Goal: Task Accomplishment & Management: Use online tool/utility

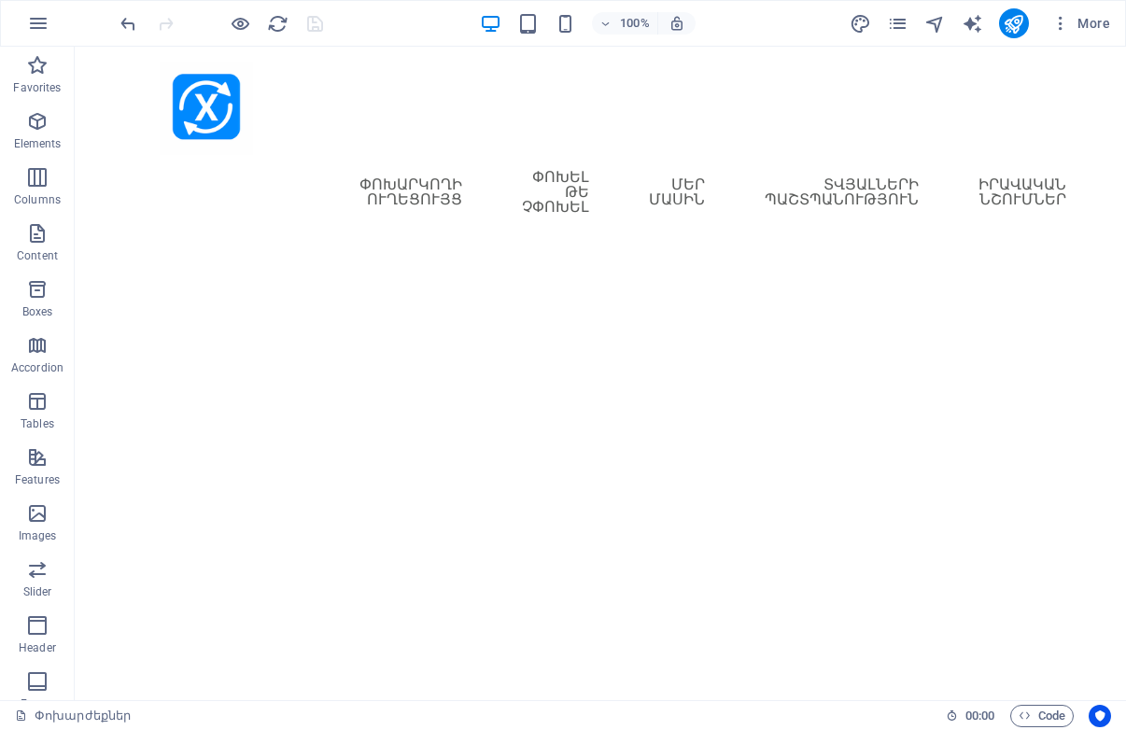
scroll to position [0, 224]
click at [903, 22] on icon "pages" at bounding box center [897, 23] width 21 height 21
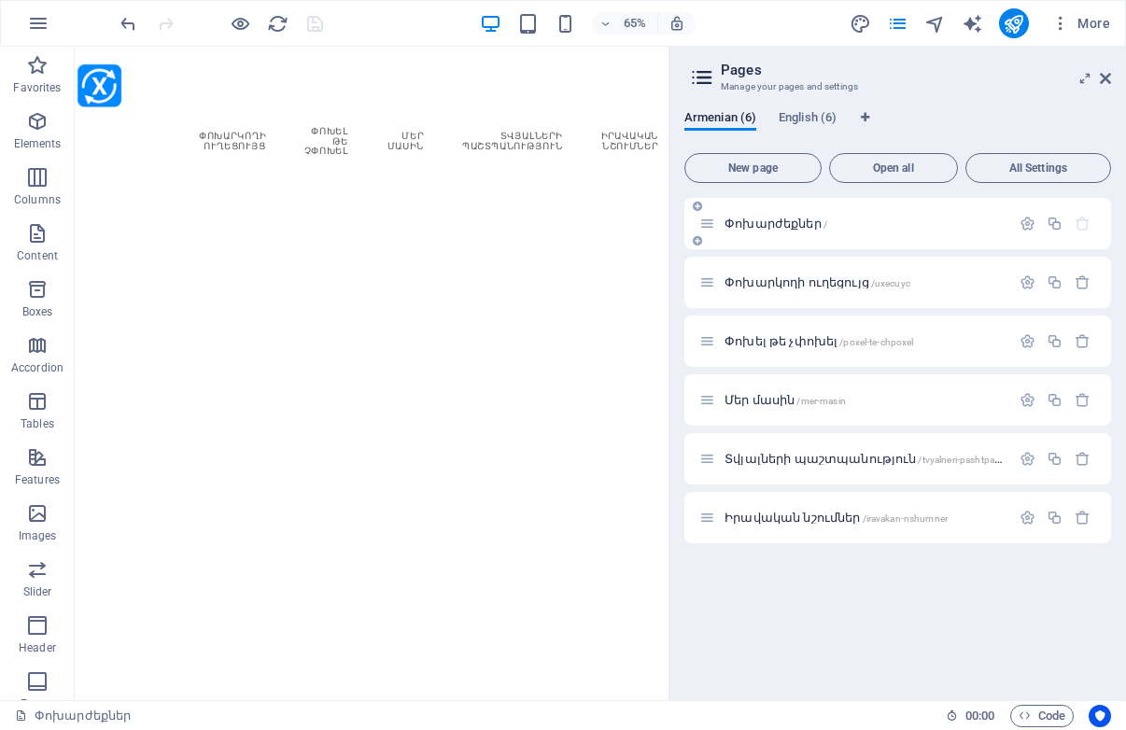
click at [774, 223] on span "Փոխարժեքներ /" at bounding box center [776, 224] width 103 height 14
click at [779, 285] on span "Փոխարկողի ուղեցույց /uxecuyc" at bounding box center [818, 282] width 186 height 14
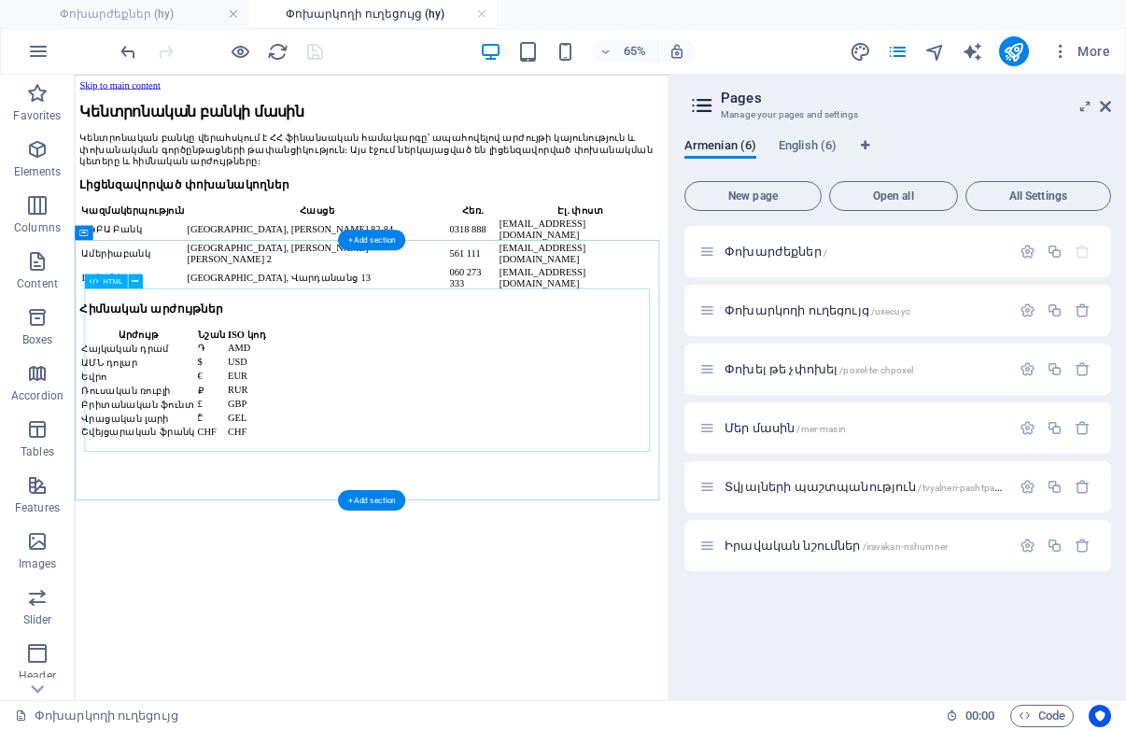
scroll to position [0, 0]
click at [482, 12] on link at bounding box center [481, 15] width 11 height 18
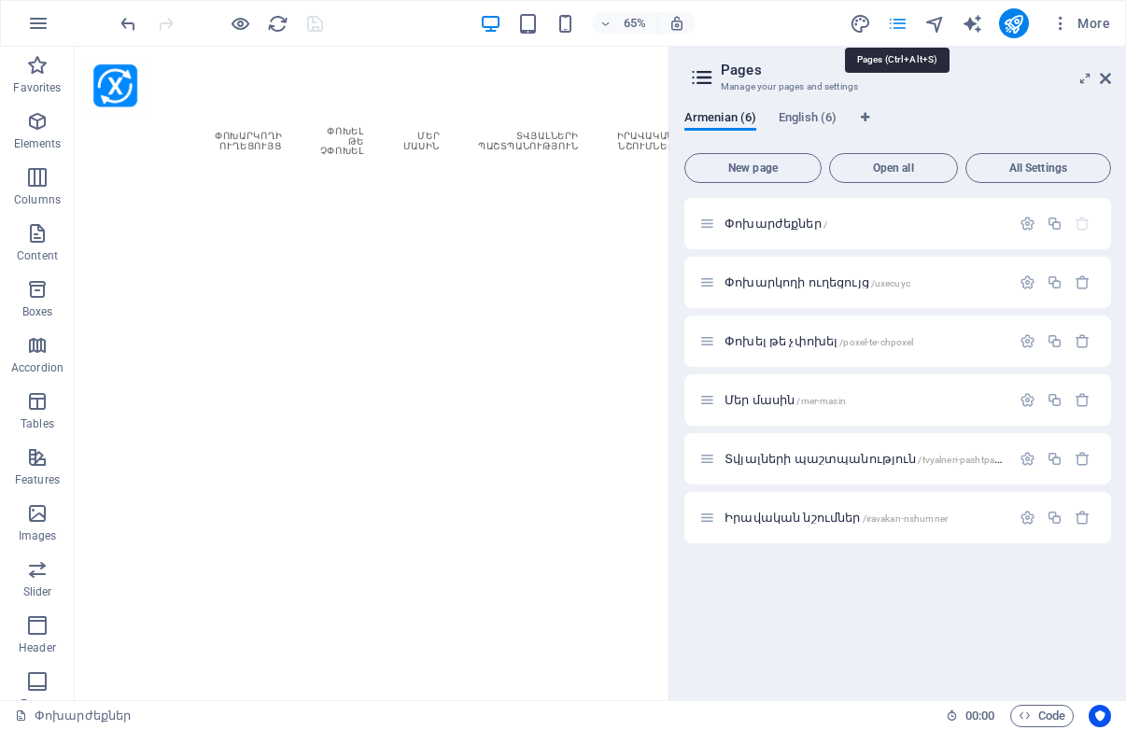
click at [895, 23] on icon "pages" at bounding box center [897, 23] width 21 height 21
click at [1106, 79] on icon at bounding box center [1105, 78] width 11 height 15
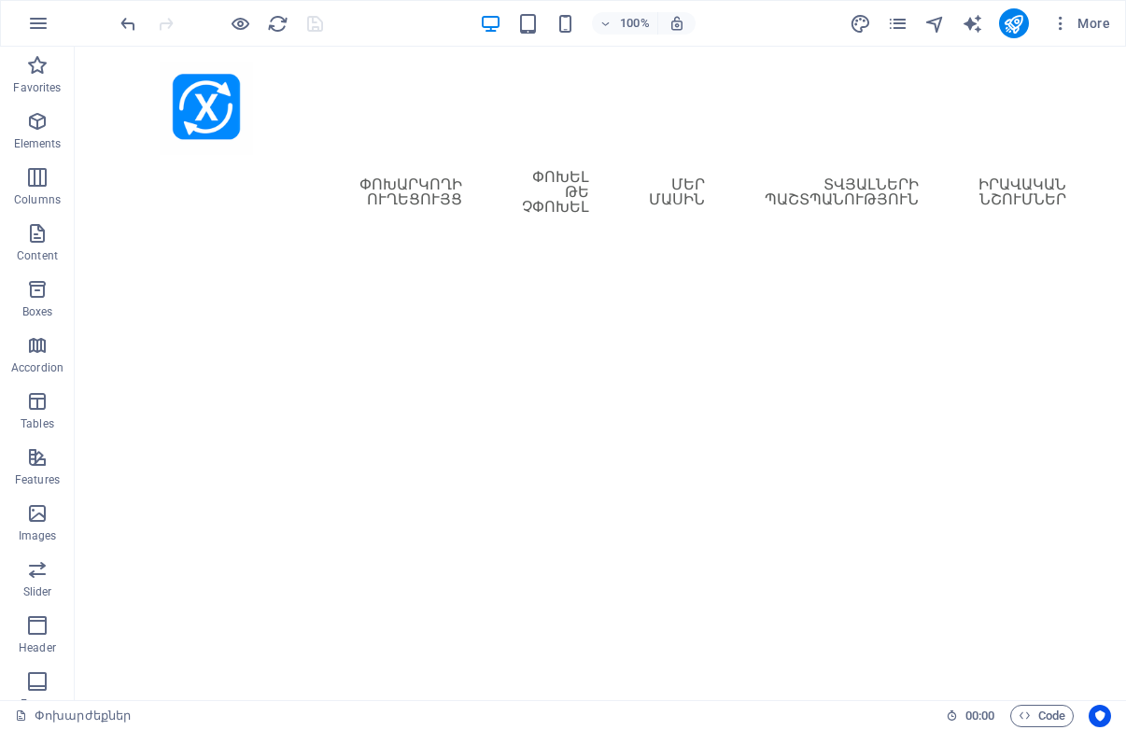
click at [509, 241] on html "Skip to main content Menu Փոխարժեքներ Փոխարկողի ուղեցույց Փոխել թե չփոխել Մեր մ…" at bounding box center [600, 146] width 1051 height 198
click at [602, 214] on div "+ Add section" at bounding box center [601, 215] width 104 height 32
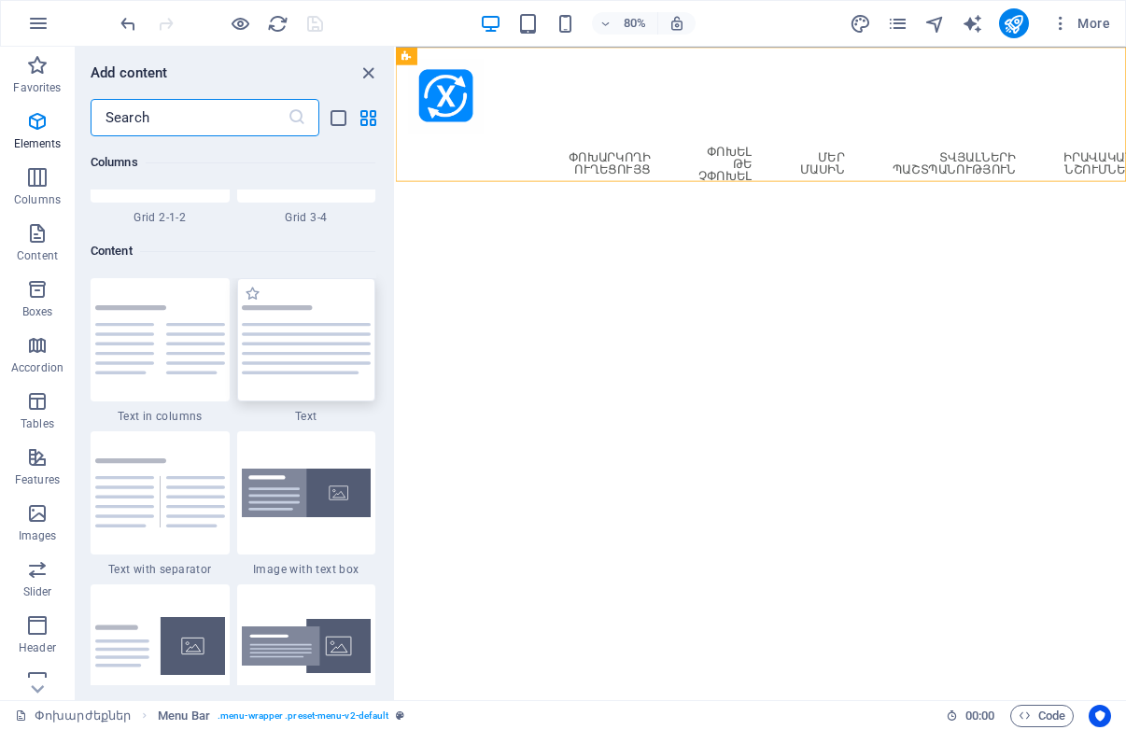
scroll to position [3267, 0]
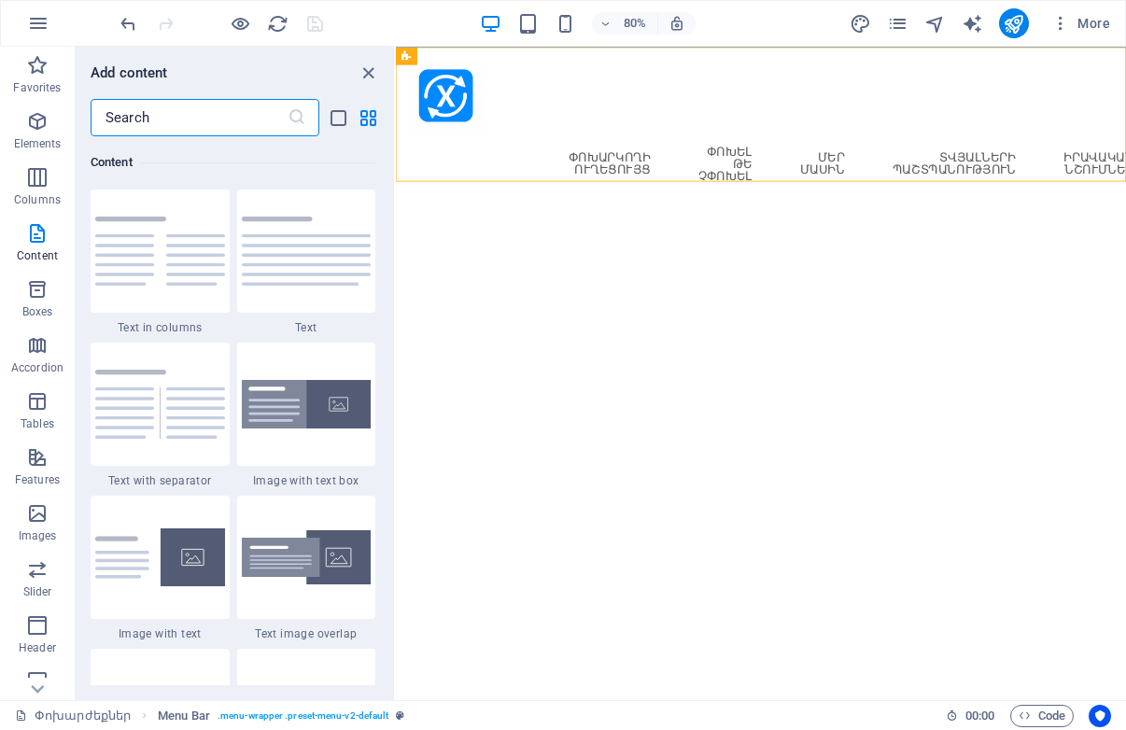
click at [142, 122] on input "text" at bounding box center [189, 117] width 197 height 37
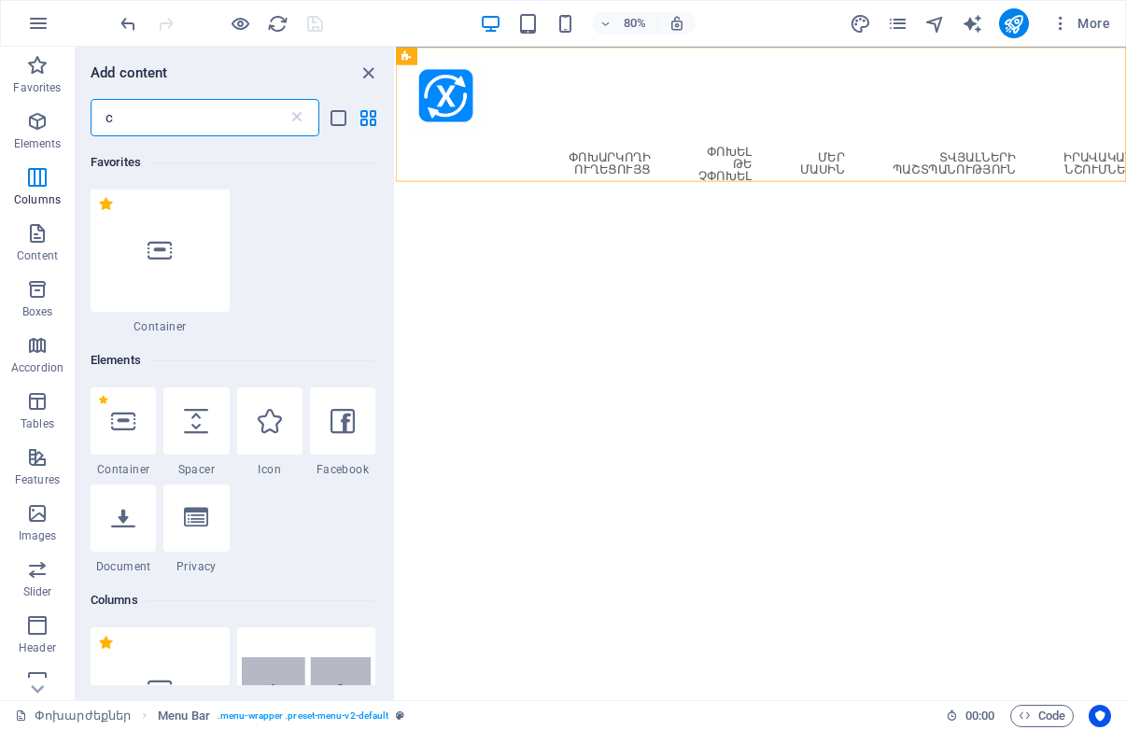
scroll to position [0, 0]
type input "c"
click at [148, 229] on div at bounding box center [160, 251] width 139 height 123
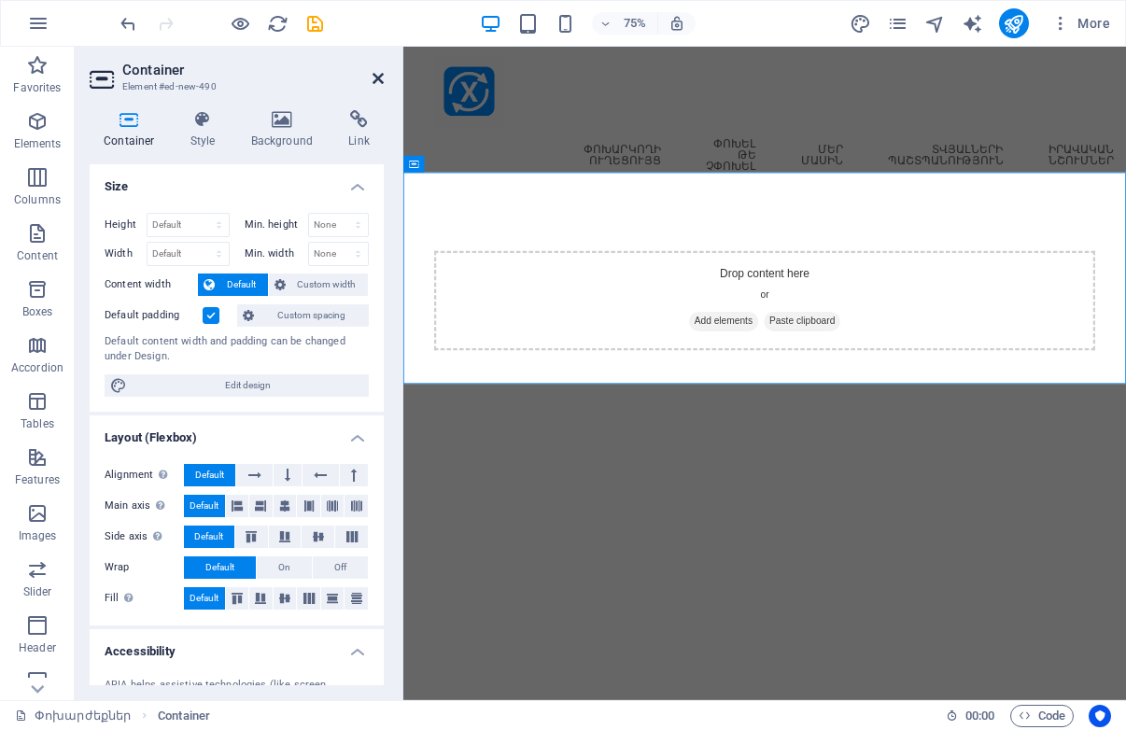
click at [377, 78] on icon at bounding box center [378, 78] width 11 height 15
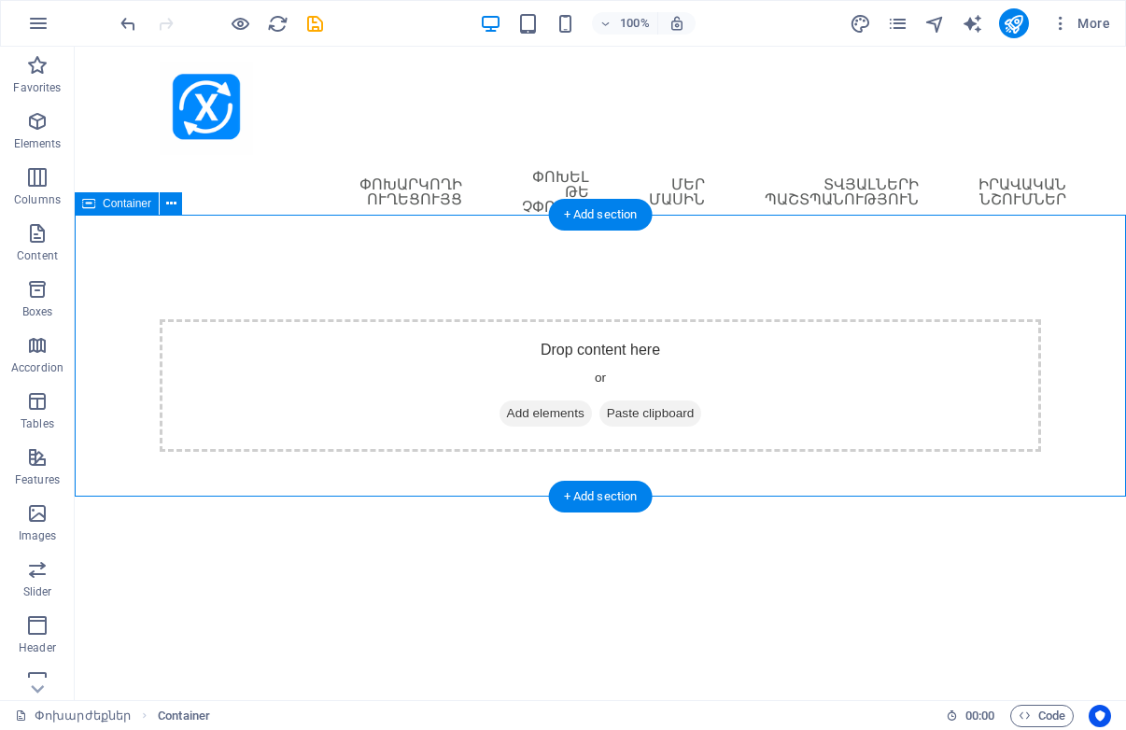
click at [541, 401] on span "Add elements" at bounding box center [546, 414] width 92 height 26
click at [537, 401] on span "Add elements" at bounding box center [546, 414] width 92 height 26
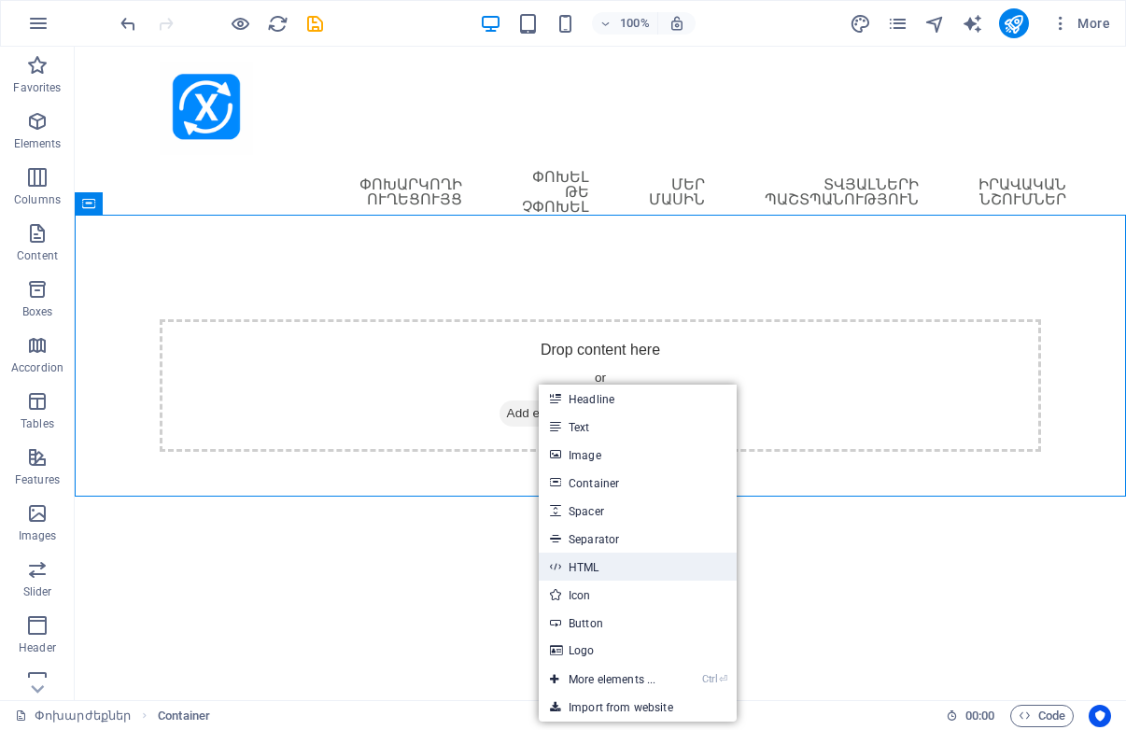
click at [597, 561] on link "HTML" at bounding box center [638, 567] width 198 height 28
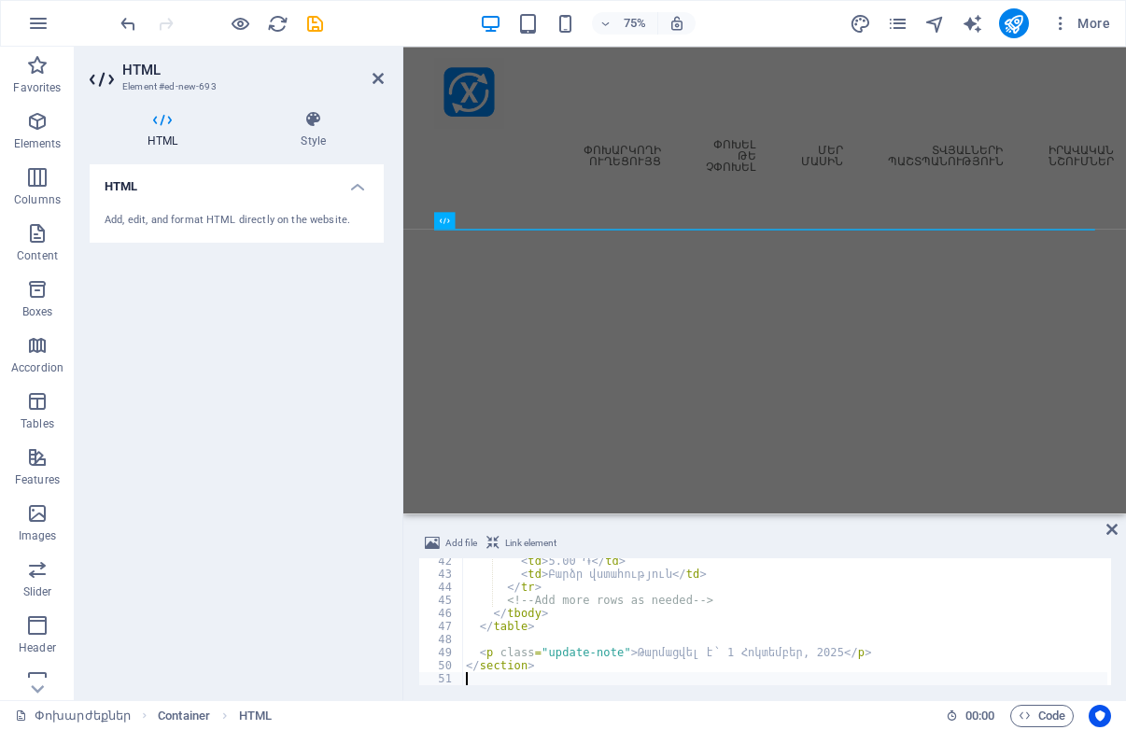
scroll to position [540, 0]
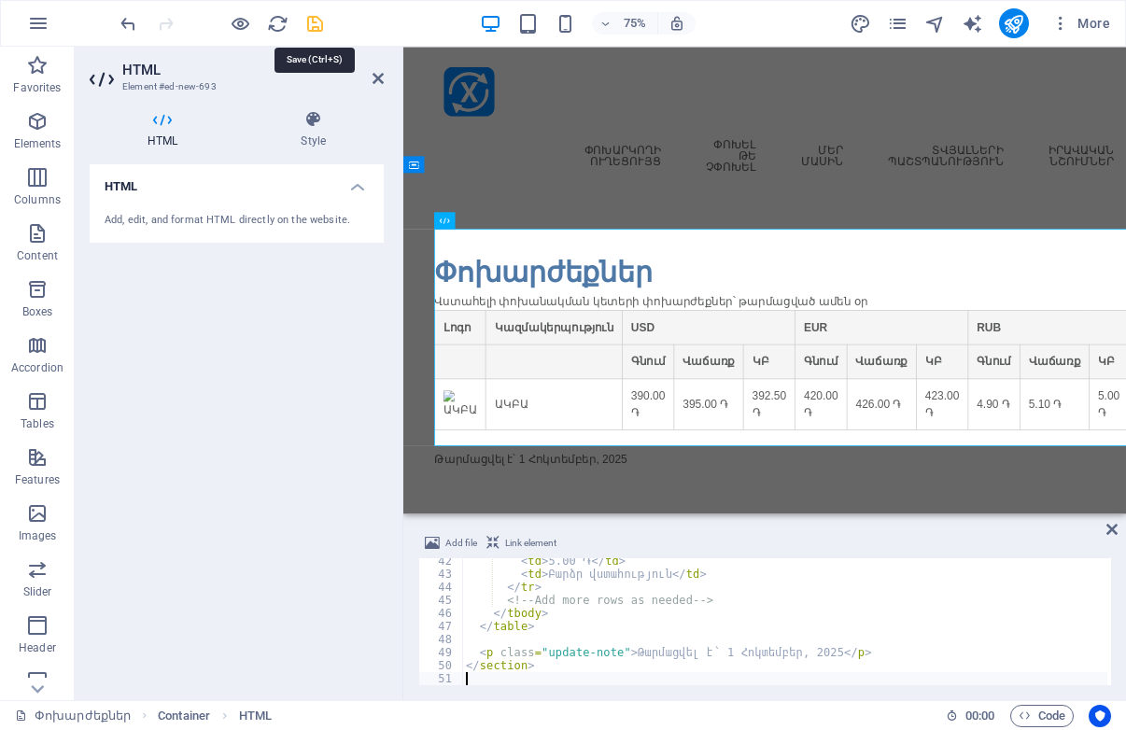
click at [313, 28] on icon "save" at bounding box center [314, 23] width 21 height 21
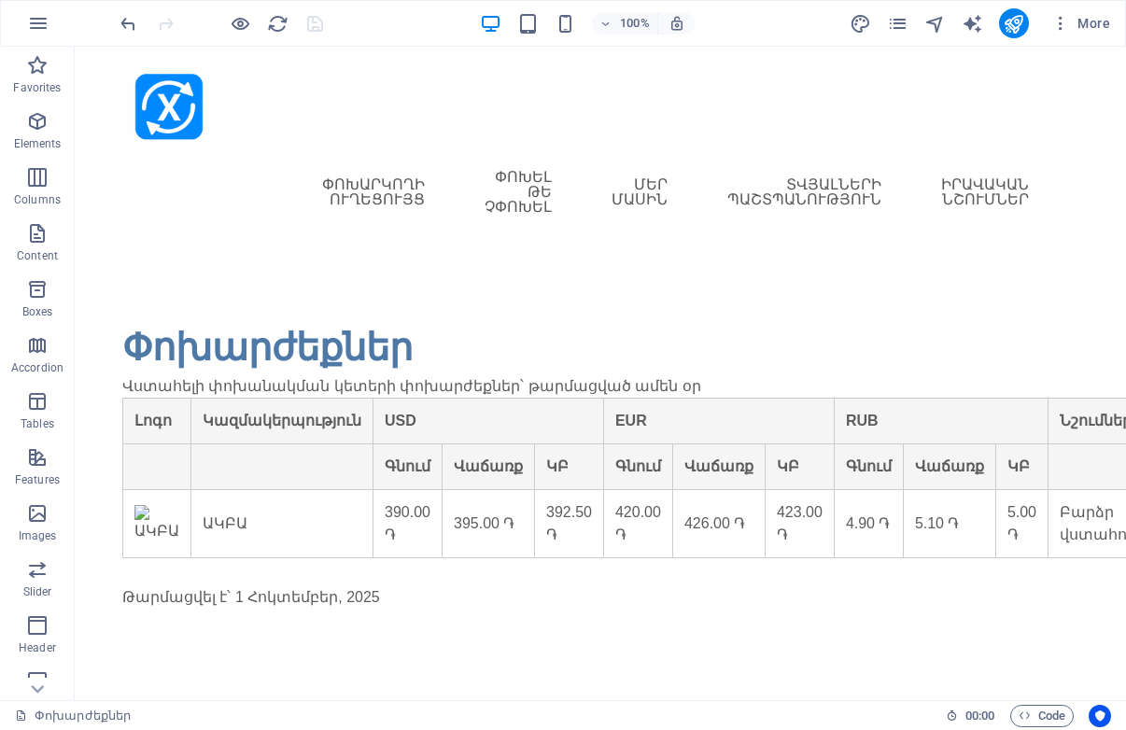
scroll to position [0, 0]
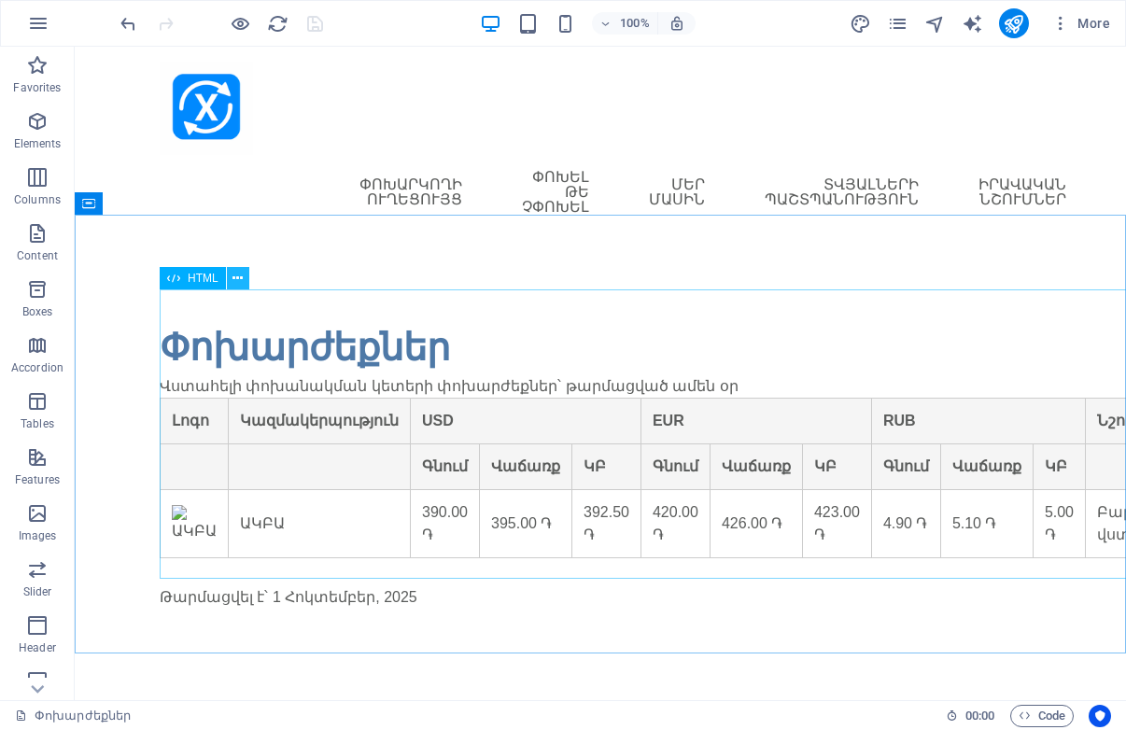
click at [238, 279] on icon at bounding box center [238, 279] width 10 height 20
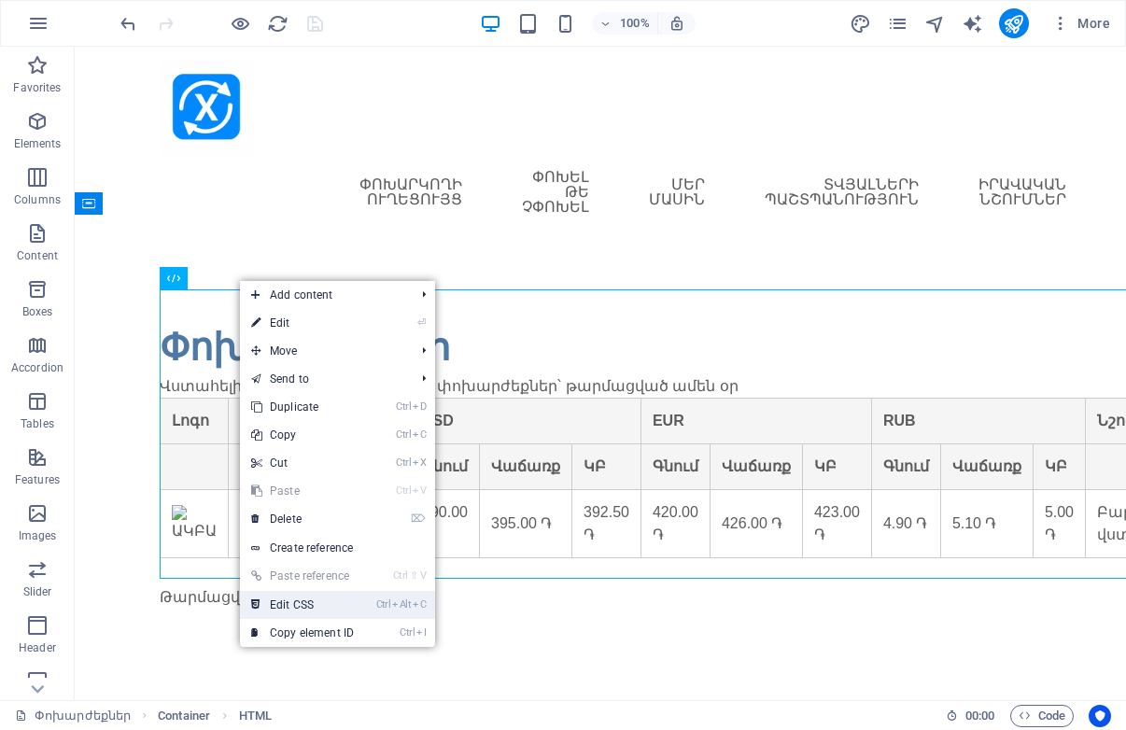
click at [308, 603] on link "Ctrl Alt C Edit CSS" at bounding box center [302, 605] width 125 height 28
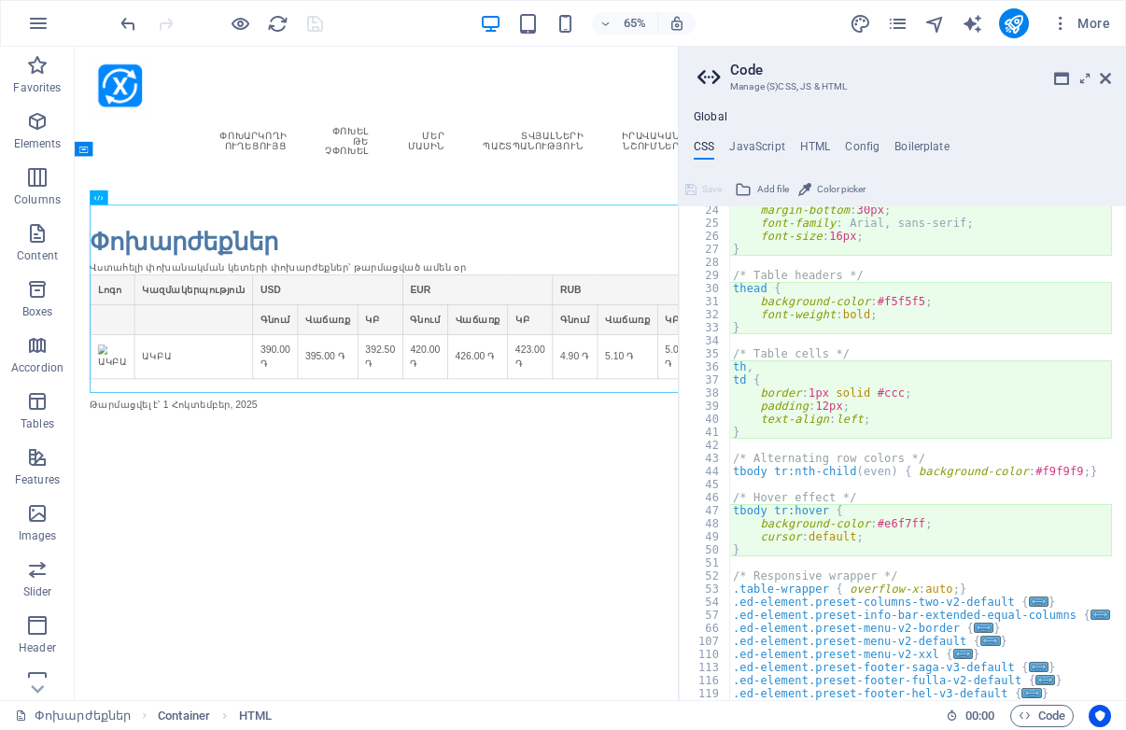
scroll to position [120, 0]
click at [1040, 692] on div "margin-bottom : 30px ; font-family : Arial, sans-serif; font-size : 16px ; } /*…" at bounding box center [920, 464] width 383 height 520
type textarea "}"
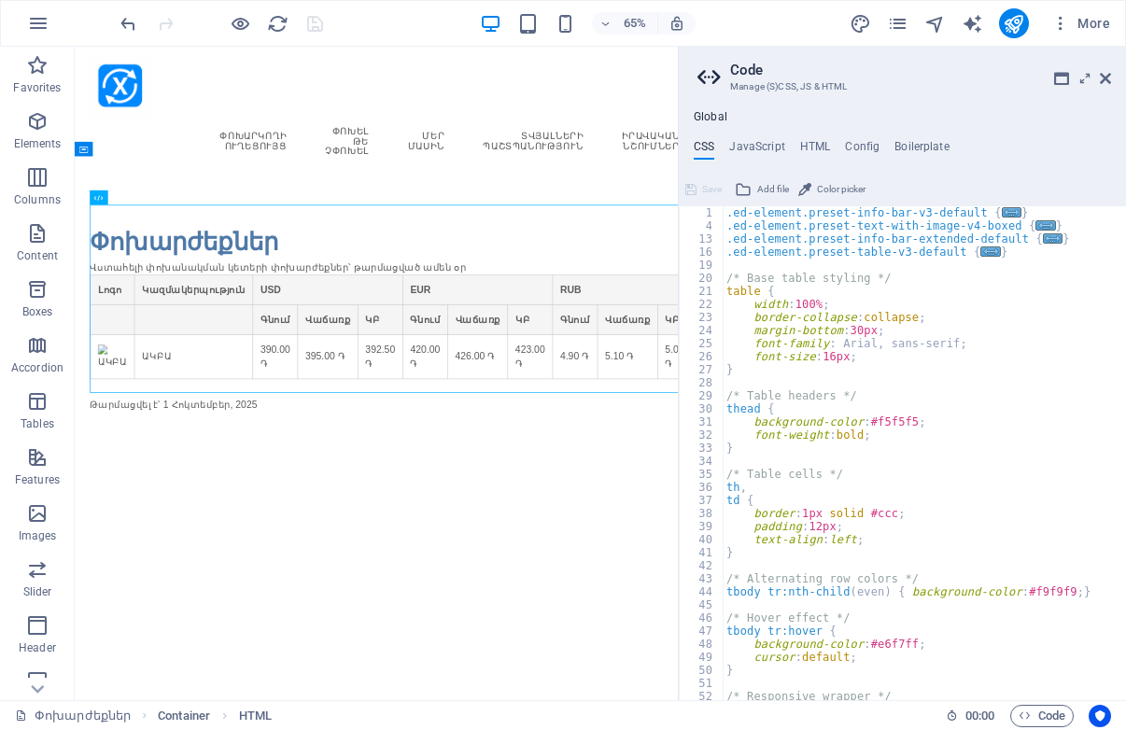
scroll to position [0, 0]
click at [1063, 81] on icon at bounding box center [1061, 78] width 15 height 15
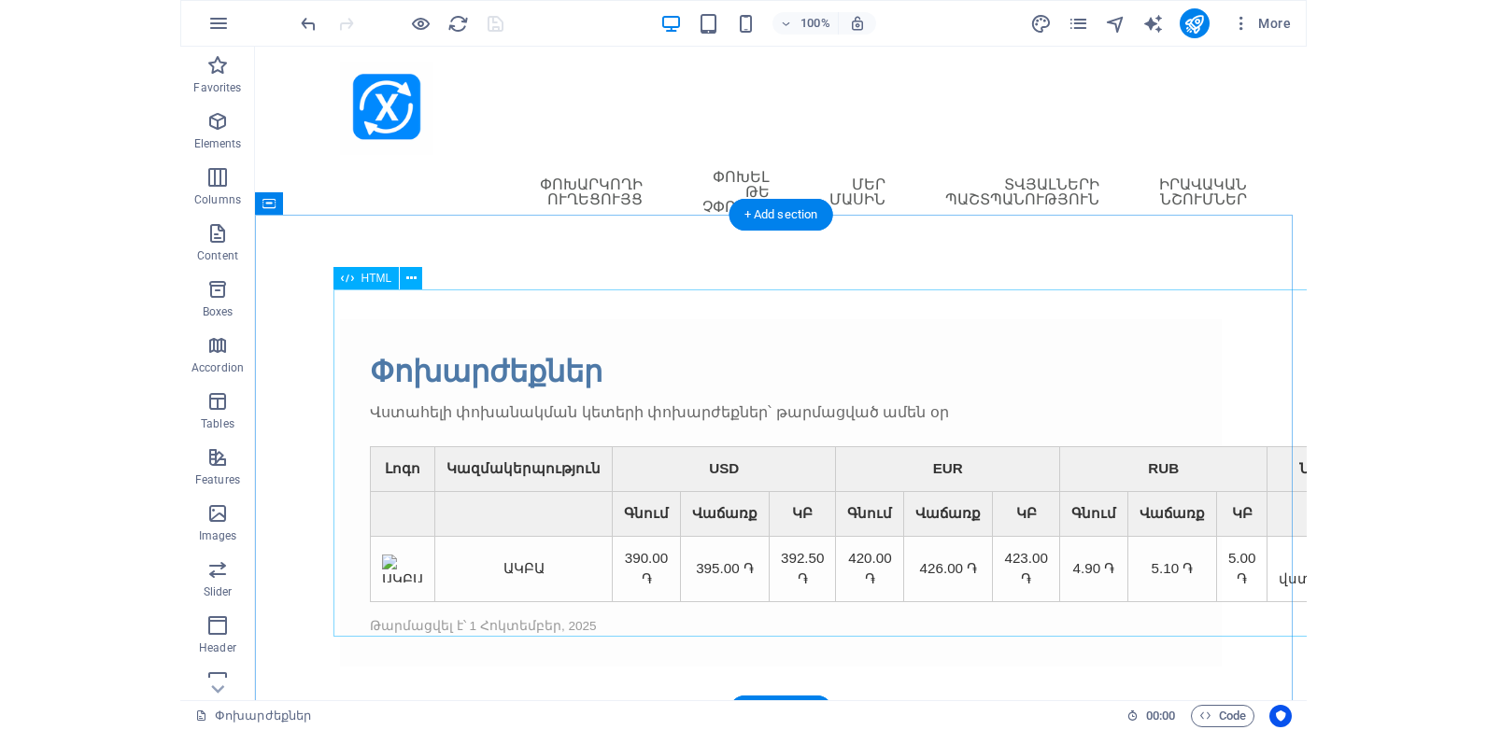
scroll to position [25, 0]
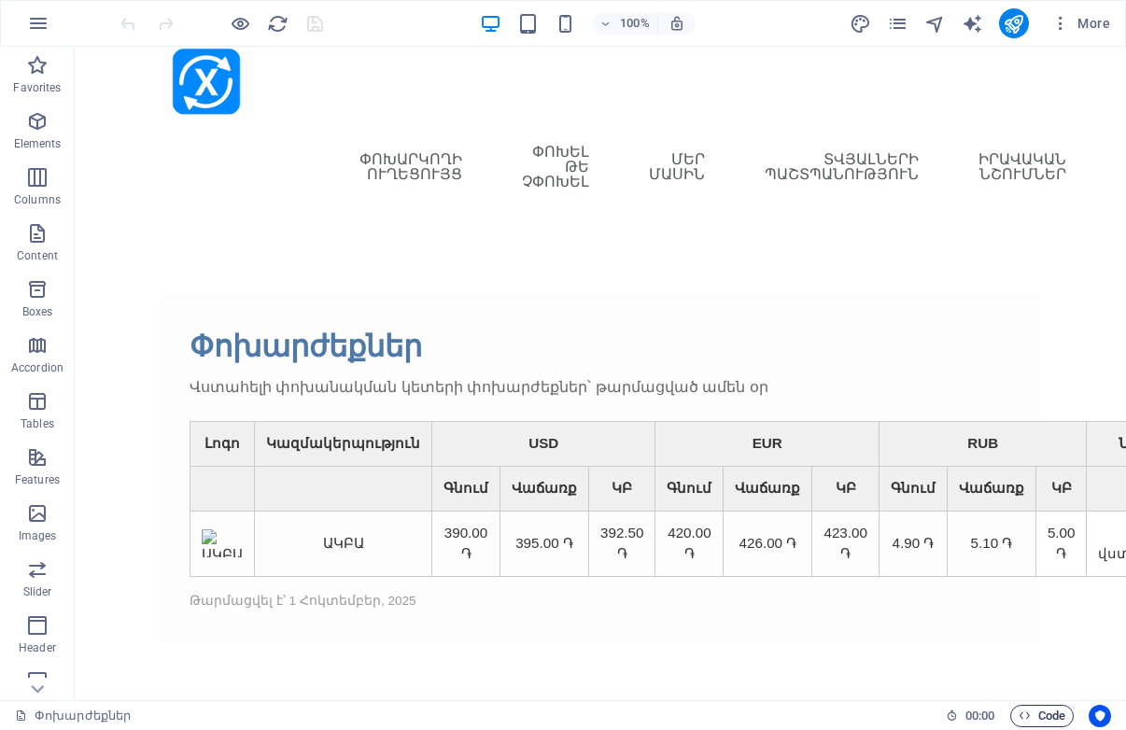
click at [1033, 711] on span "Code" at bounding box center [1042, 716] width 47 height 22
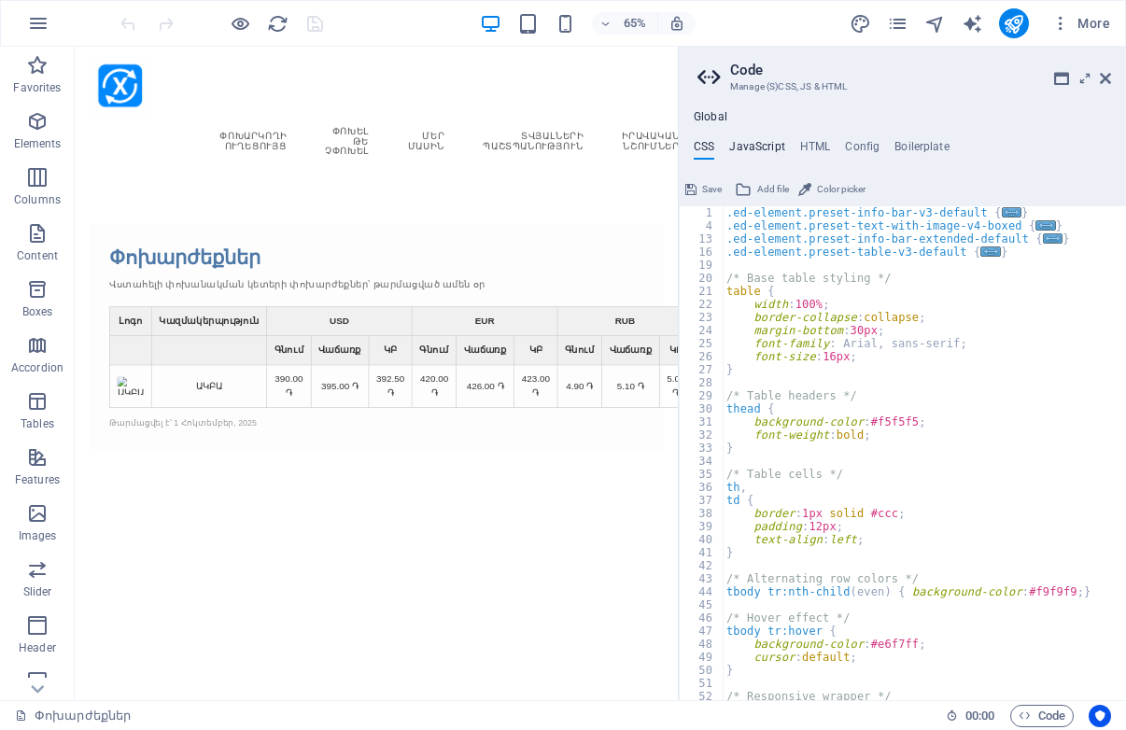
click at [773, 147] on h4 "JavaScript" at bounding box center [756, 150] width 55 height 21
type textarea "/* JS for preset "Menu V2" */"
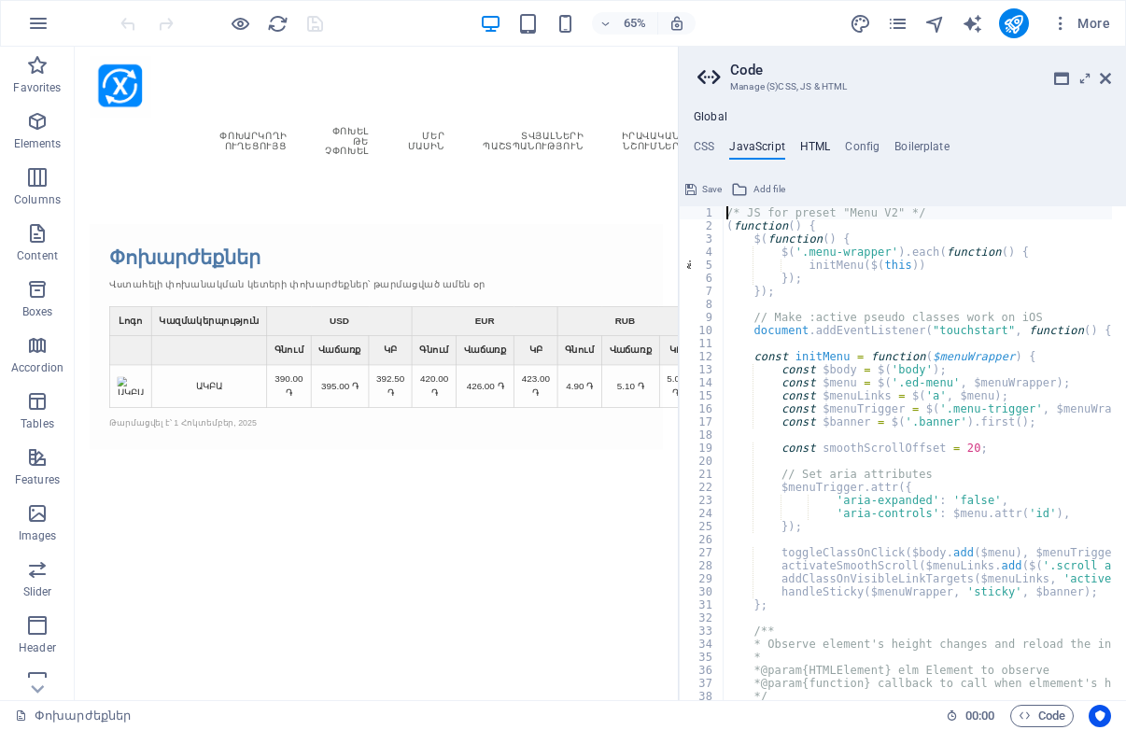
click at [816, 147] on h4 "HTML" at bounding box center [815, 150] width 31 height 21
type textarea "<a href="#main-content" class="wv-link-content button">Skip to main content</a>"
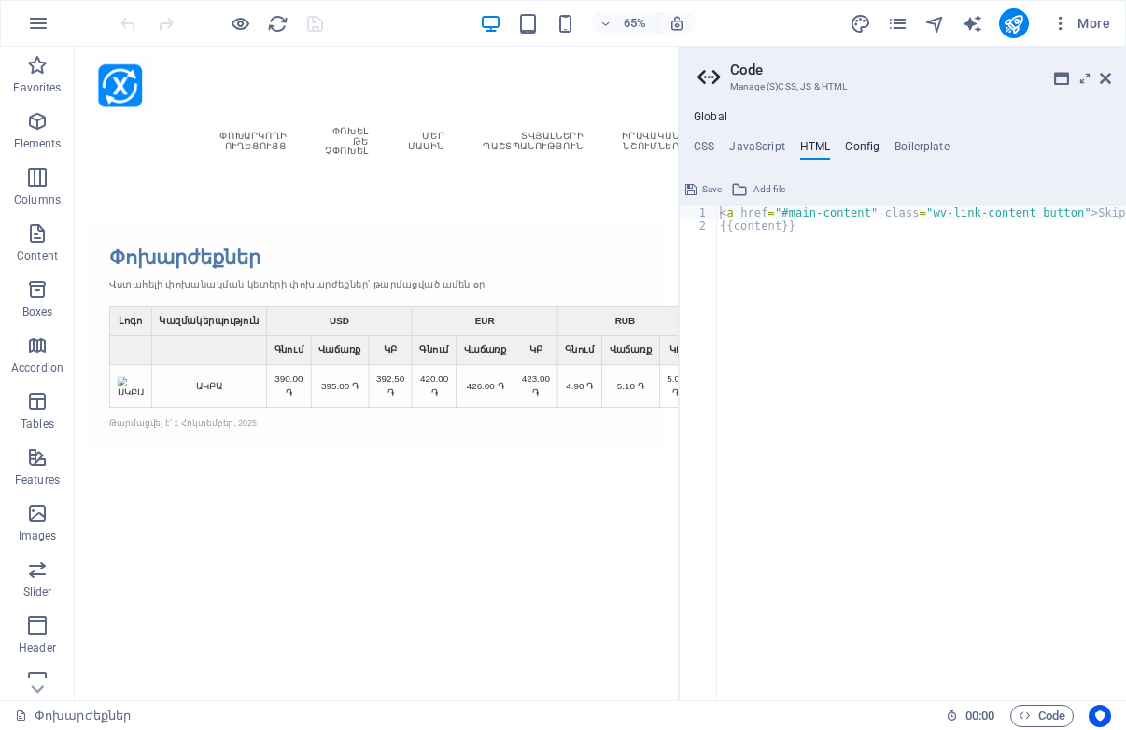
click at [854, 146] on h4 "Config" at bounding box center [862, 150] width 35 height 21
type textarea "$color-background: #ffffff;"
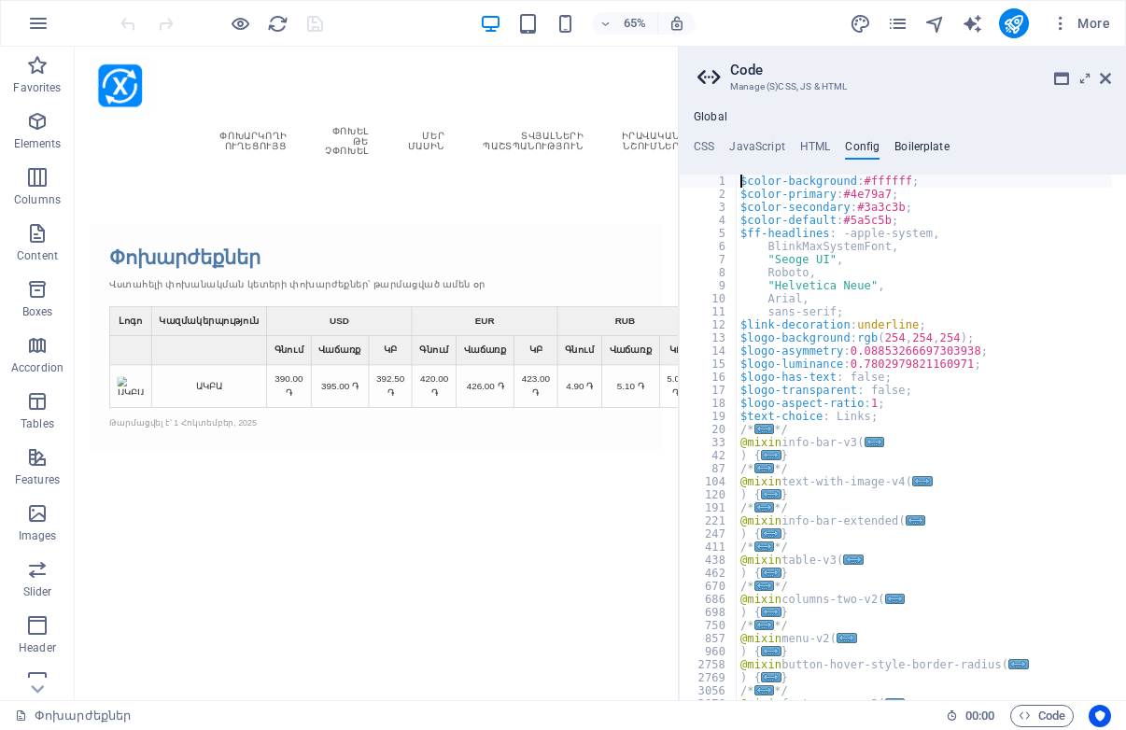
click at [909, 144] on h4 "Boilerplate" at bounding box center [922, 150] width 55 height 21
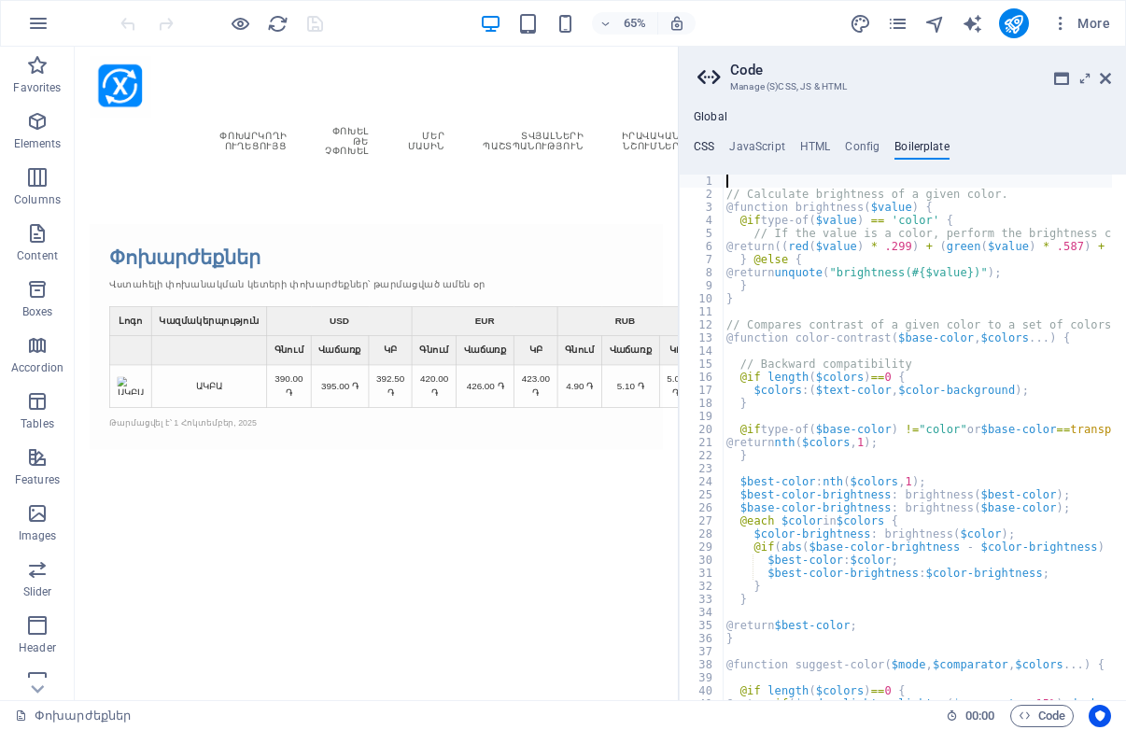
click at [709, 144] on h4 "CSS" at bounding box center [704, 150] width 21 height 21
type textarea ".ed-element.preset-info-bar-v3-default {"
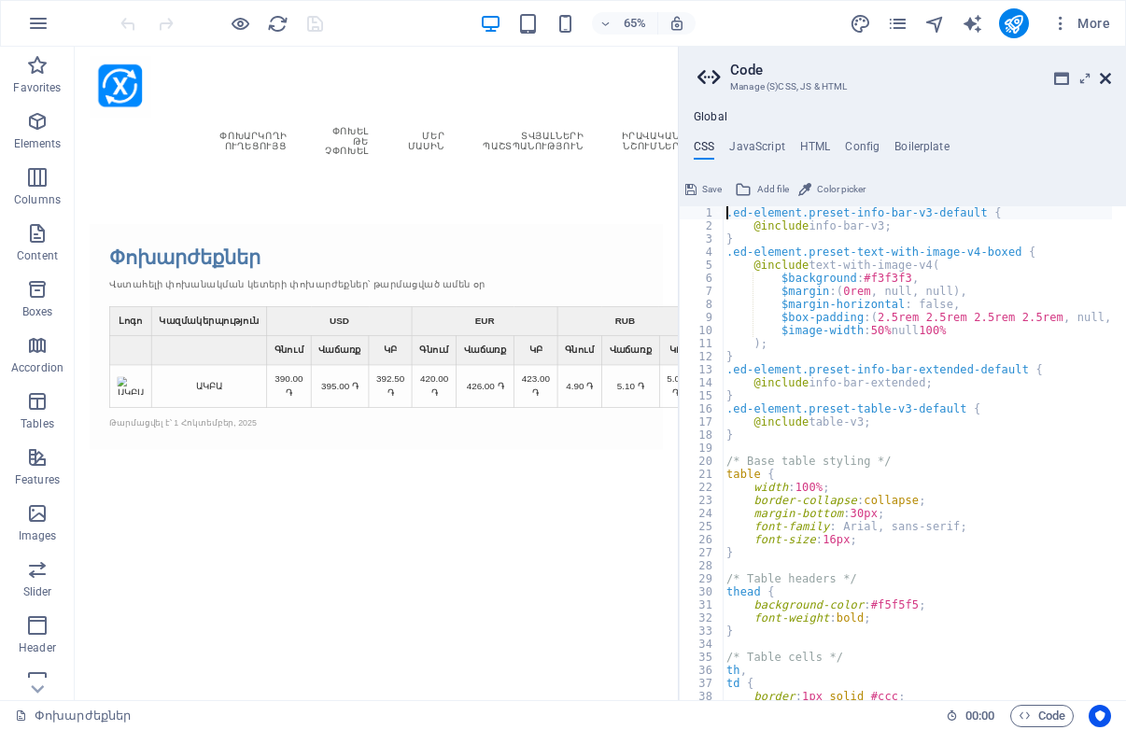
click at [1104, 76] on icon at bounding box center [1105, 78] width 11 height 15
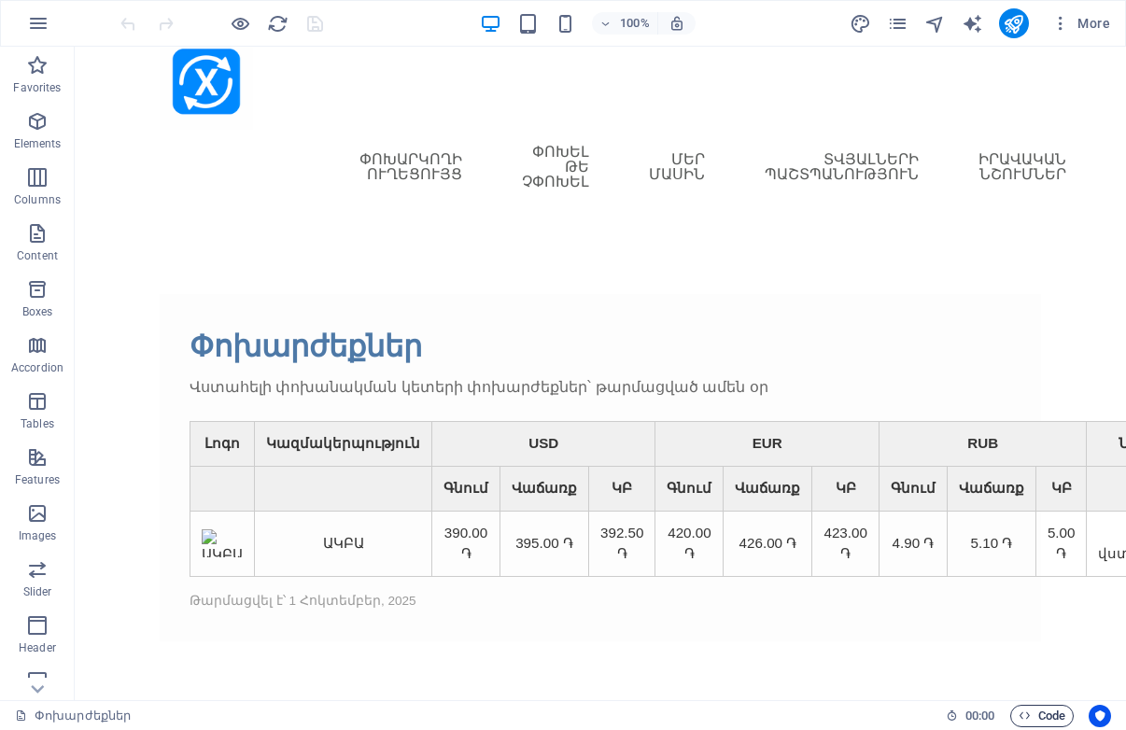
click at [1042, 712] on span "Code" at bounding box center [1042, 716] width 47 height 22
click at [1030, 711] on icon "button" at bounding box center [1025, 716] width 12 height 12
click at [1045, 714] on span "Code" at bounding box center [1042, 716] width 47 height 22
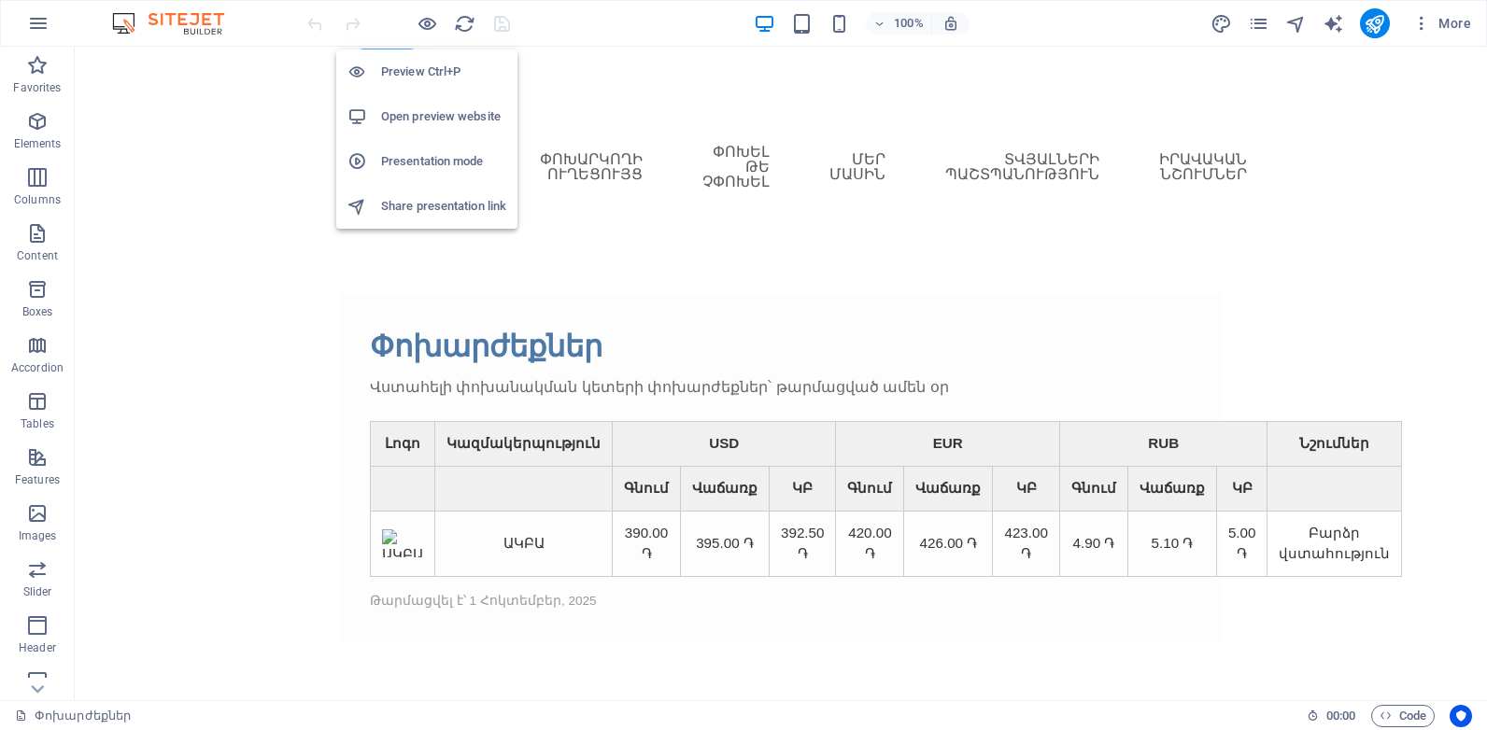
click at [424, 65] on h6 "Preview Ctrl+P" at bounding box center [443, 72] width 125 height 22
click at [429, 78] on h6 "Preview Ctrl+P" at bounding box center [443, 72] width 125 height 22
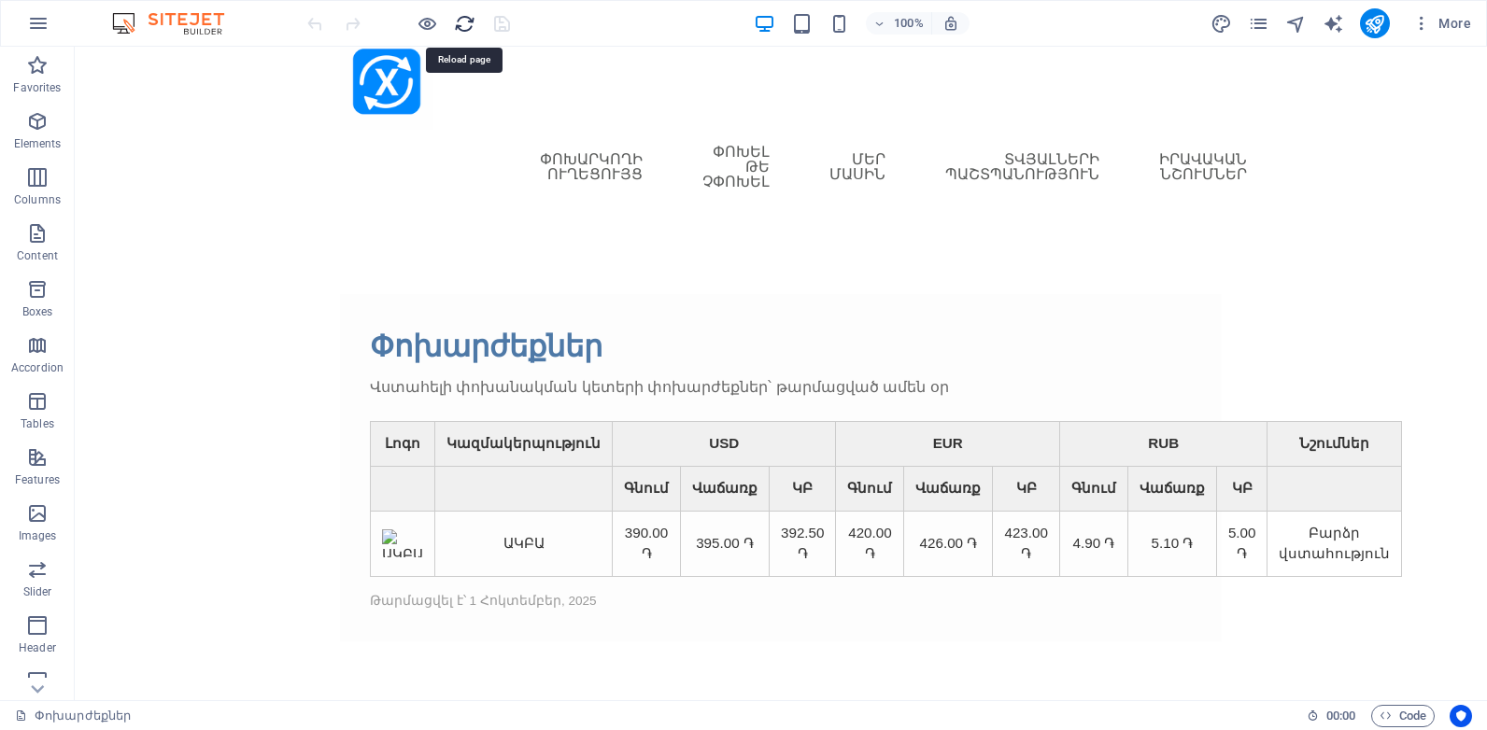
click at [466, 26] on icon "reload" at bounding box center [464, 23] width 21 height 21
click at [460, 22] on icon "reload" at bounding box center [464, 23] width 21 height 21
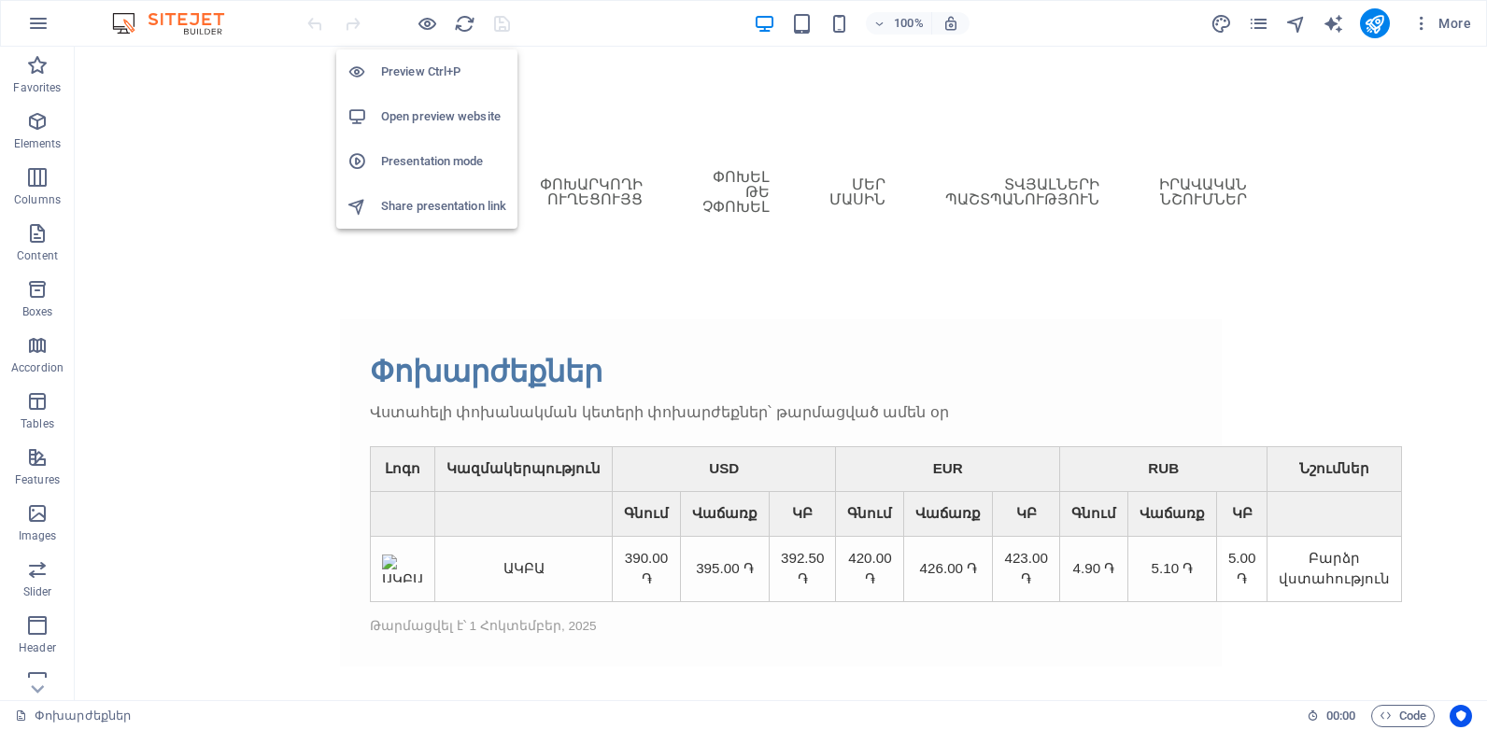
click at [422, 67] on h6 "Preview Ctrl+P" at bounding box center [443, 72] width 125 height 22
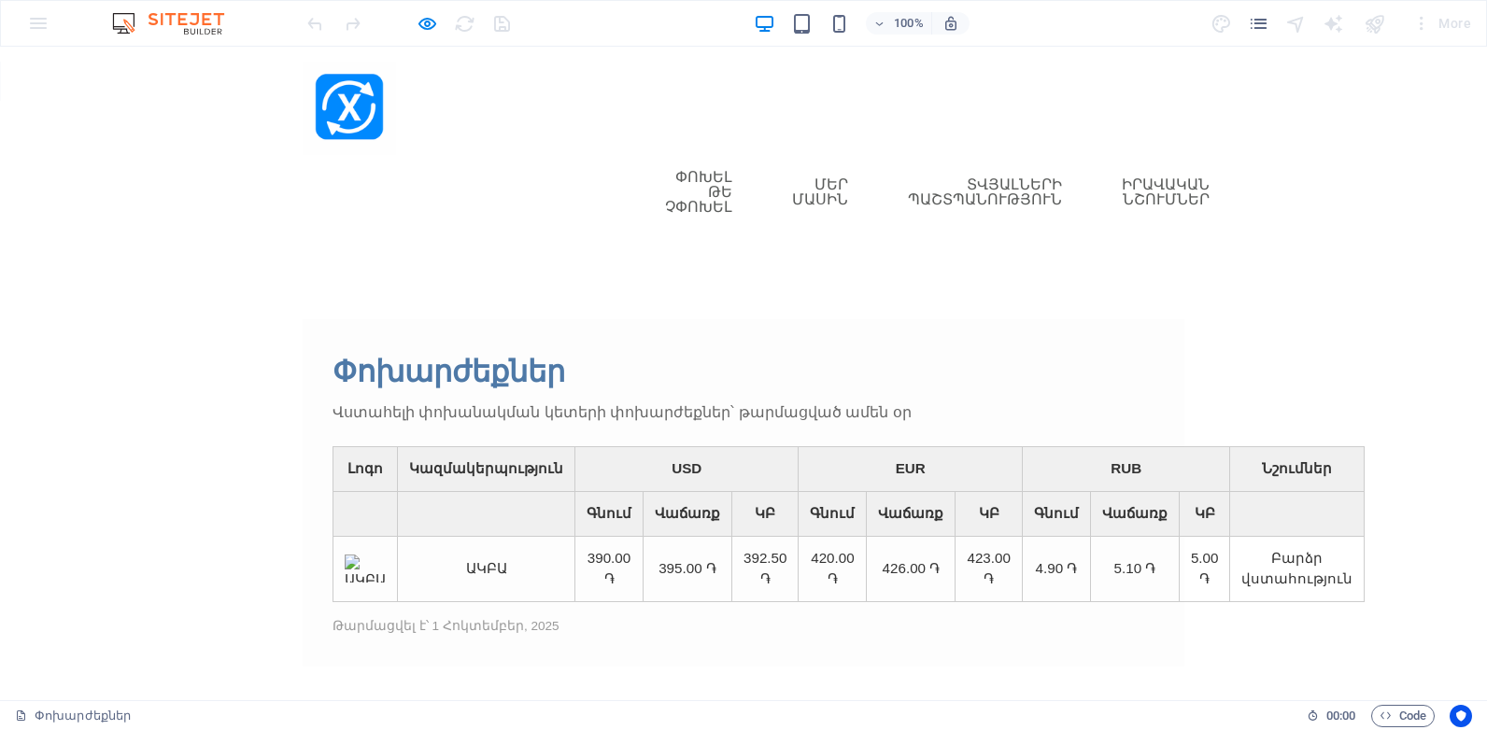
click at [611, 176] on link "Փոխարկողի ուղեցույց" at bounding box center [553, 192] width 133 height 60
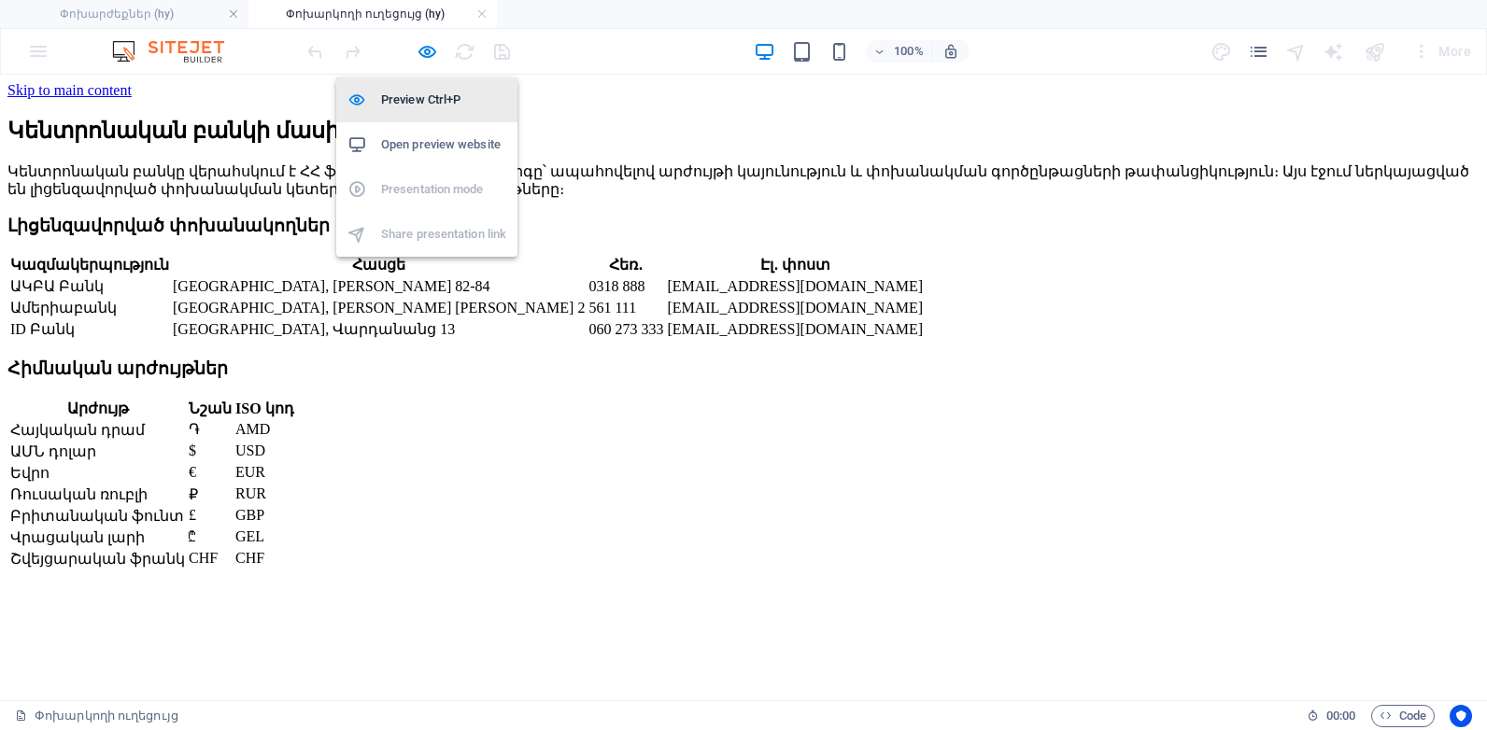
click at [416, 94] on h6 "Preview Ctrl+P" at bounding box center [443, 100] width 125 height 22
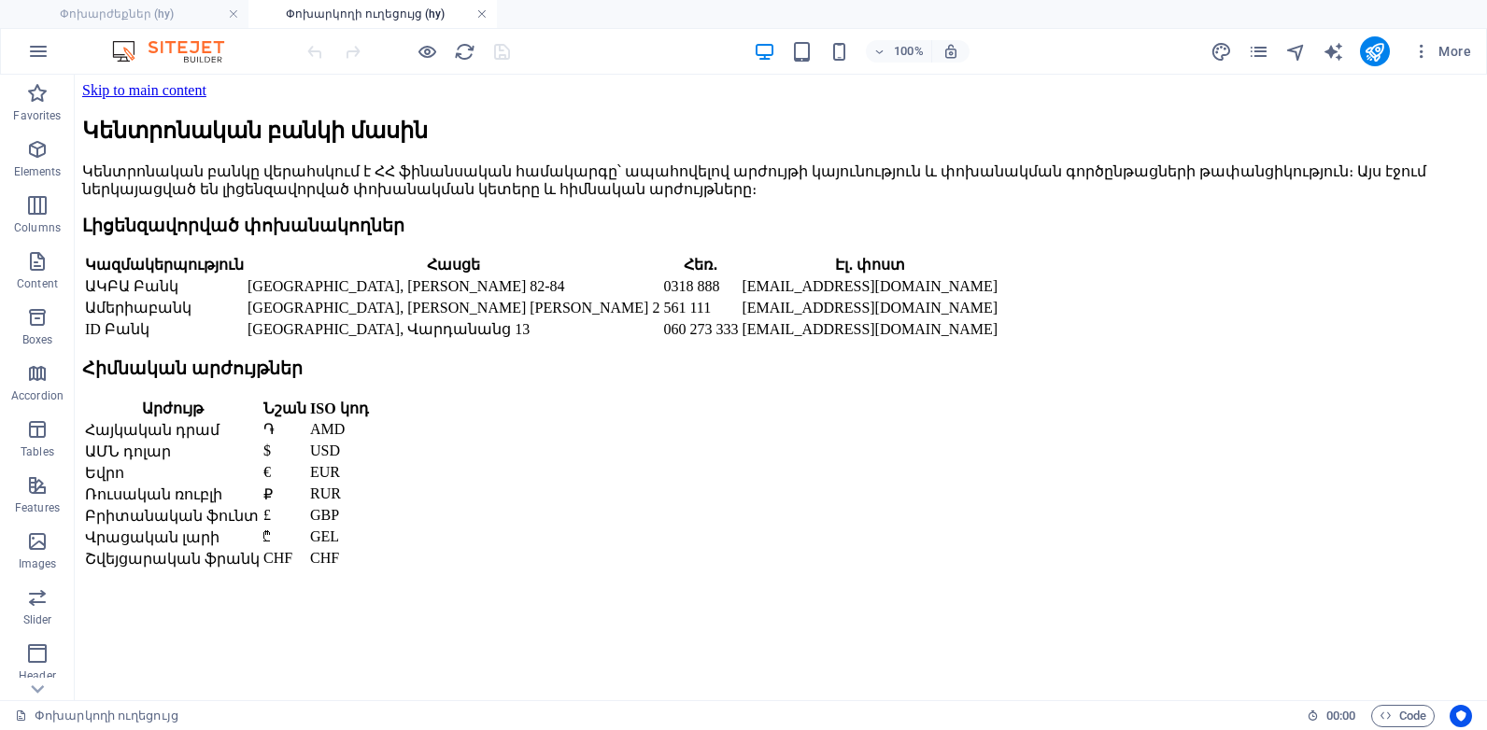
click at [484, 15] on link at bounding box center [481, 15] width 11 height 18
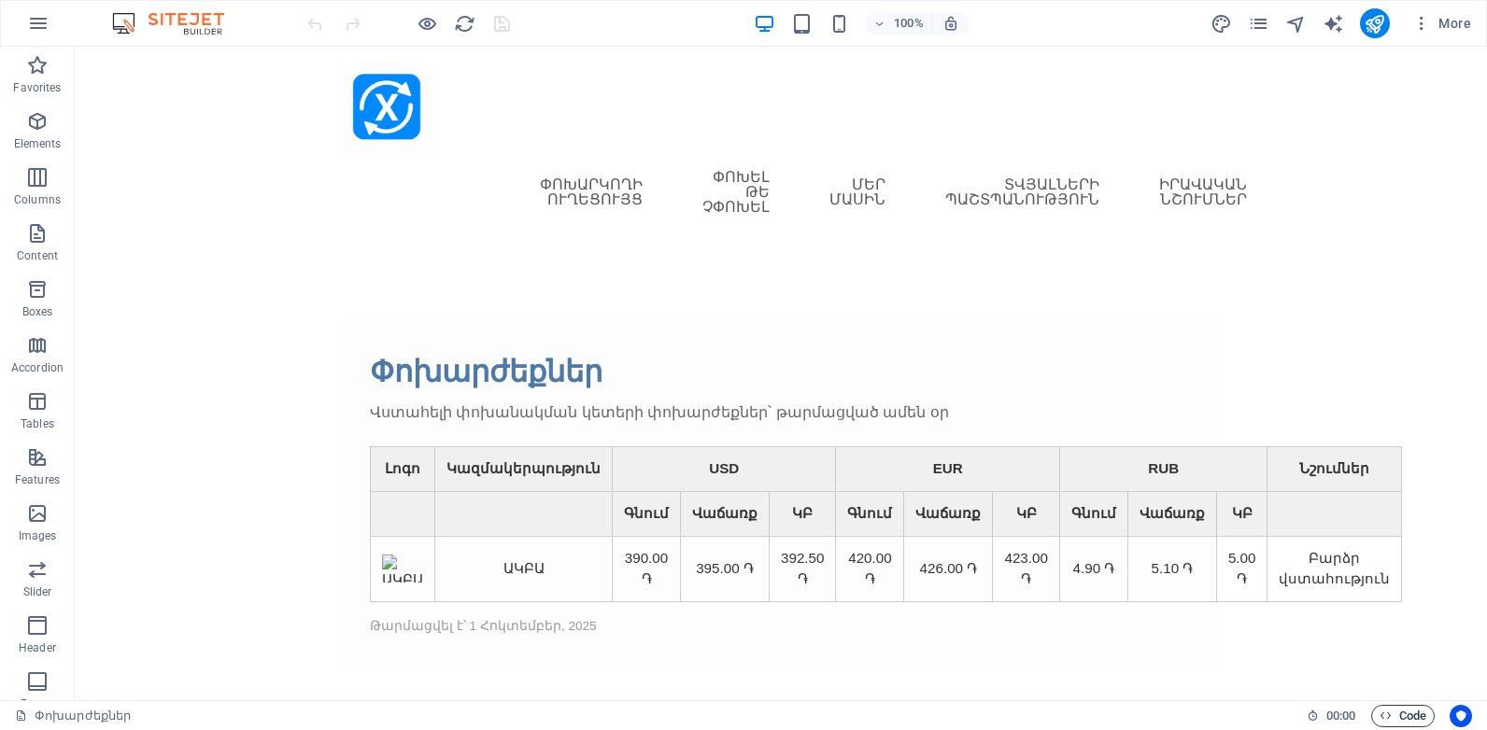
click at [1390, 713] on icon "button" at bounding box center [1385, 716] width 12 height 12
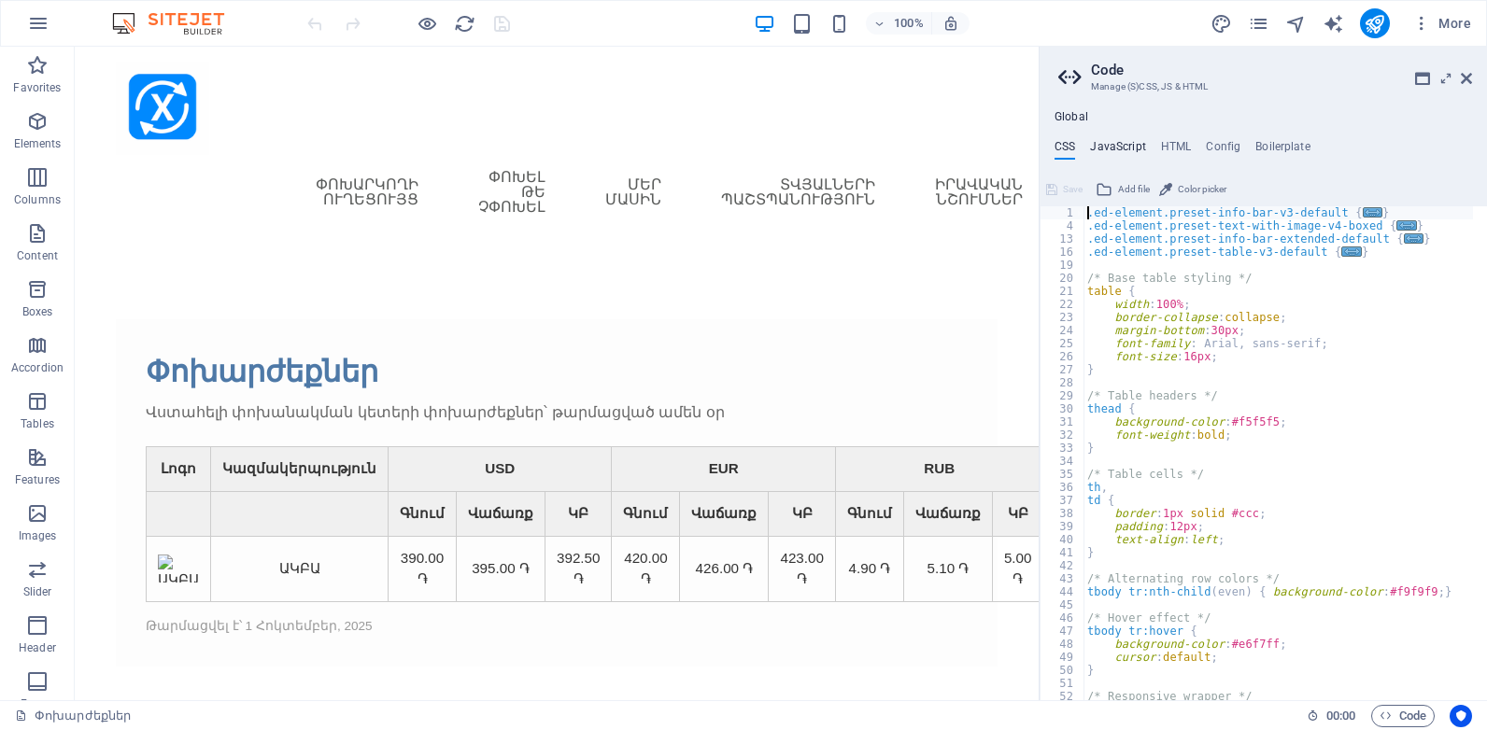
click at [1110, 141] on h4 "JavaScript" at bounding box center [1117, 150] width 55 height 21
type textarea "/* JS for preset "Menu V2" */"
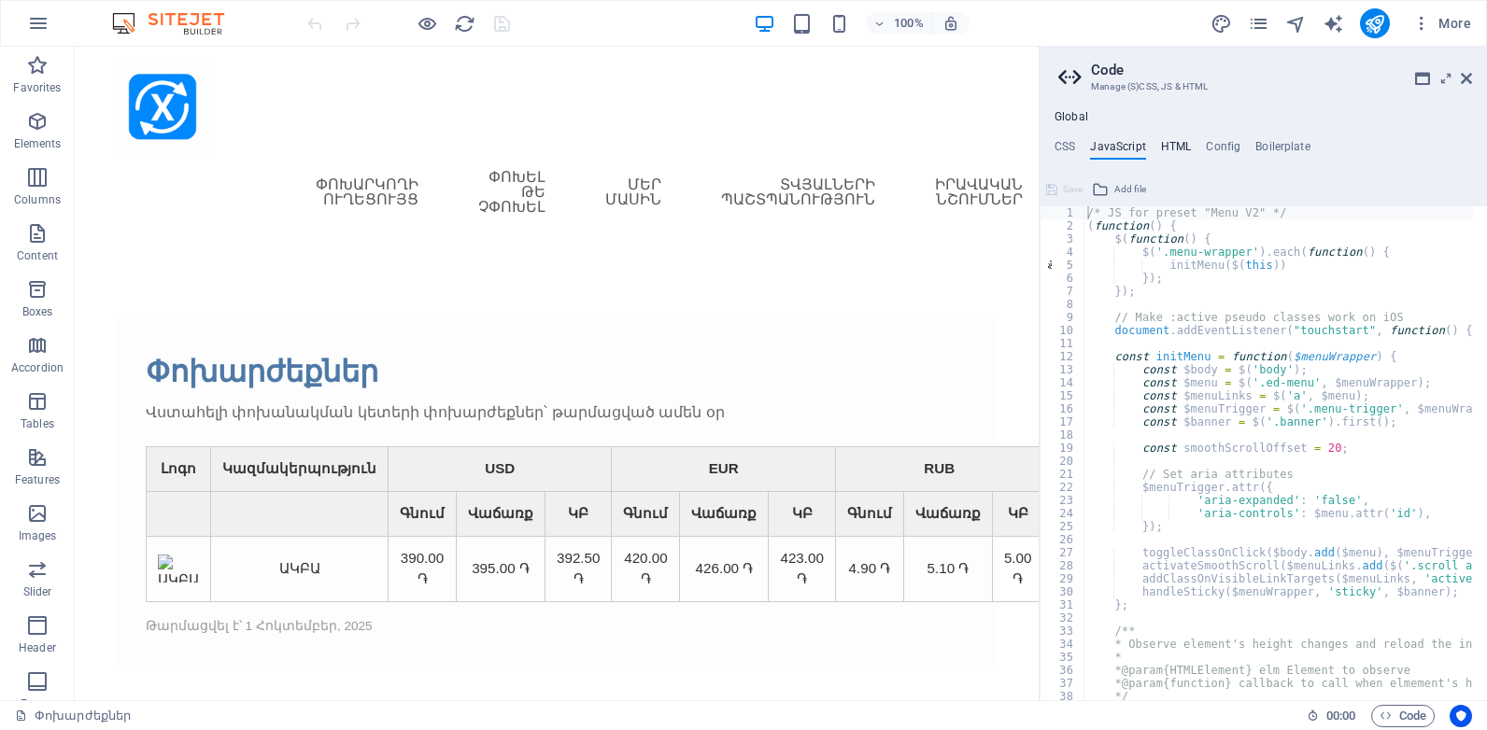
click at [1179, 144] on h4 "HTML" at bounding box center [1176, 150] width 31 height 21
type textarea "<a href="#main-content" class="wv-link-content button">Skip to main content</a>"
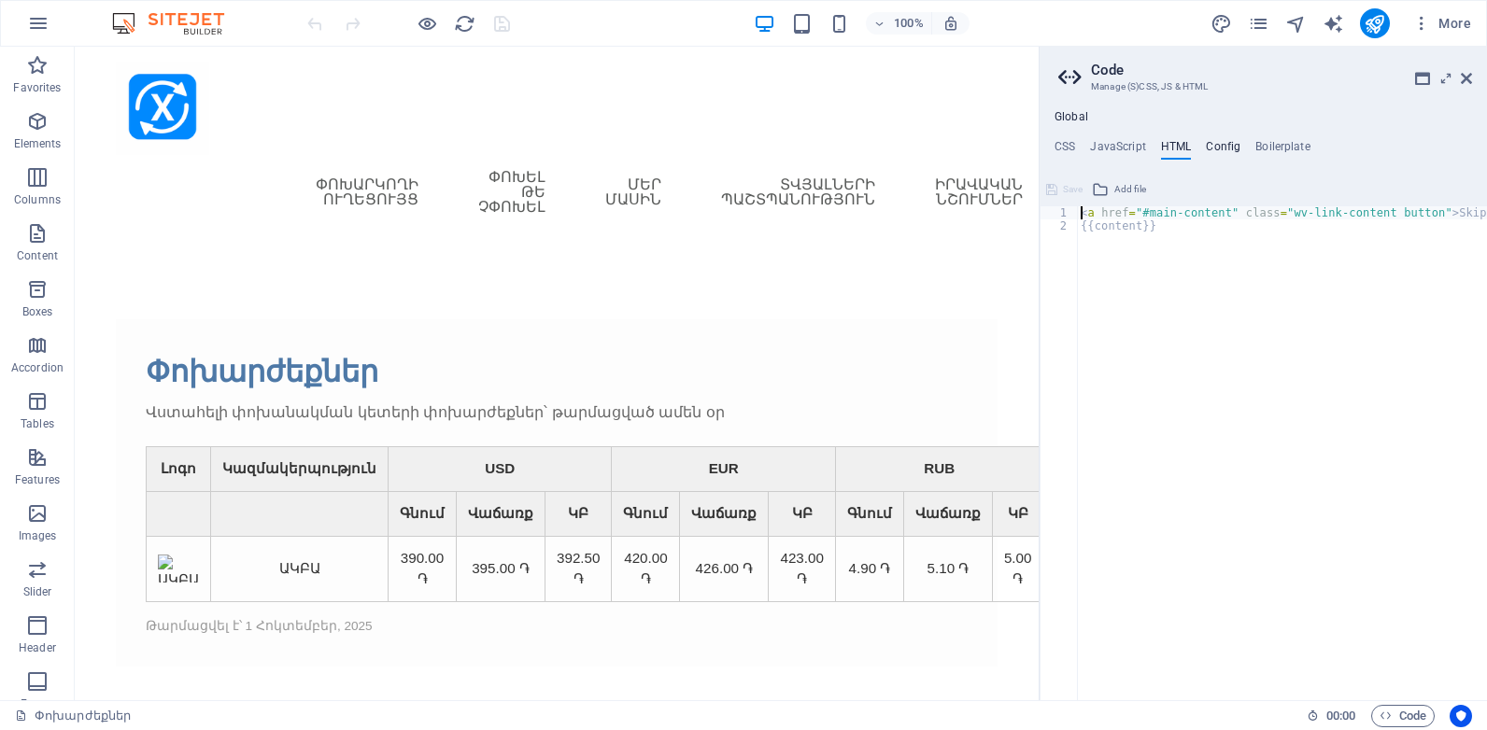
click at [1225, 149] on h4 "Config" at bounding box center [1223, 150] width 35 height 21
type textarea "$color-background: #ffffff;"
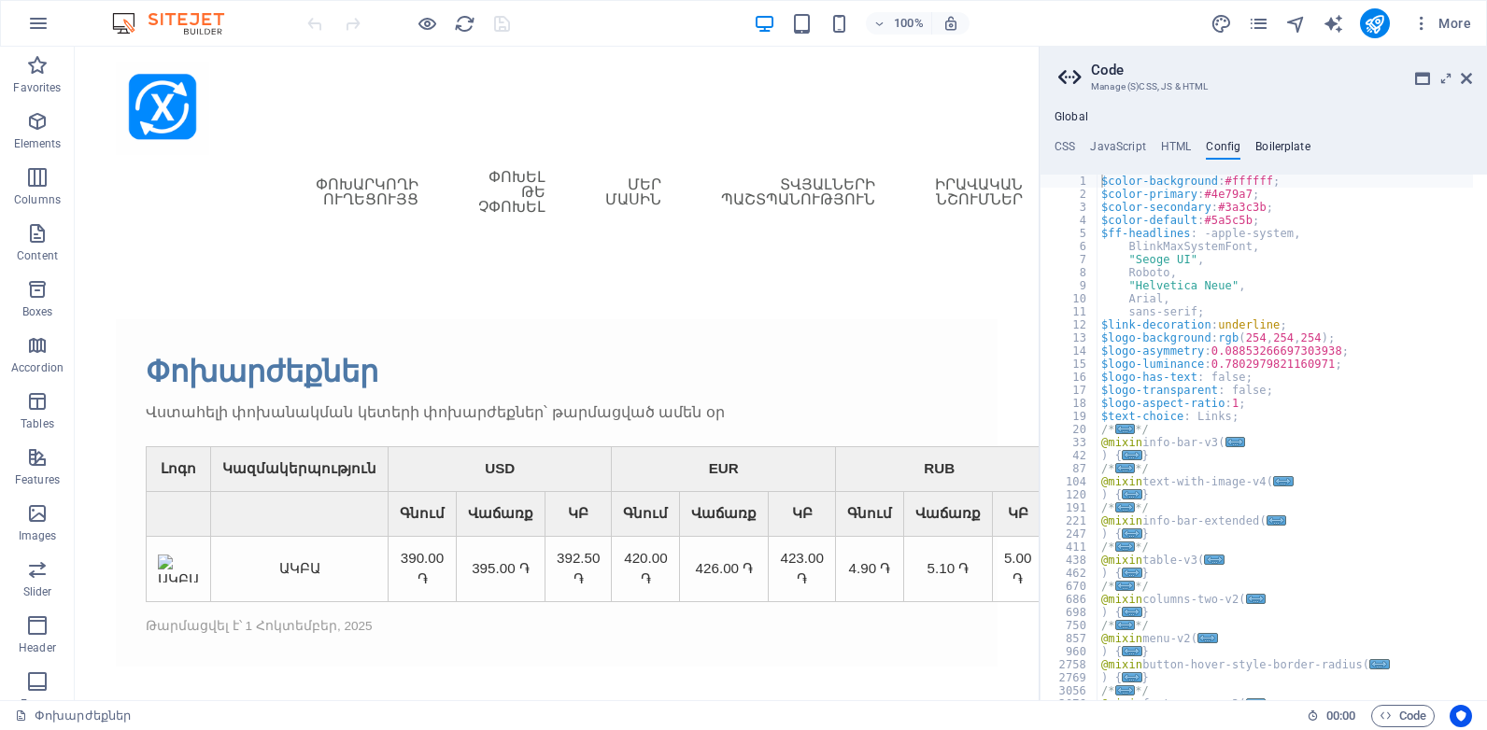
click at [1269, 147] on h4 "Boilerplate" at bounding box center [1282, 150] width 55 height 21
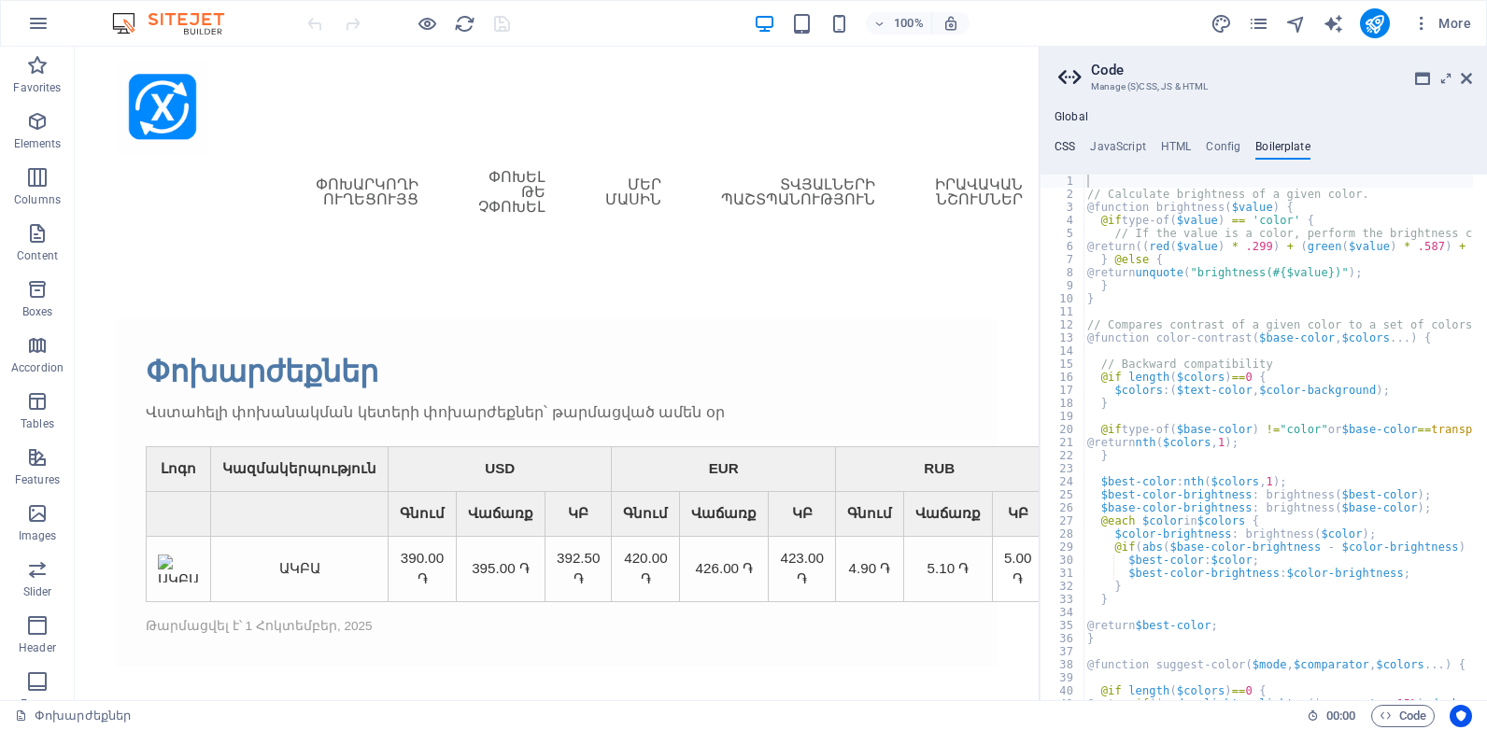
click at [1064, 146] on h4 "CSS" at bounding box center [1064, 150] width 21 height 21
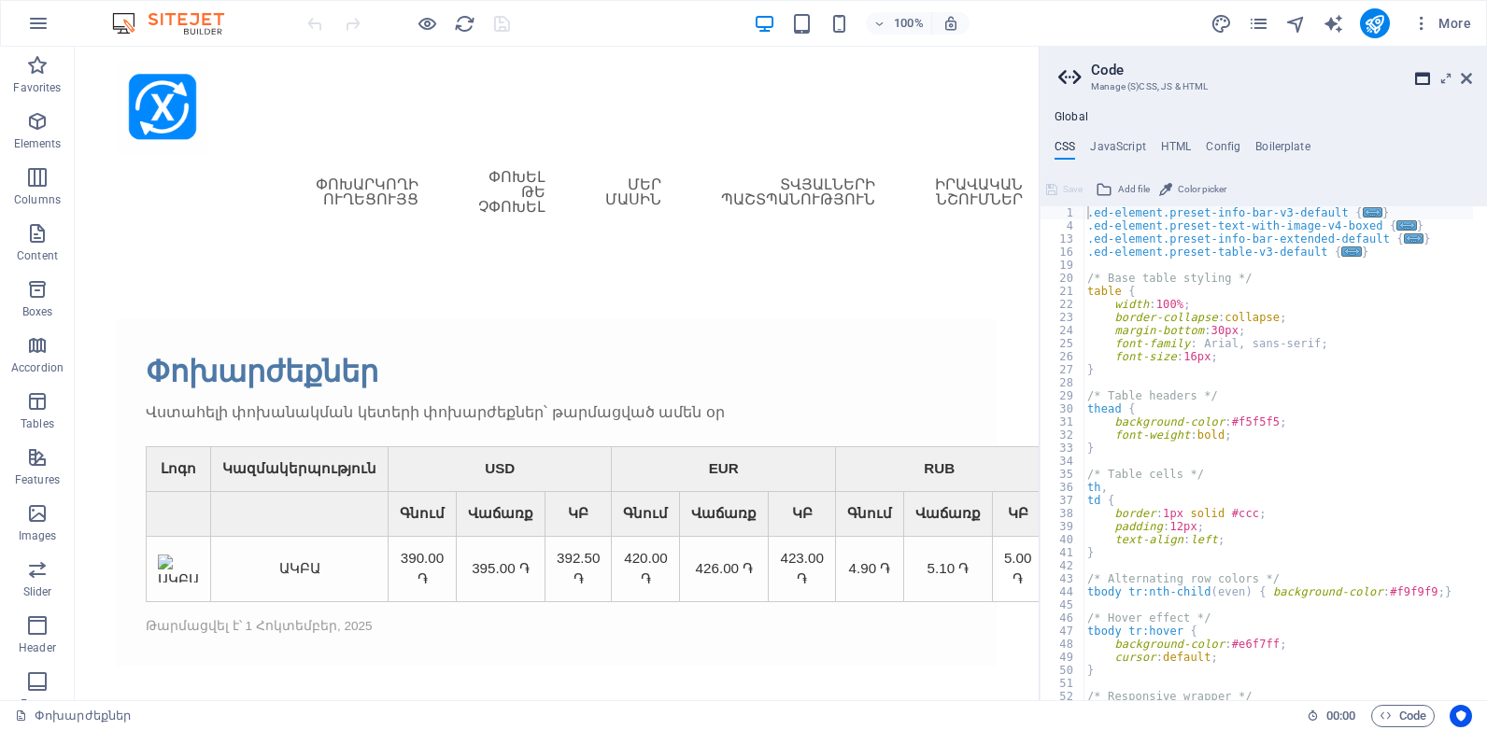
click at [1423, 78] on icon at bounding box center [1422, 78] width 15 height 15
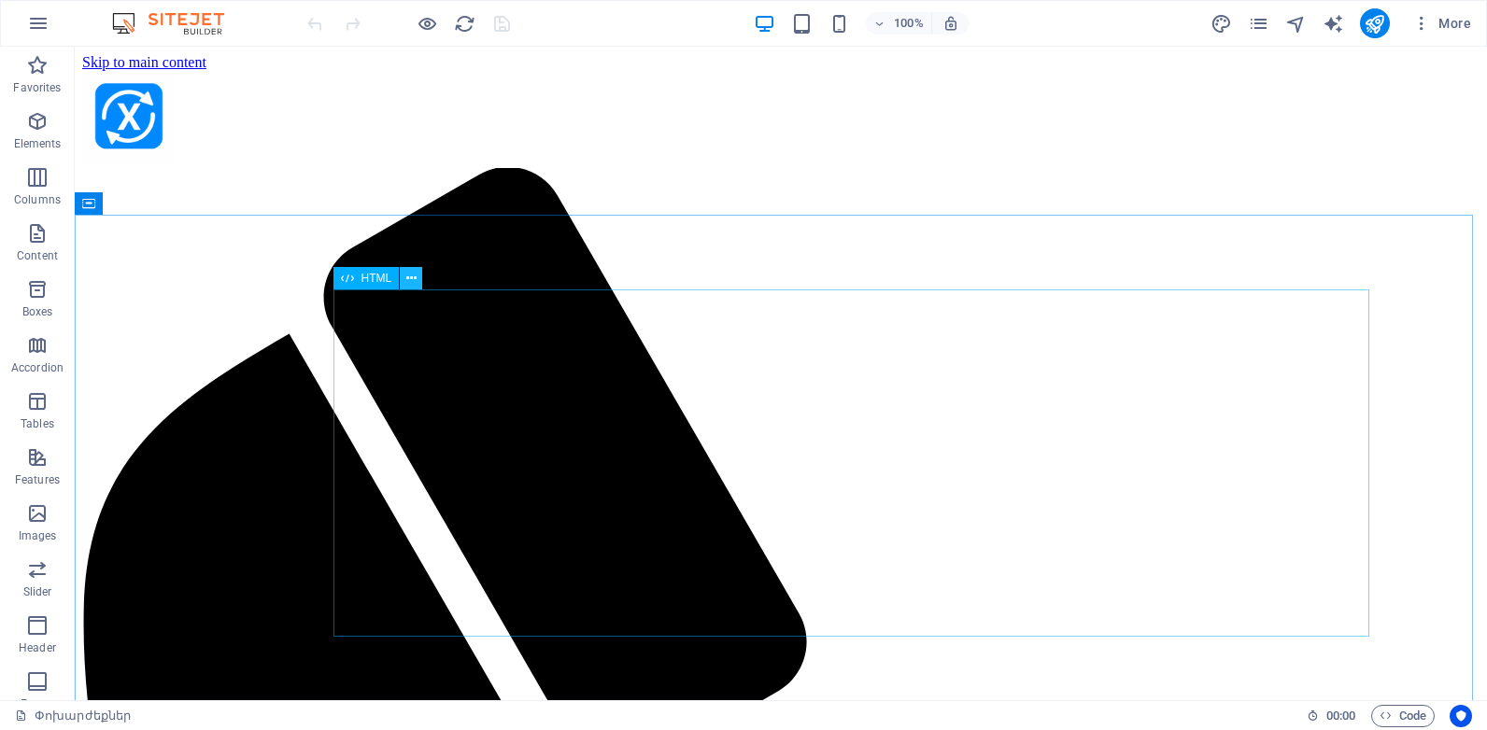
click at [415, 272] on icon at bounding box center [411, 279] width 10 height 20
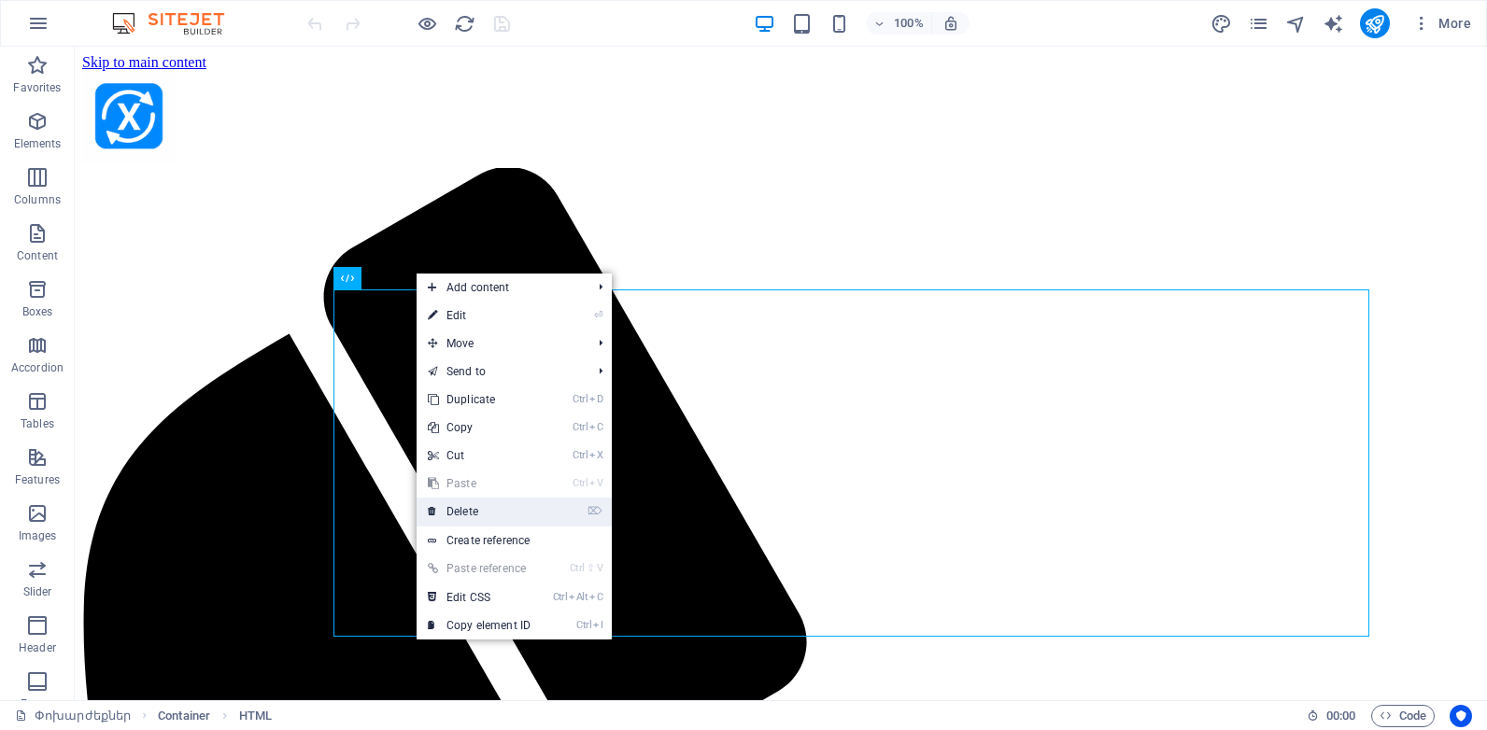
click at [470, 507] on link "⌦ Delete" at bounding box center [478, 512] width 125 height 28
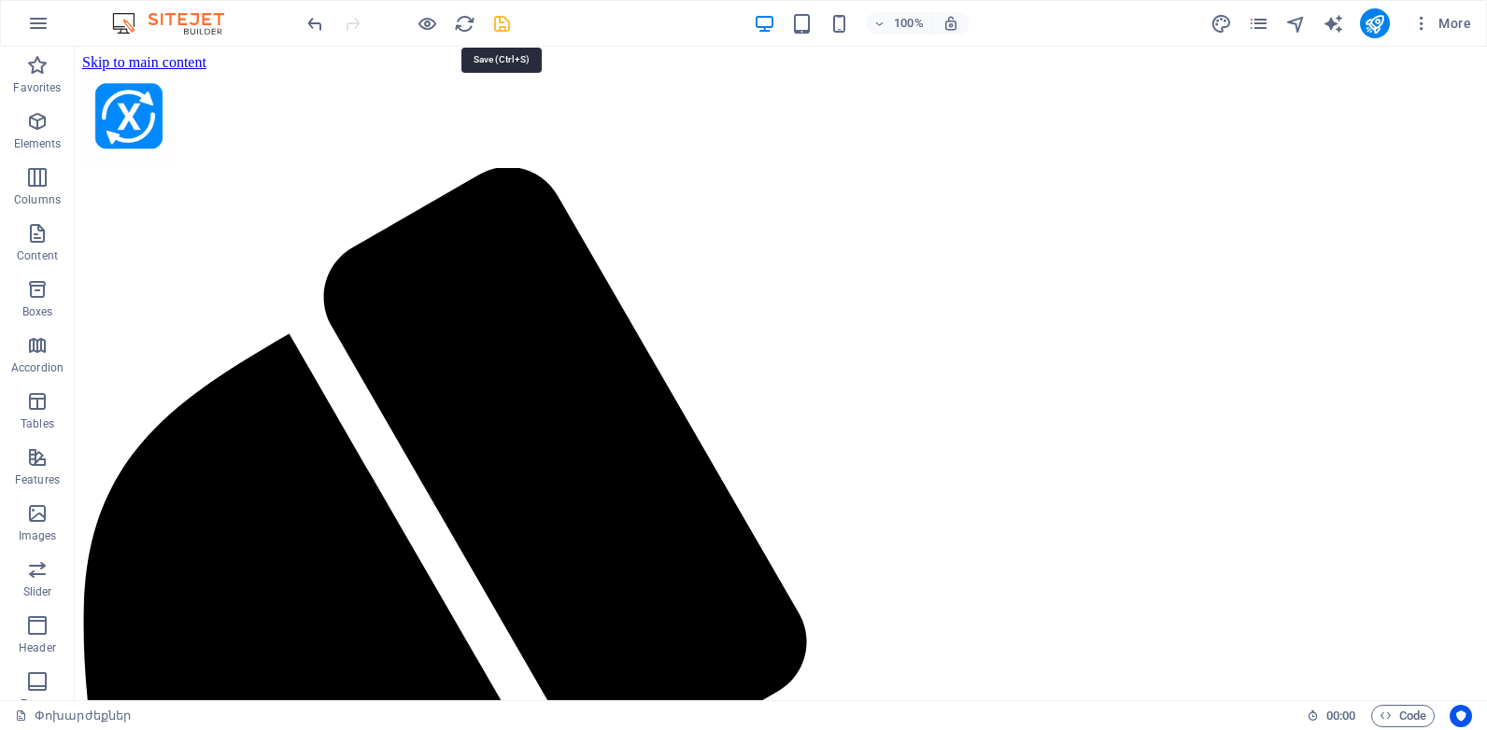
click at [503, 21] on icon "save" at bounding box center [501, 23] width 21 height 21
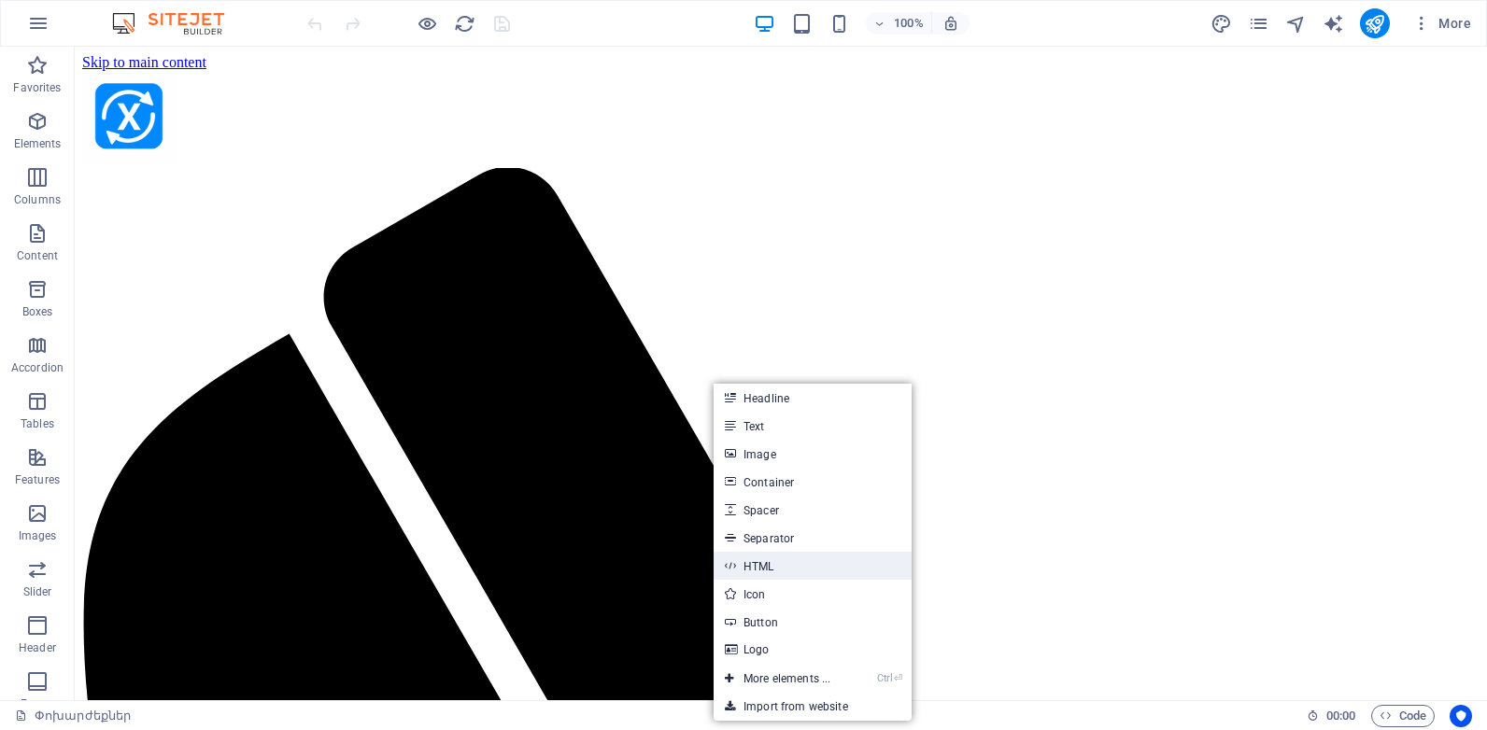
click at [767, 558] on link "HTML" at bounding box center [812, 566] width 198 height 28
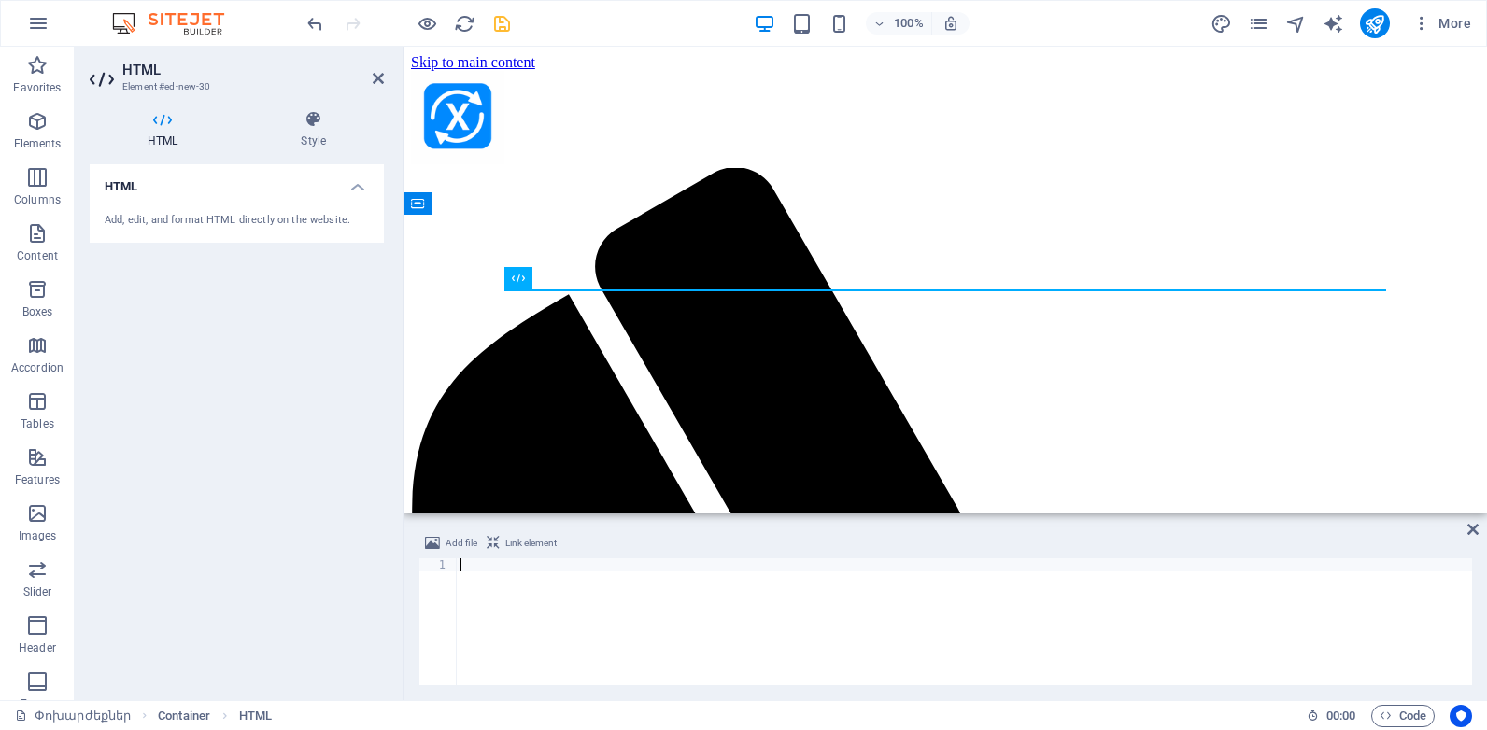
paste textarea "</section>"
type textarea "</section>"
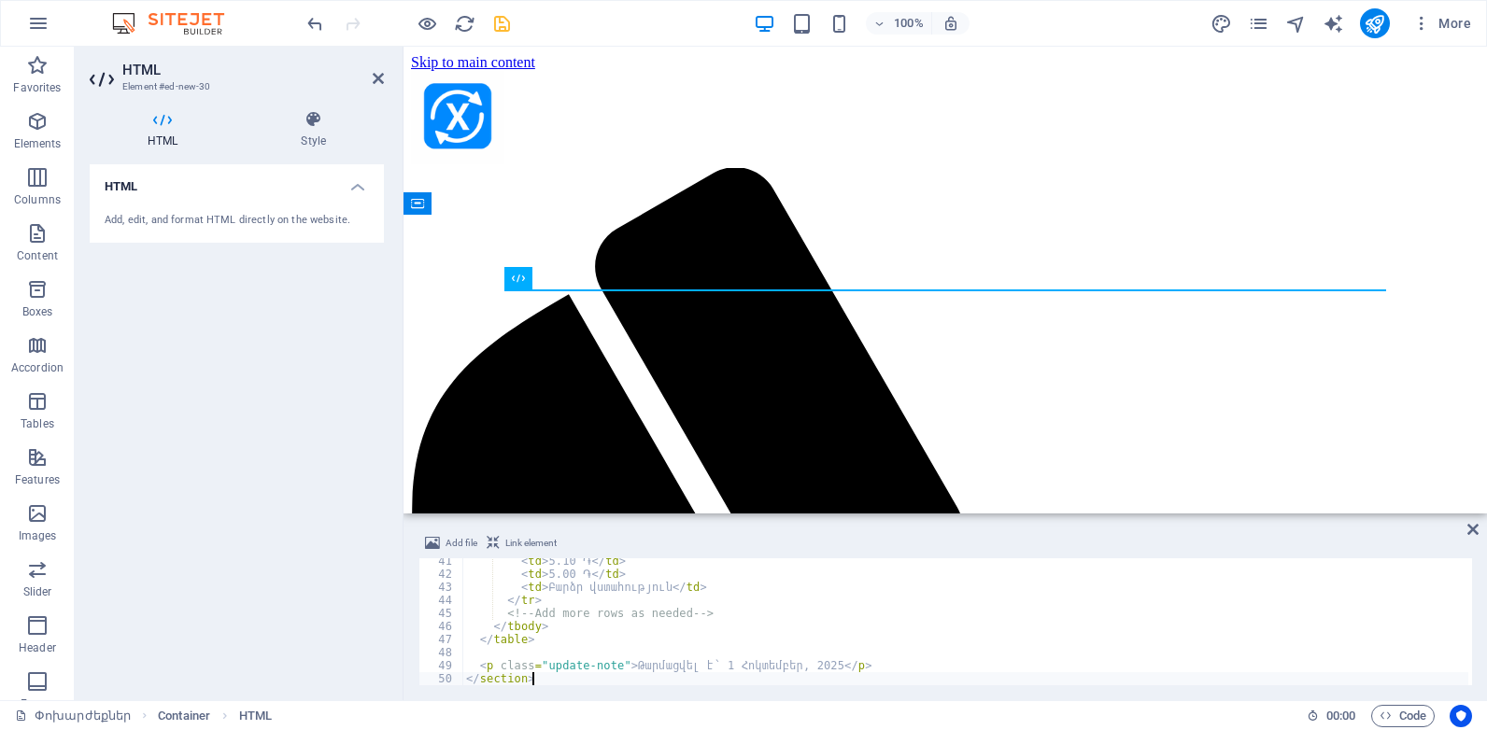
scroll to position [527, 0]
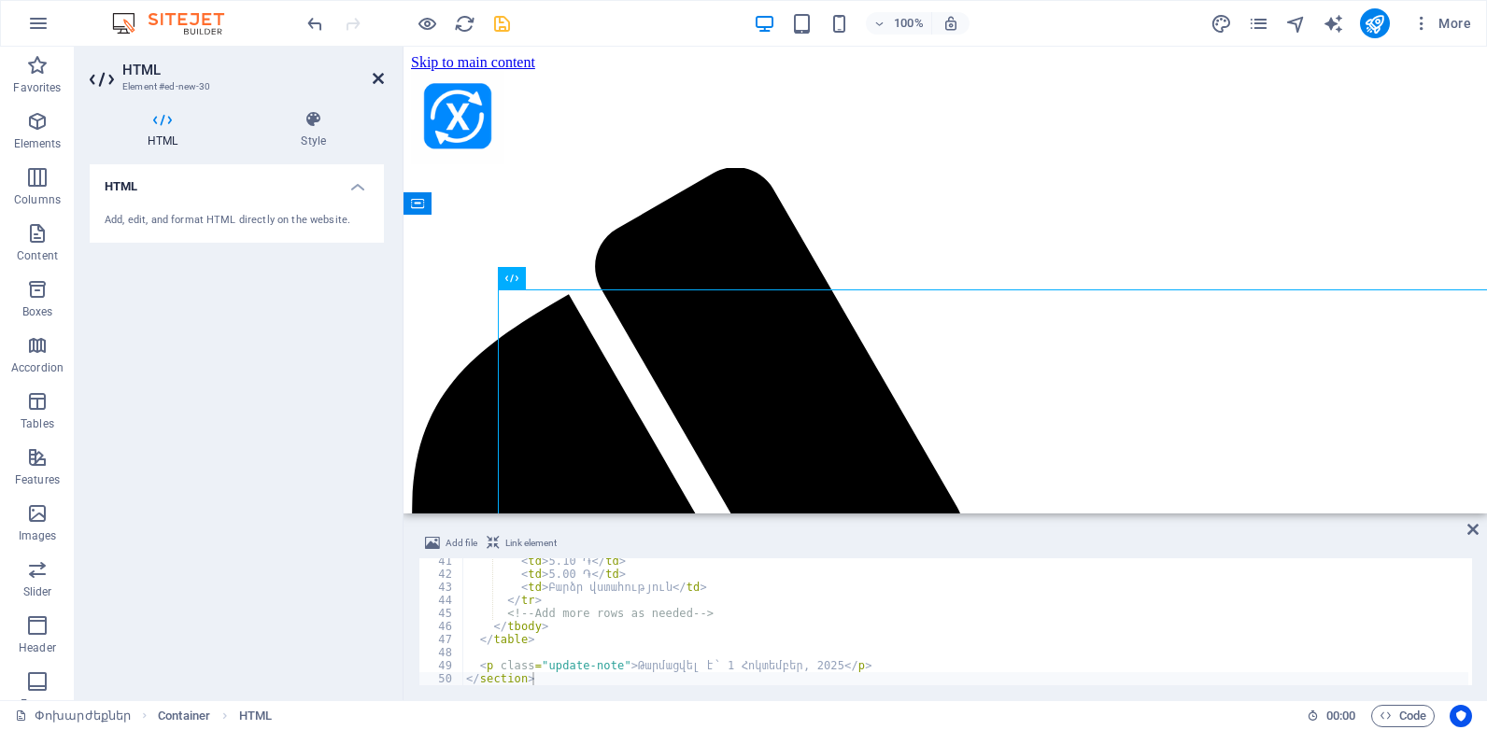
click at [379, 77] on icon at bounding box center [378, 78] width 11 height 15
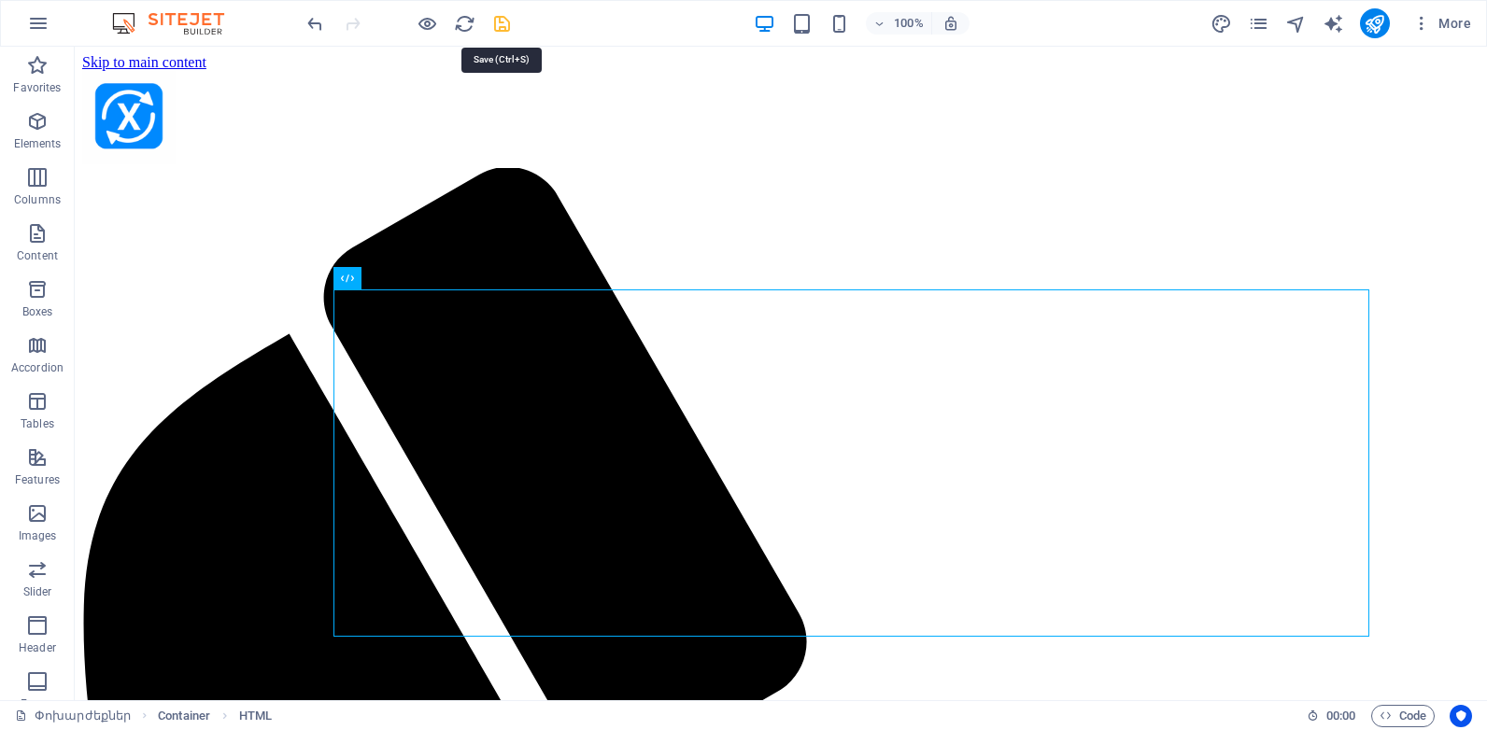
click at [503, 28] on icon "save" at bounding box center [501, 23] width 21 height 21
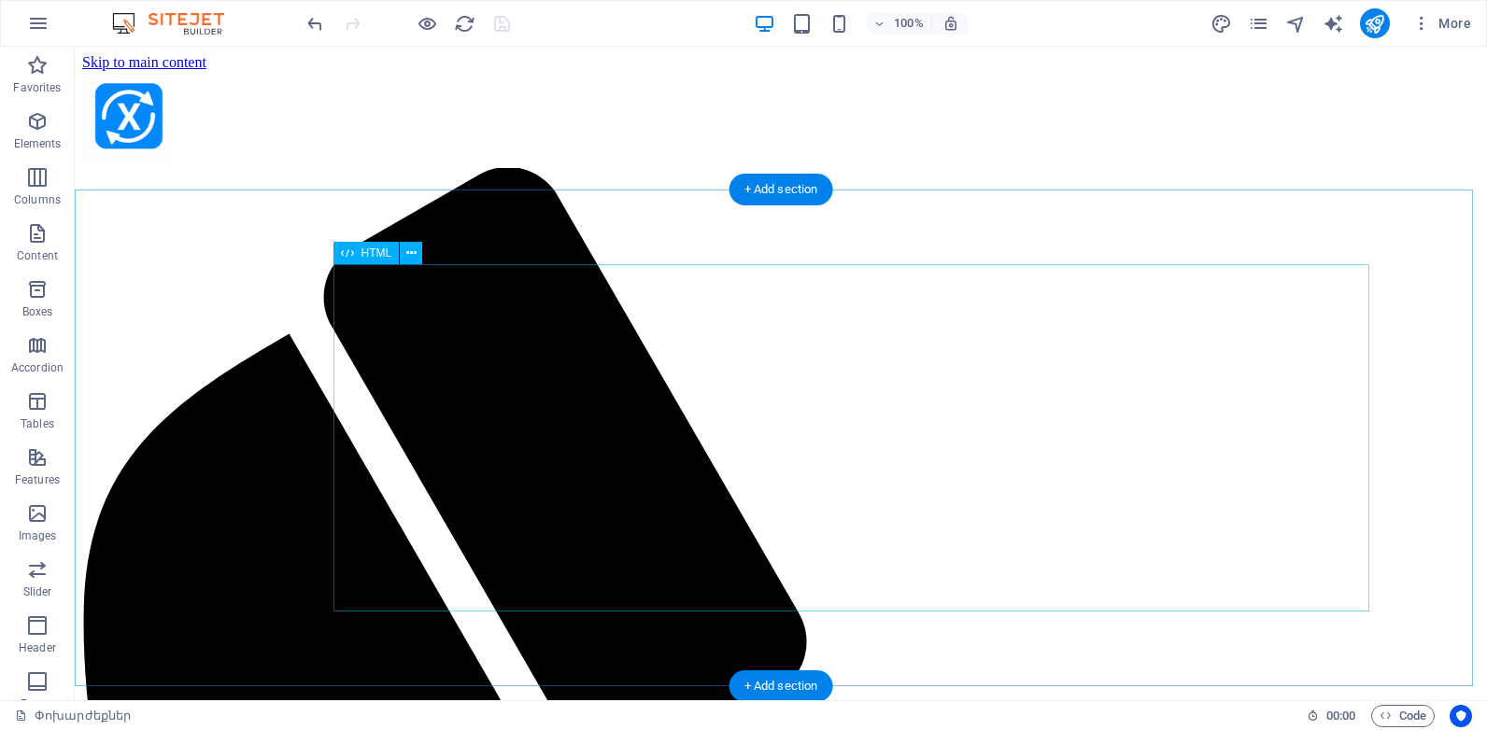
scroll to position [25, 0]
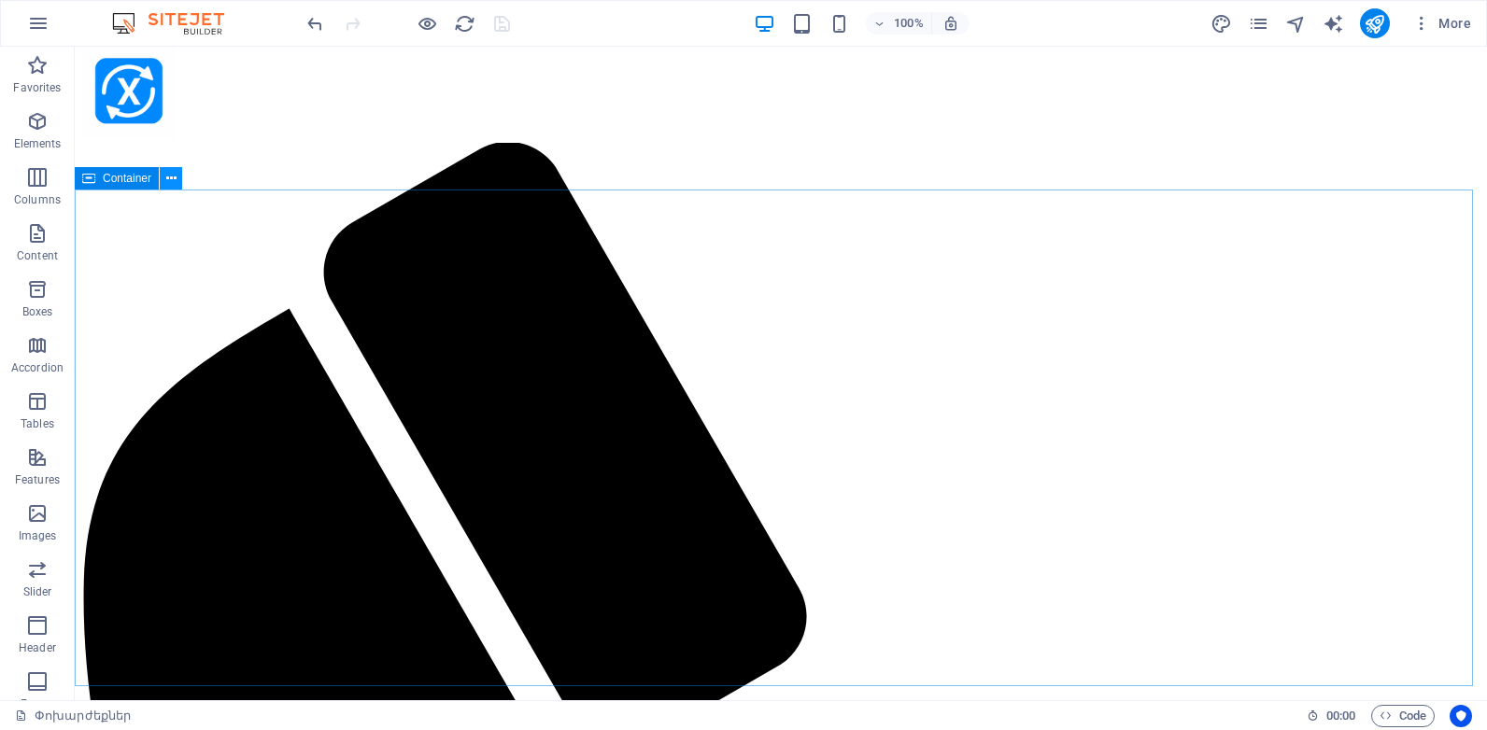
click at [175, 174] on icon at bounding box center [171, 179] width 10 height 20
click at [173, 181] on icon at bounding box center [171, 179] width 10 height 20
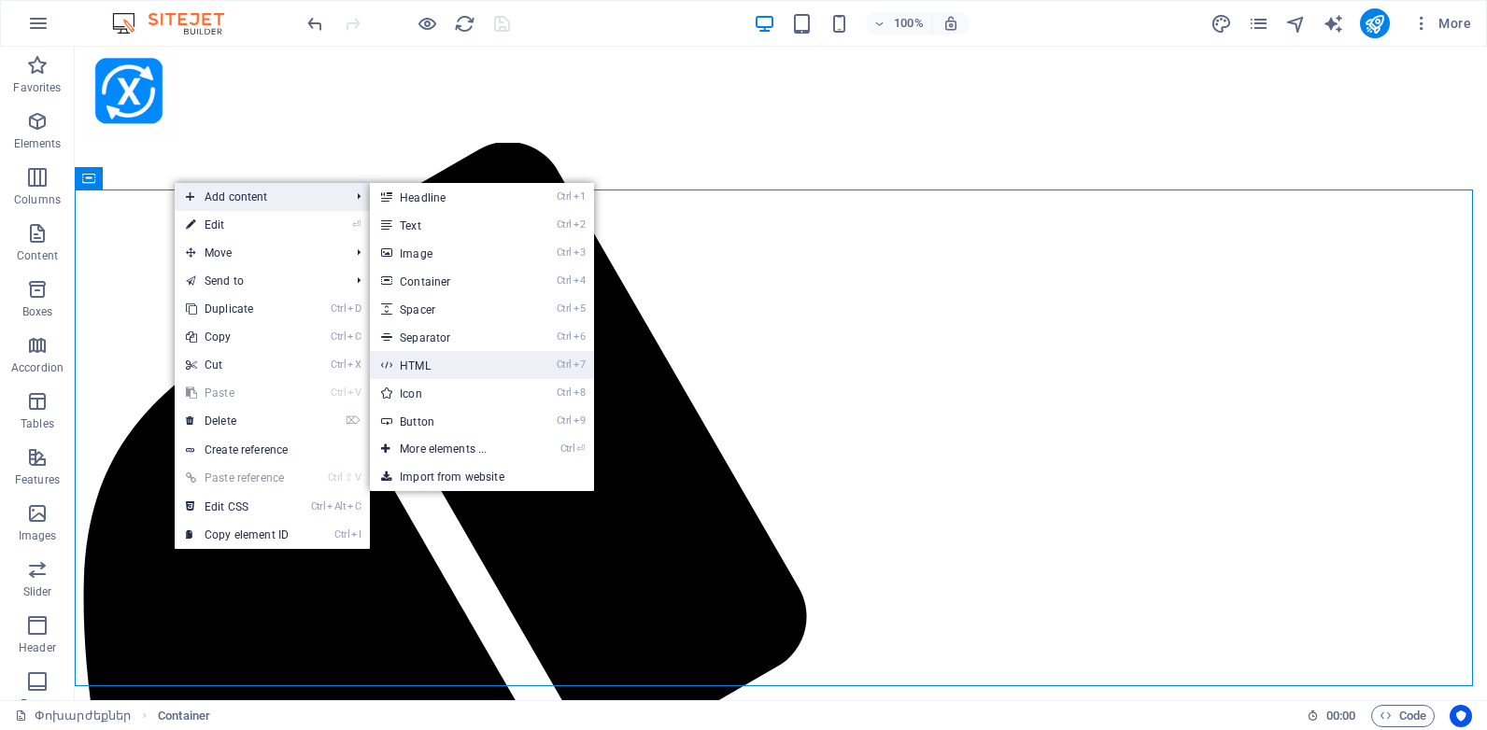
click at [425, 362] on link "Ctrl 7 HTML" at bounding box center [447, 365] width 154 height 28
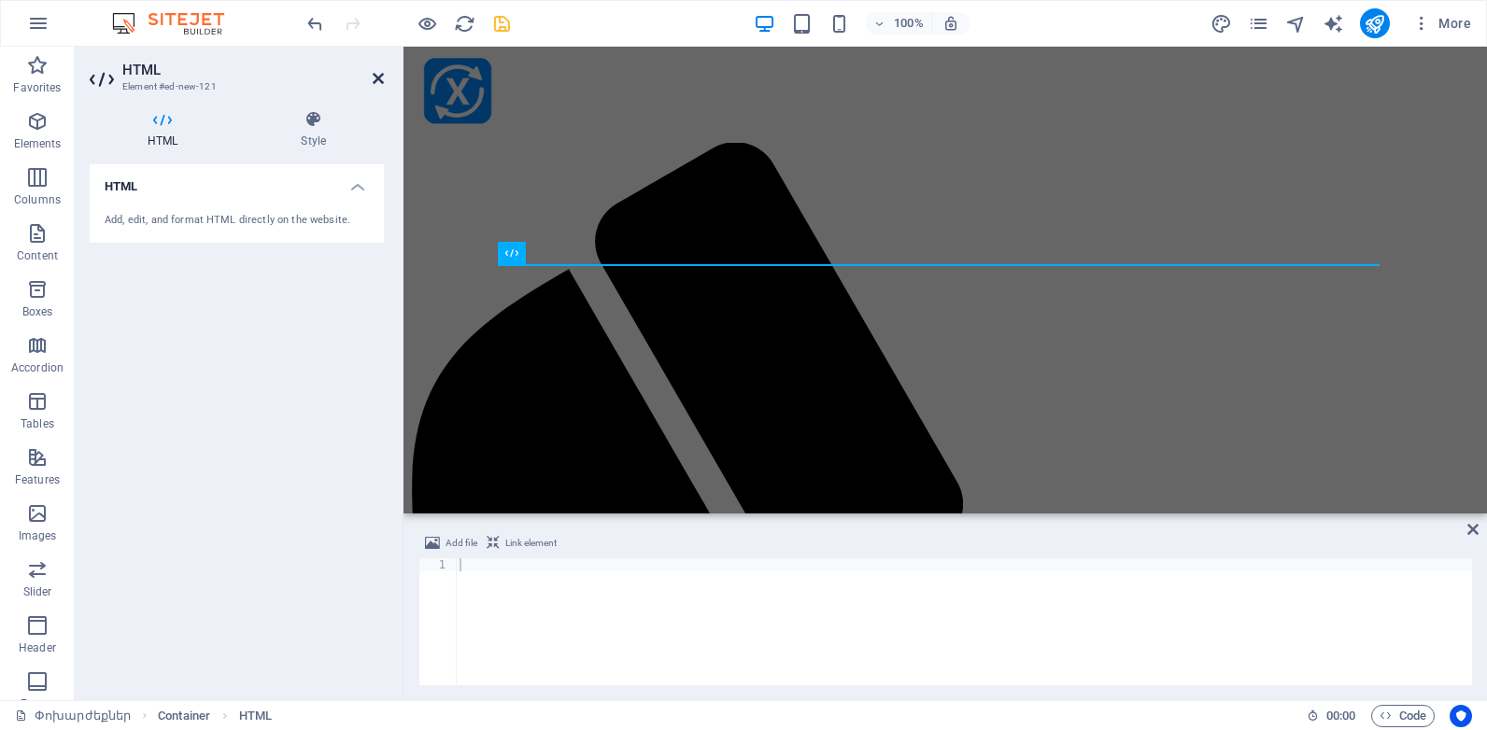
click at [377, 77] on icon at bounding box center [378, 78] width 11 height 15
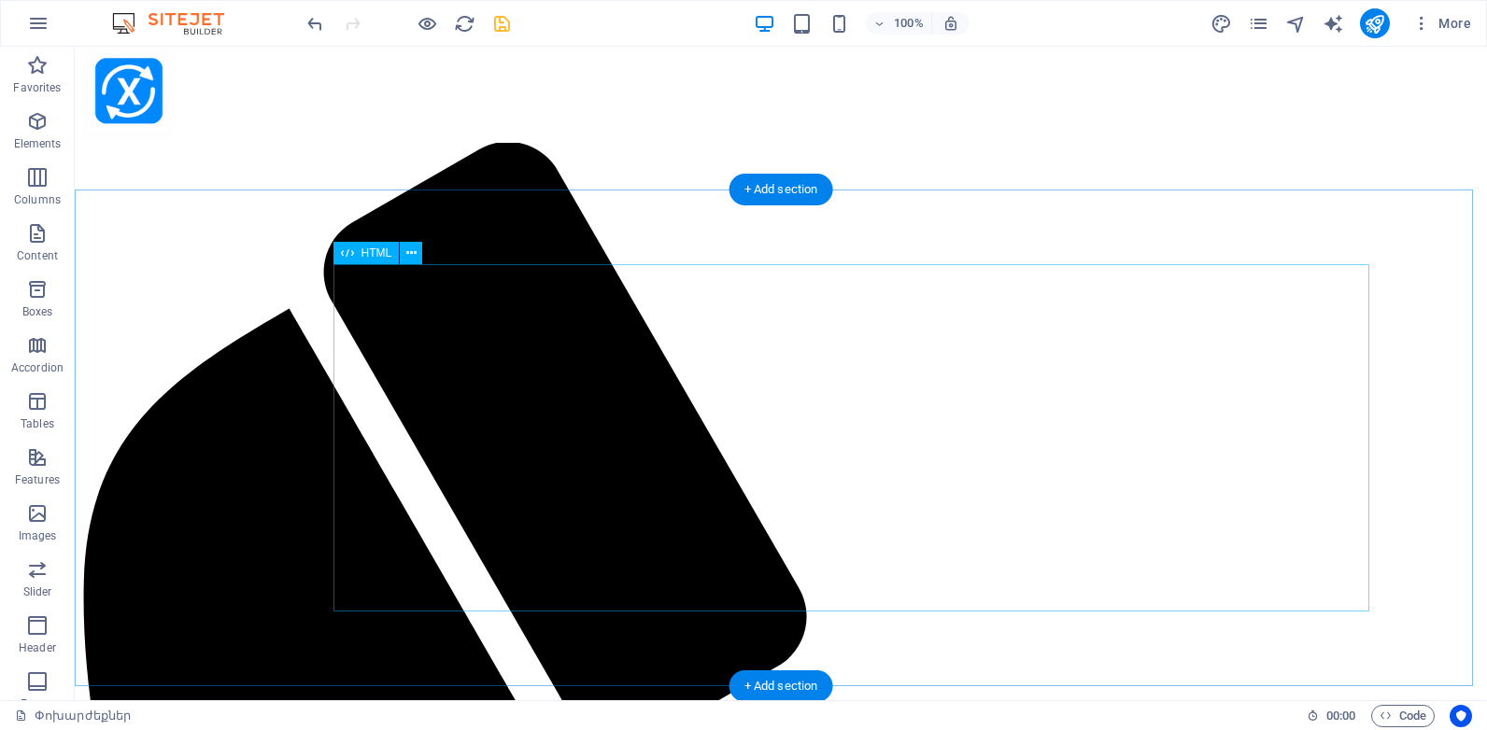
scroll to position [0, 0]
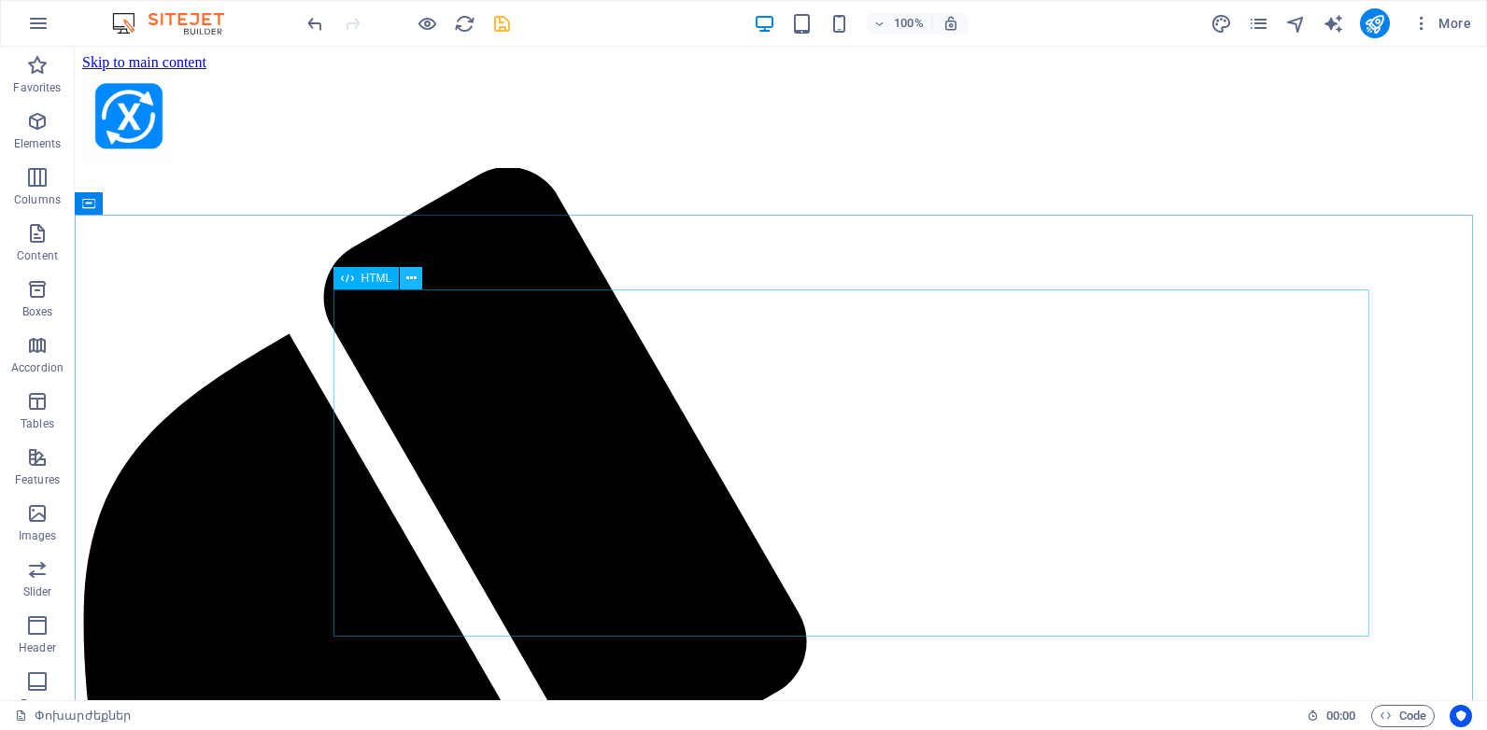
click at [410, 275] on icon at bounding box center [411, 279] width 10 height 20
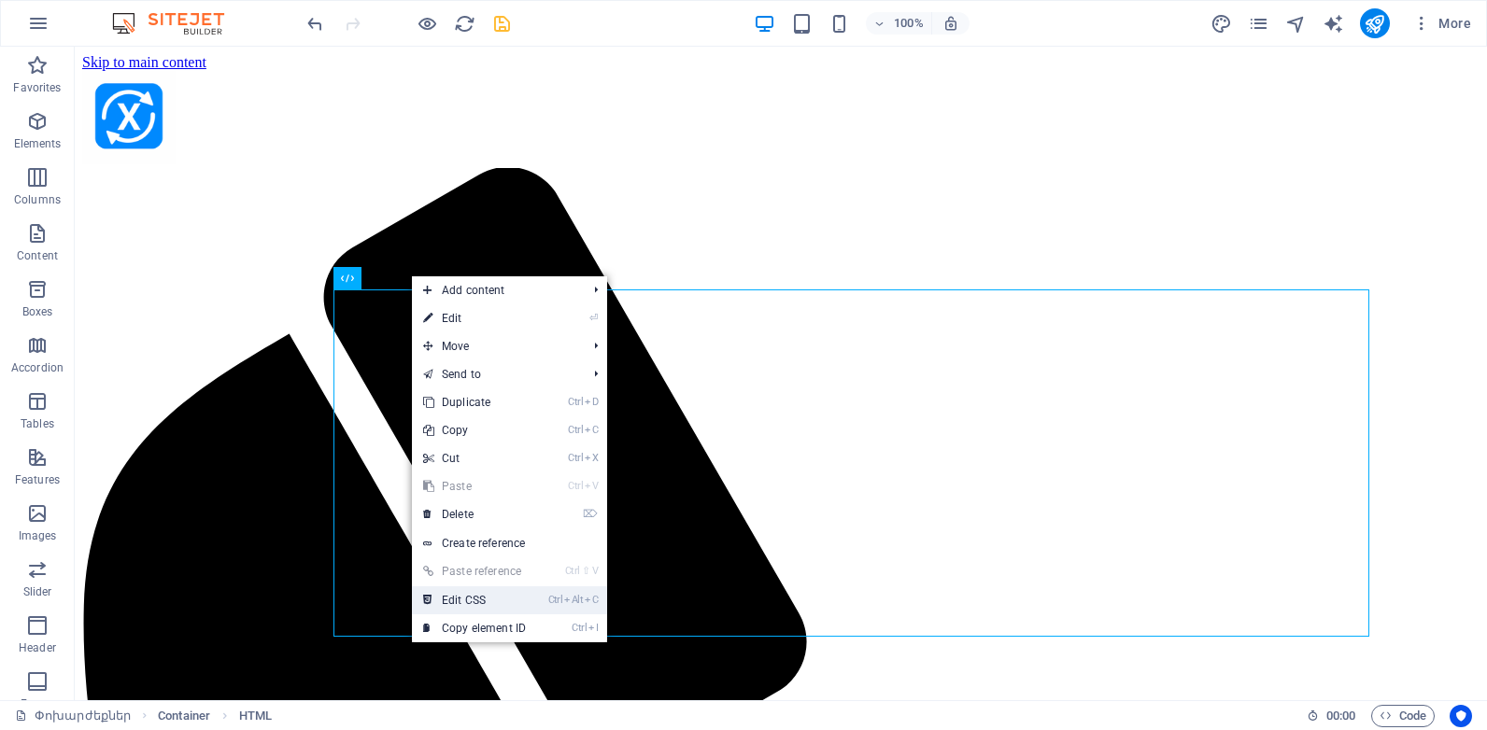
click at [483, 596] on link "Ctrl Alt C Edit CSS" at bounding box center [474, 600] width 125 height 28
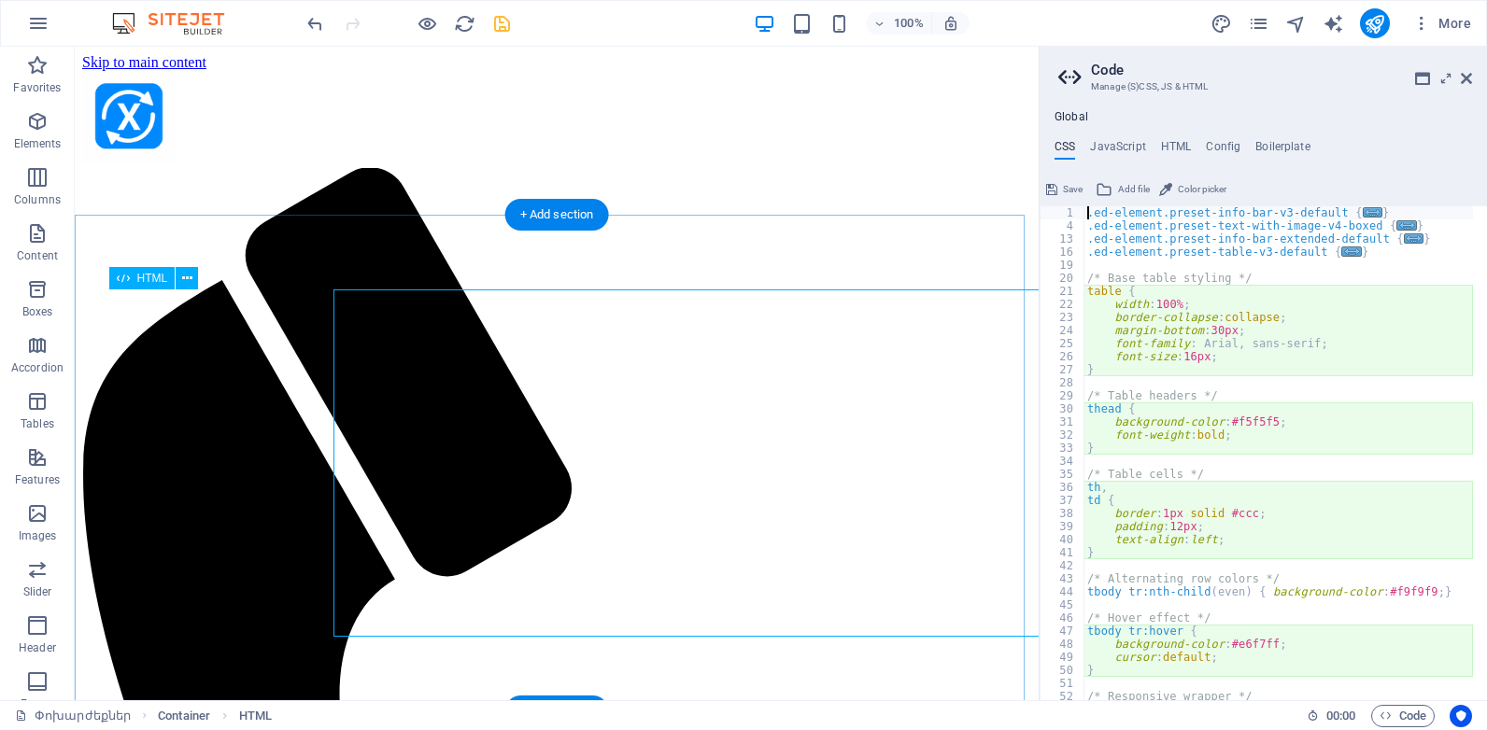
type textarea "border: 1px solid #ccc;"
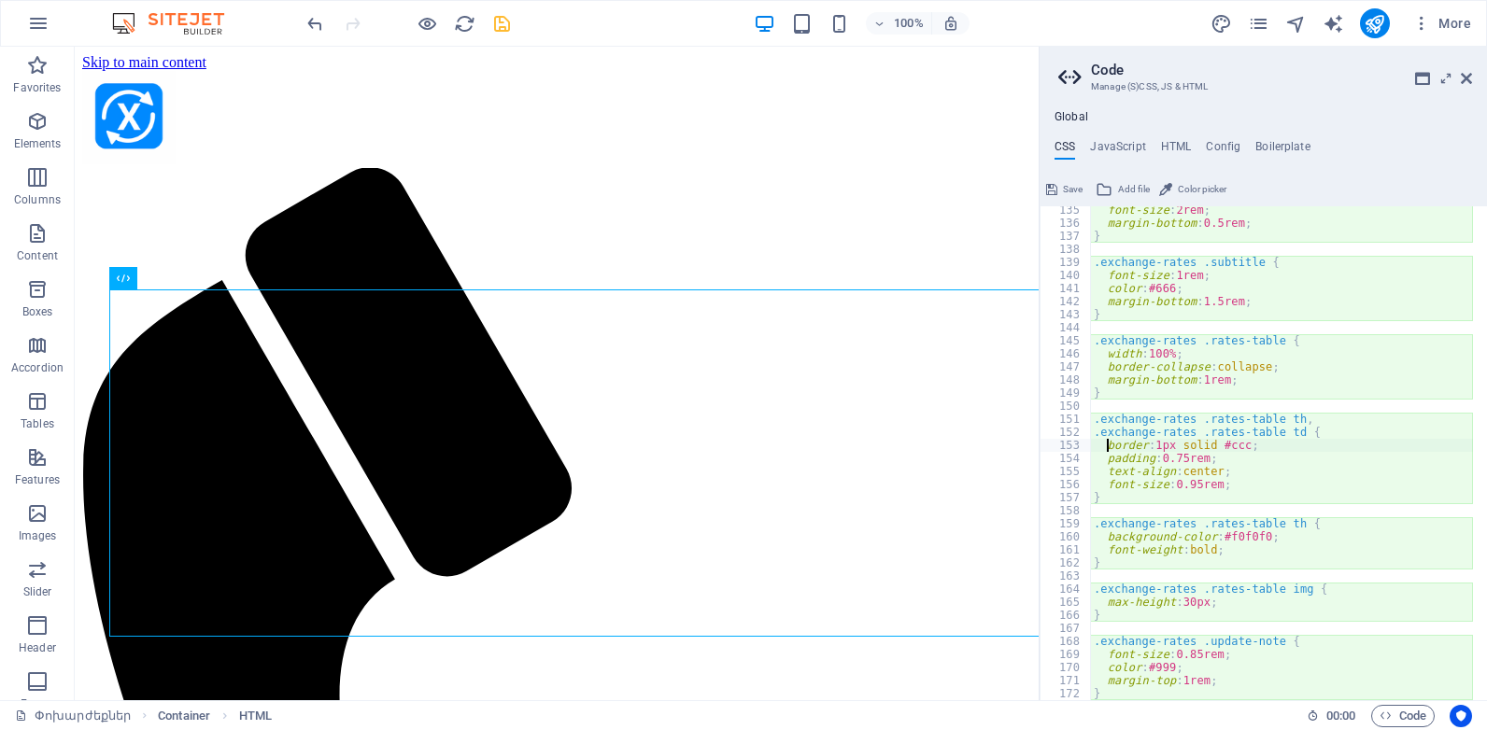
scroll to position [787, 0]
click at [1467, 79] on icon at bounding box center [1466, 78] width 11 height 15
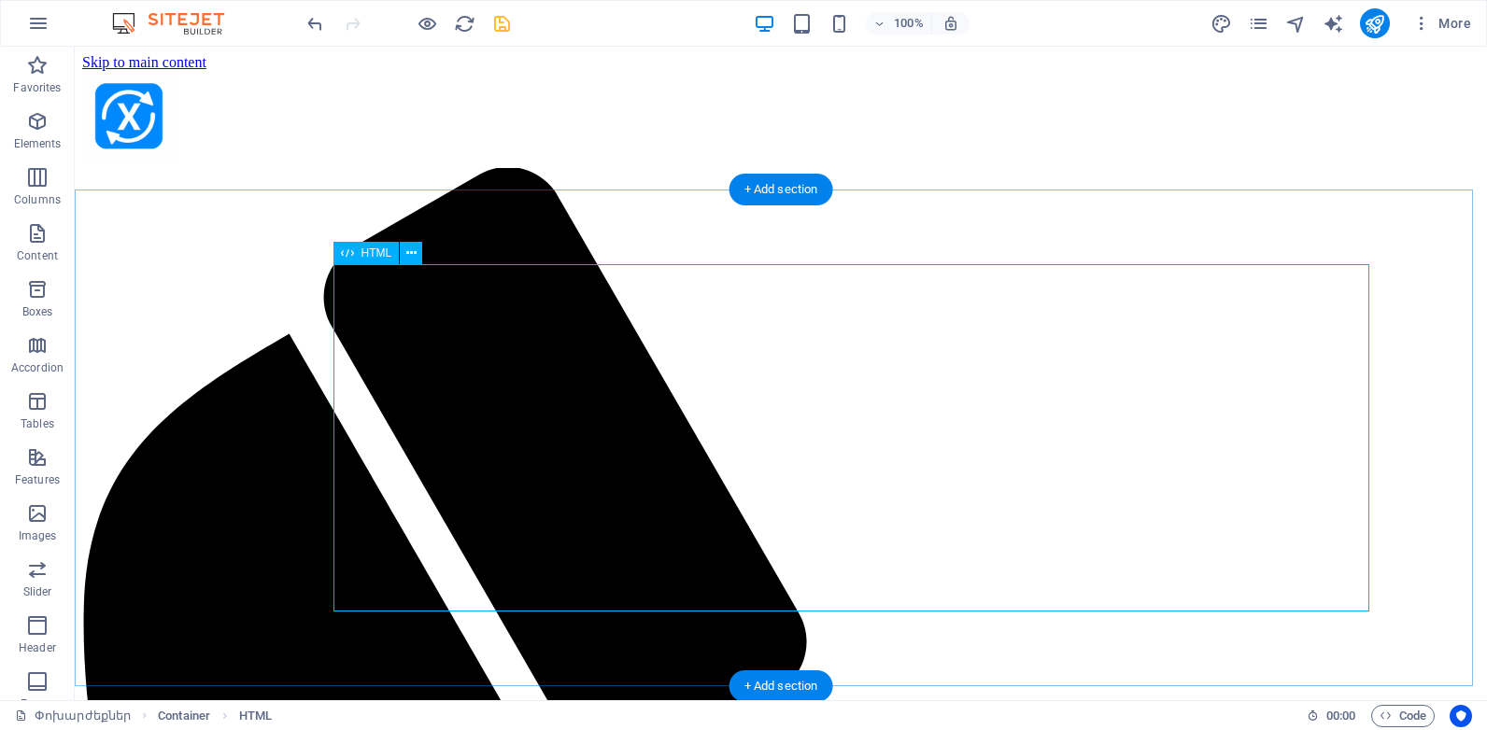
scroll to position [25, 0]
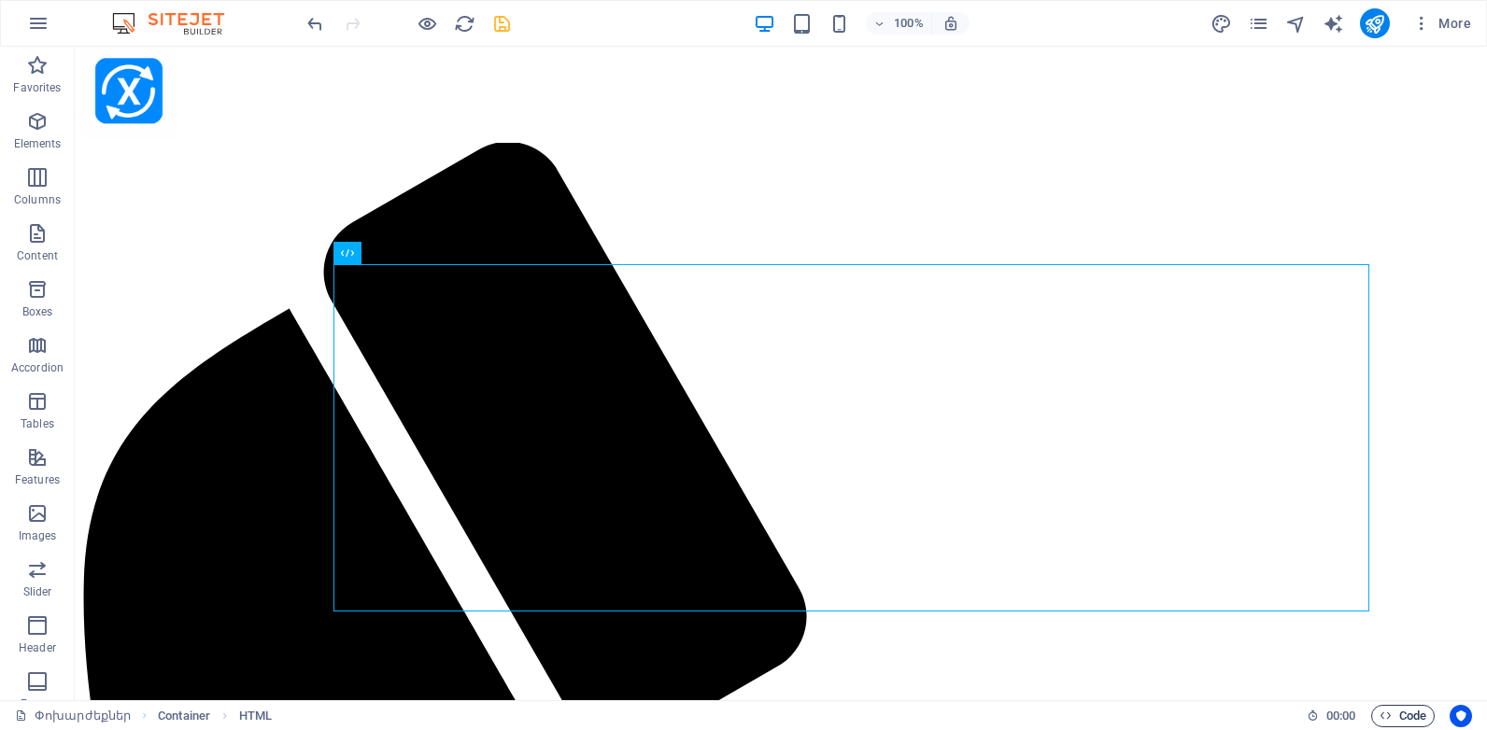
click at [1399, 709] on span "Code" at bounding box center [1402, 716] width 47 height 22
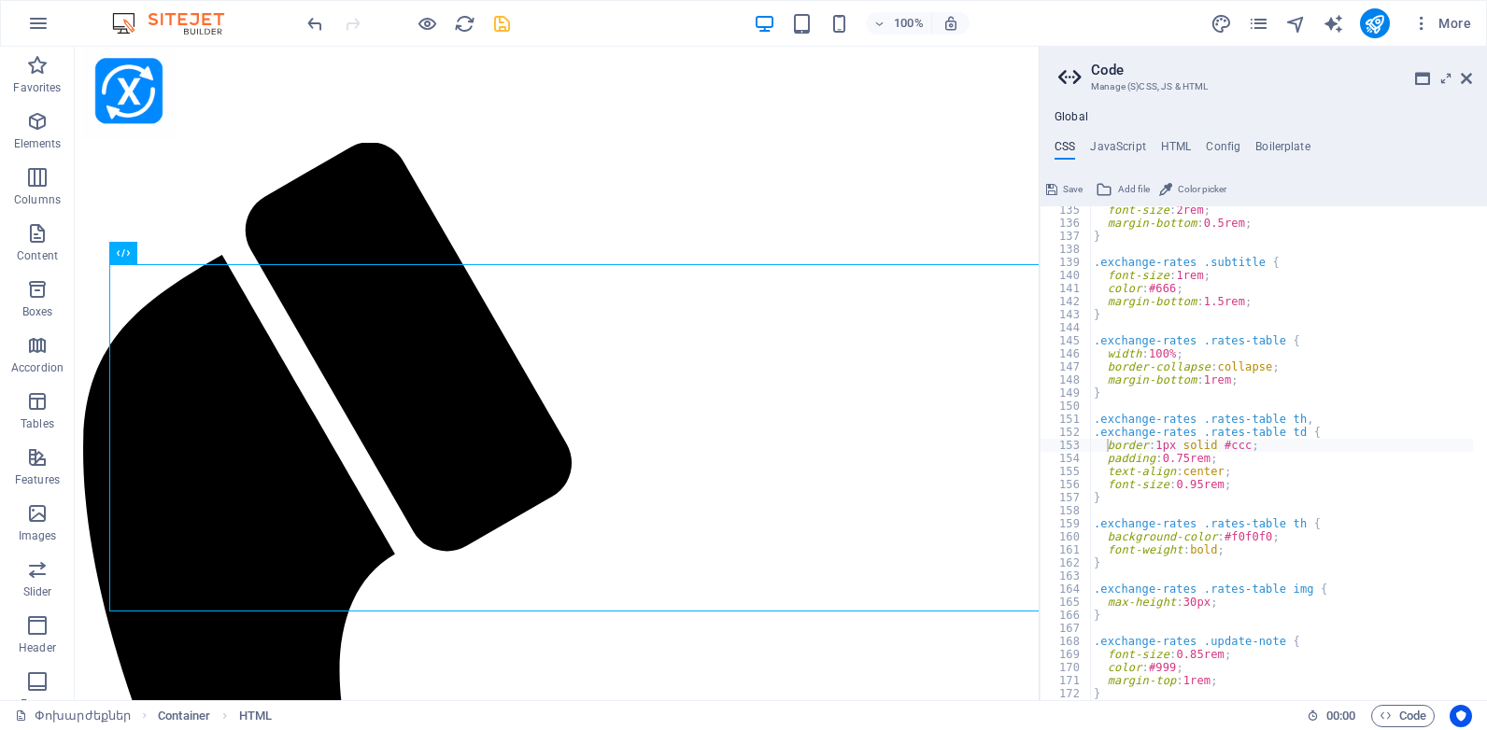
click at [1074, 116] on h4 "Global" at bounding box center [1071, 117] width 34 height 15
click at [1116, 150] on h4 "JavaScript" at bounding box center [1117, 150] width 55 height 21
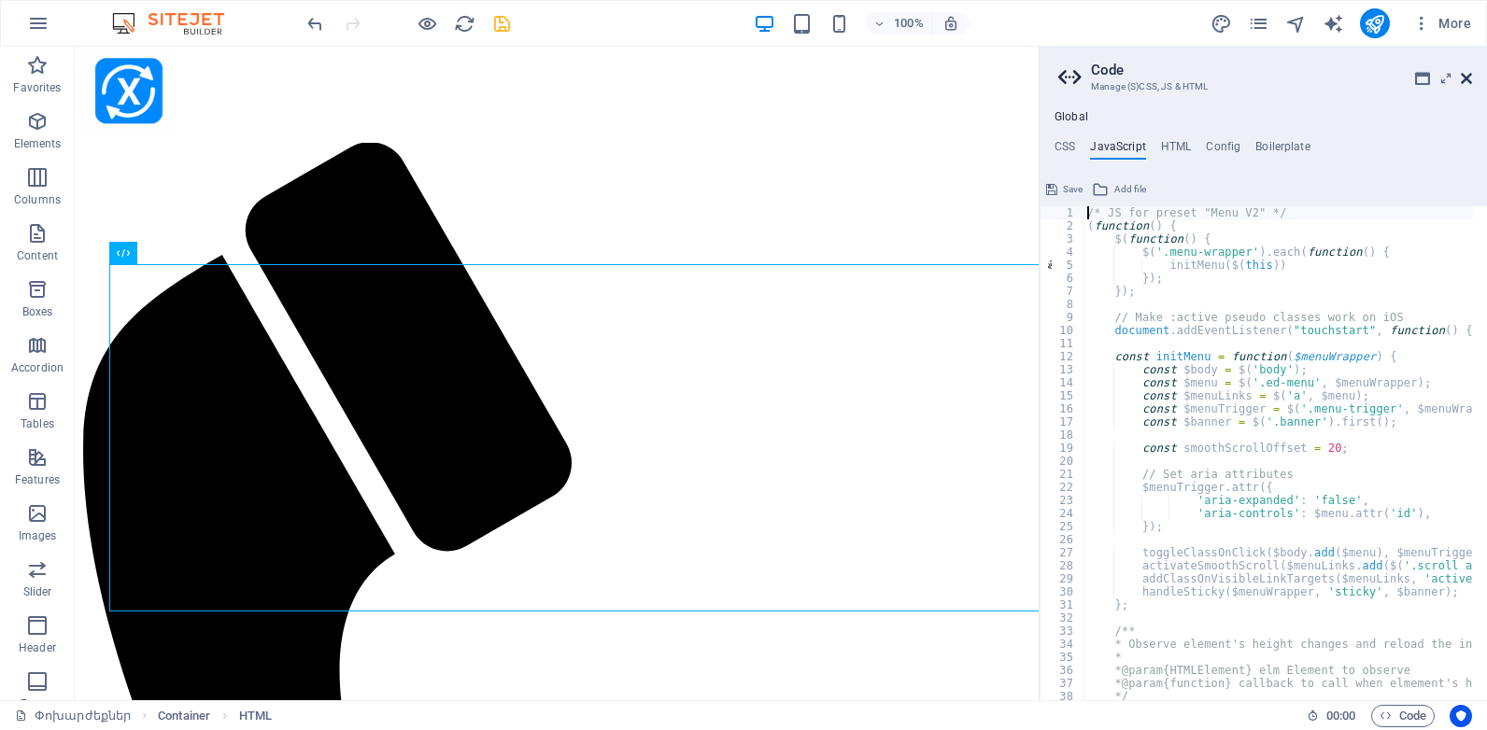
click at [1468, 80] on icon at bounding box center [1466, 78] width 11 height 15
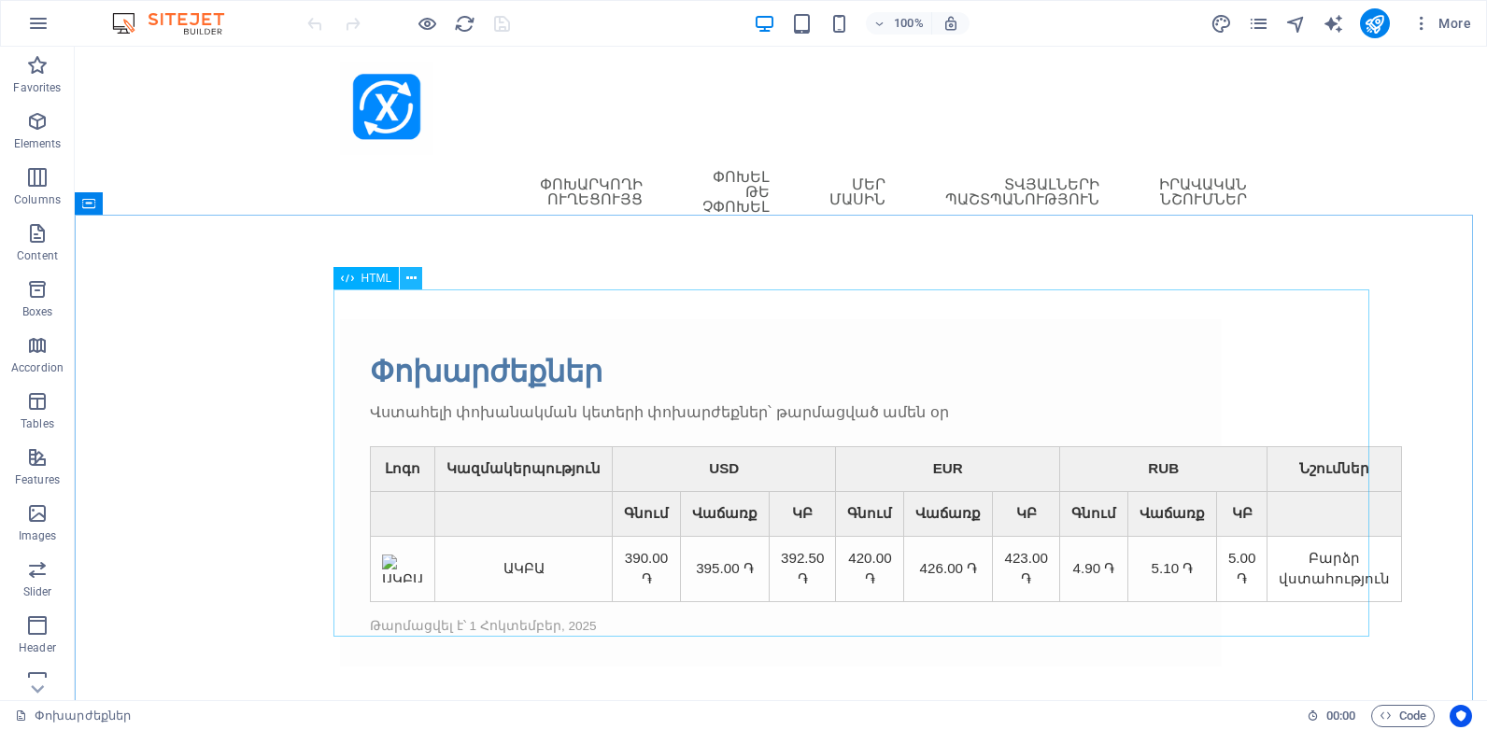
click at [408, 275] on icon at bounding box center [411, 279] width 10 height 20
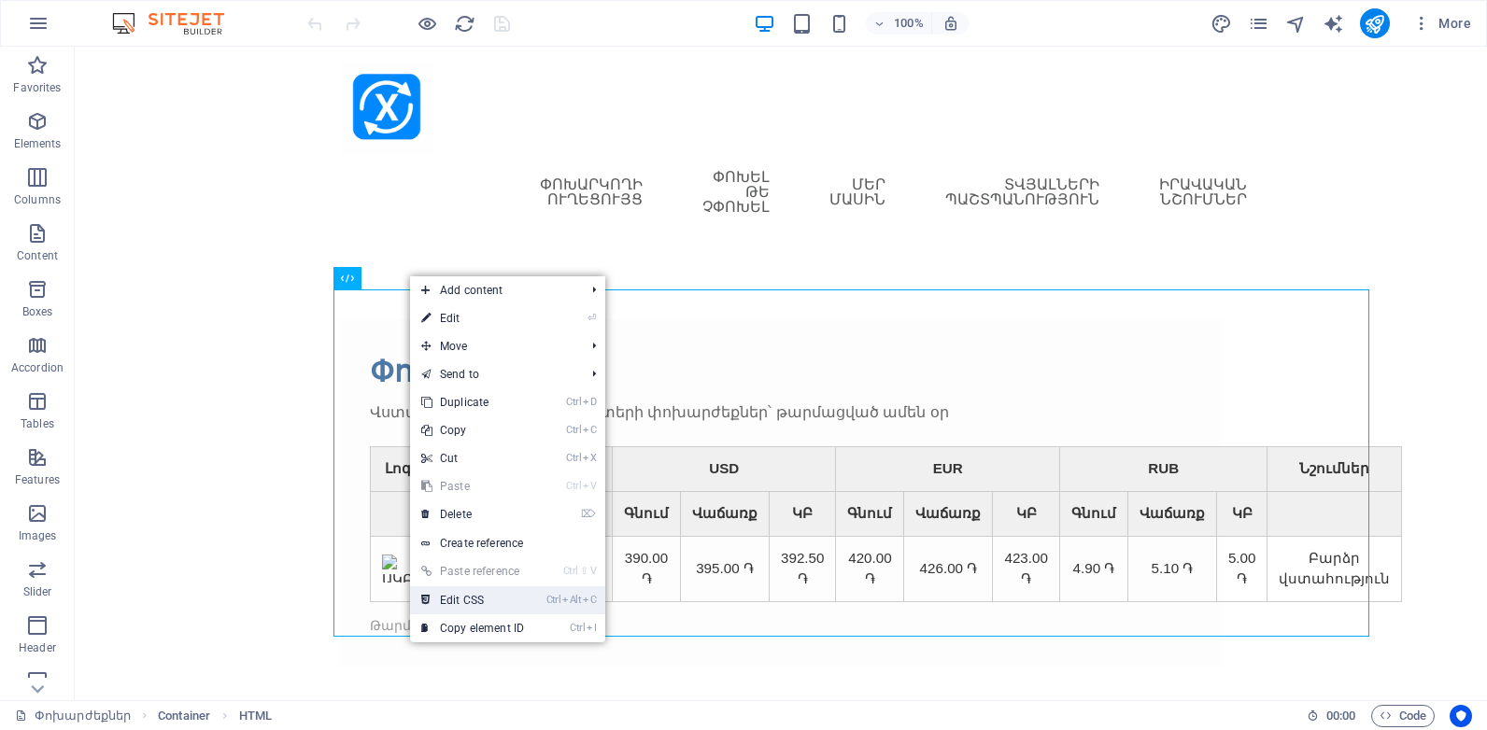
click at [475, 599] on link "Ctrl Alt C Edit CSS" at bounding box center [472, 600] width 125 height 28
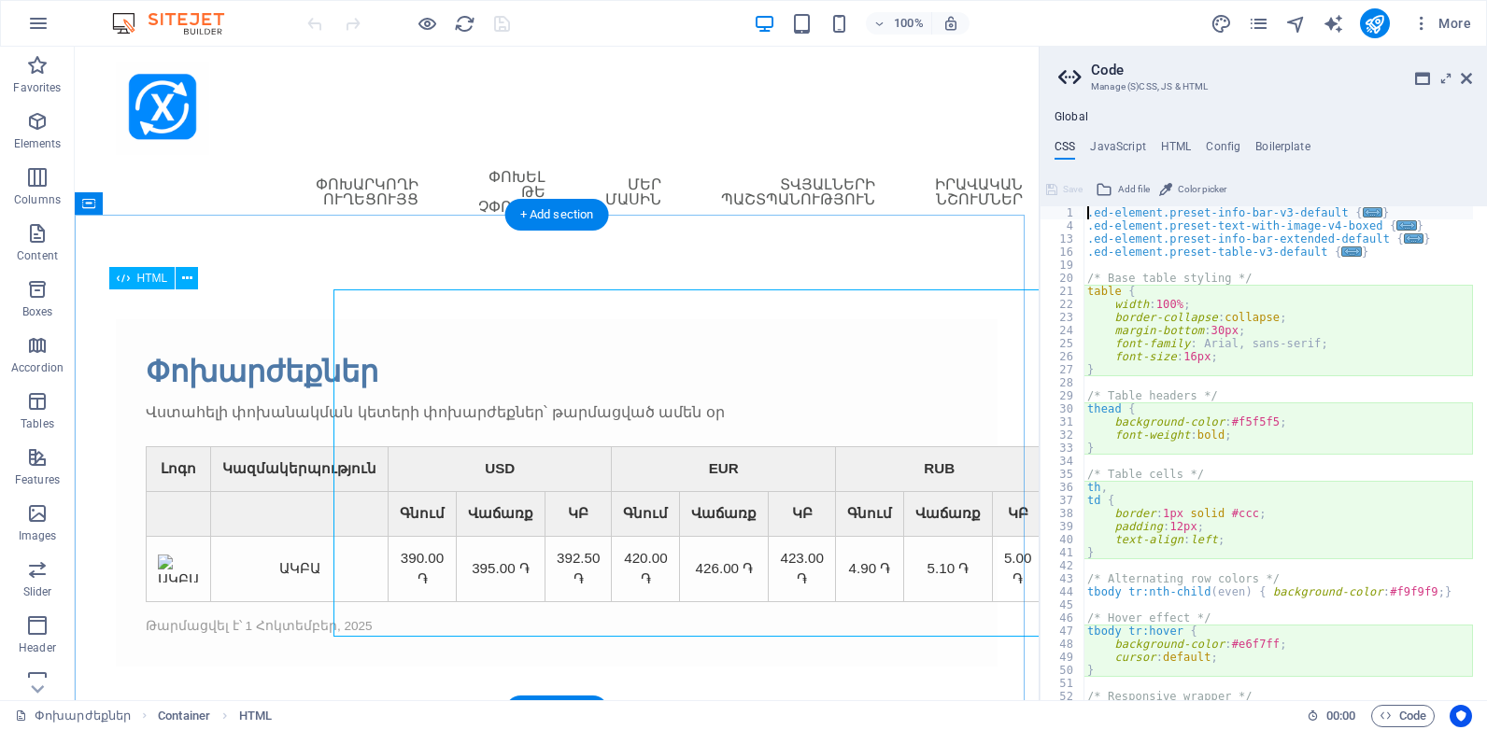
type textarea "border: 1px solid #ccc;"
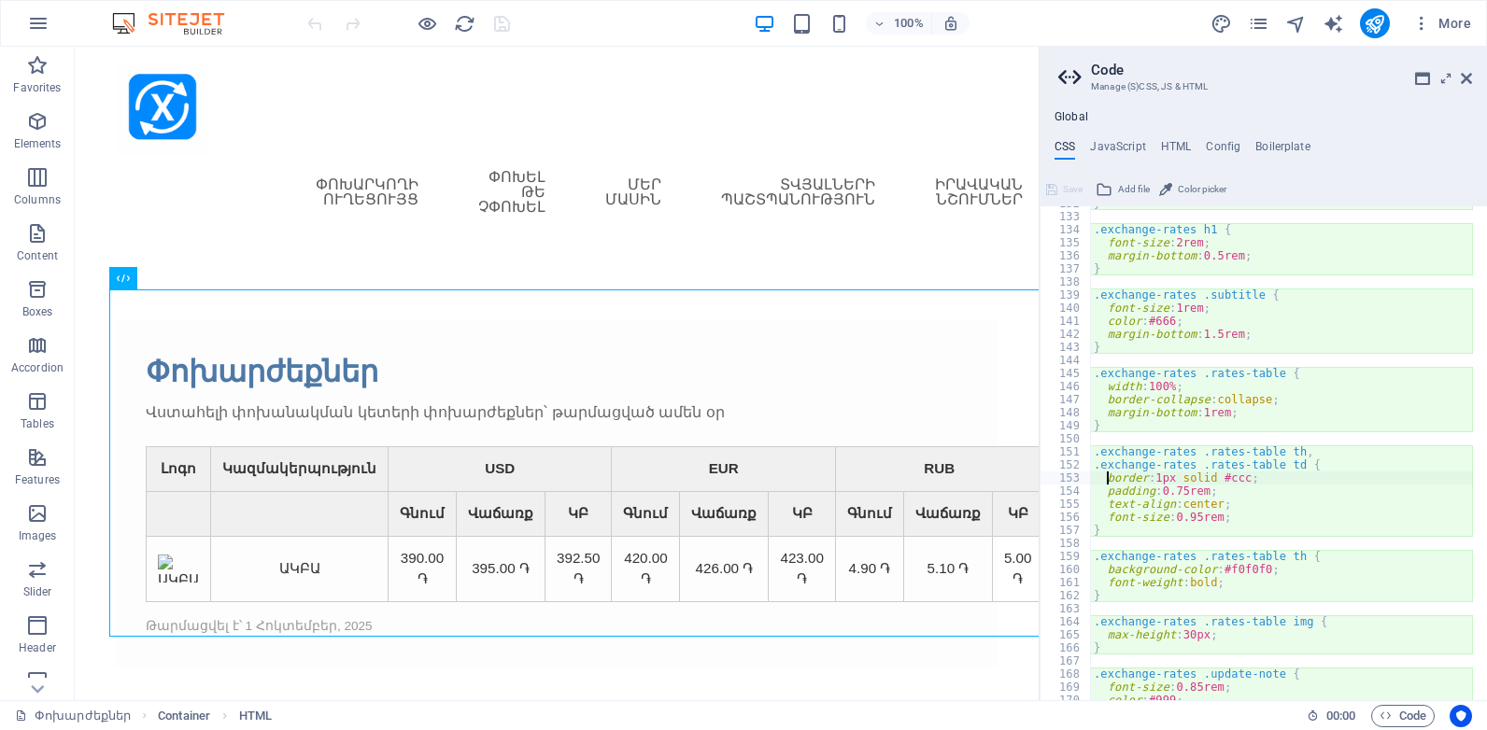
scroll to position [787, 0]
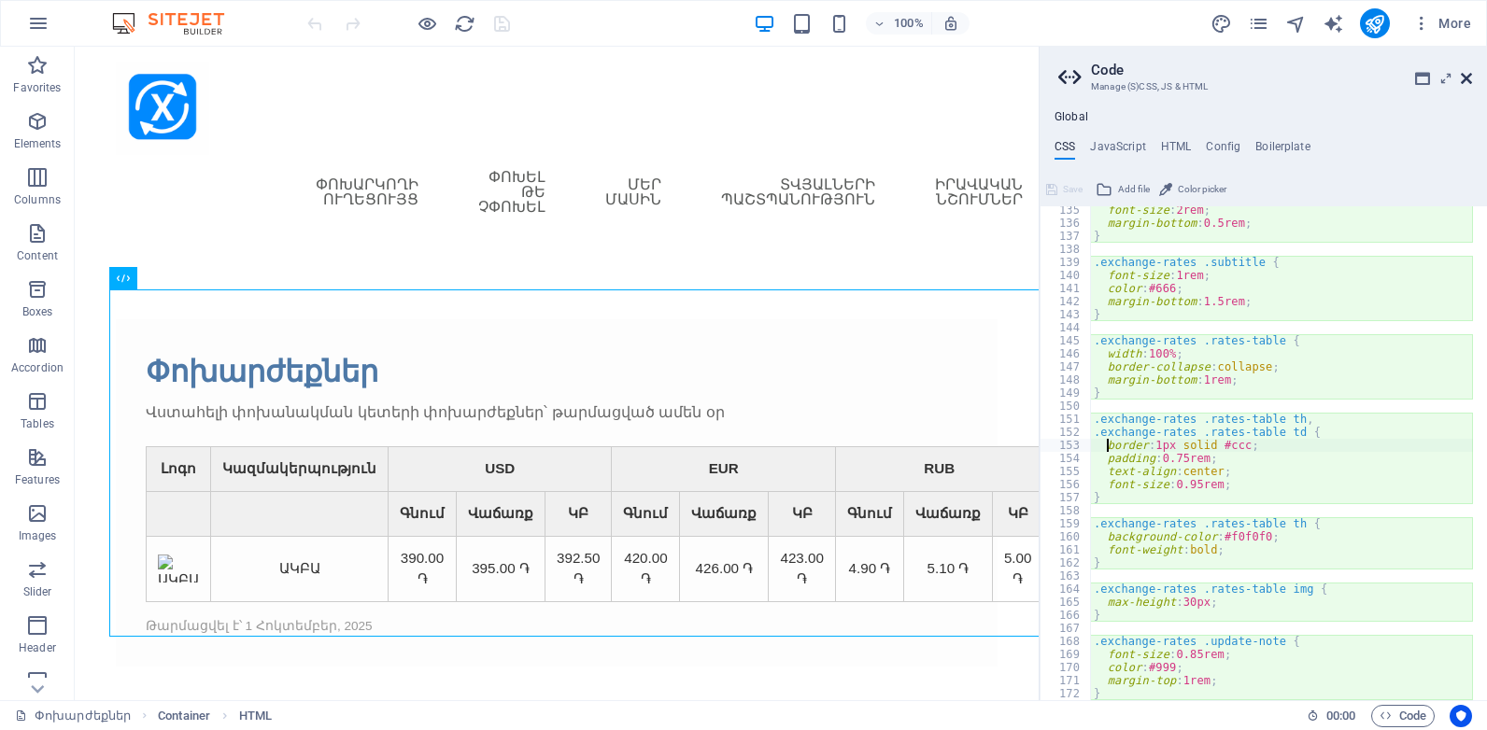
click at [1468, 78] on icon at bounding box center [1466, 78] width 11 height 15
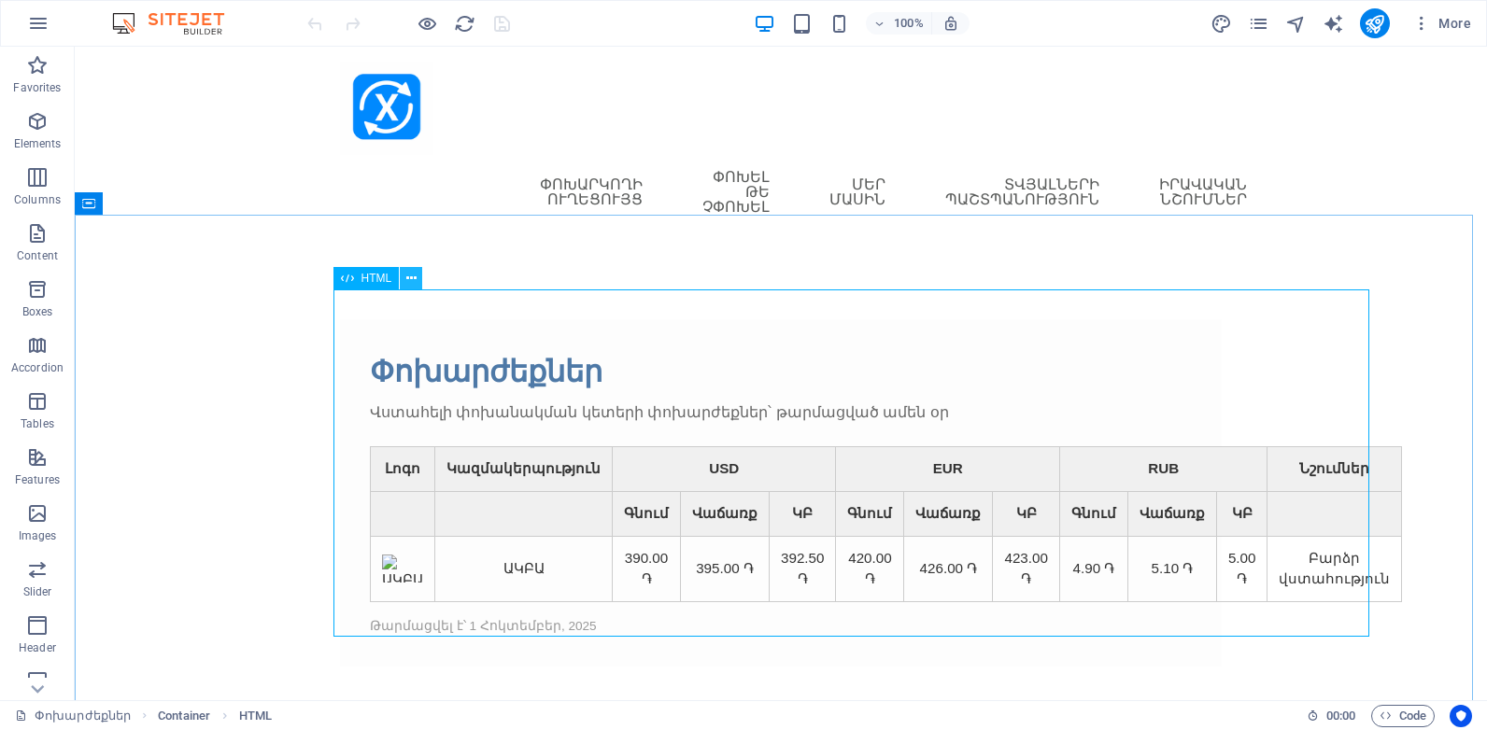
click at [414, 282] on icon at bounding box center [411, 279] width 10 height 20
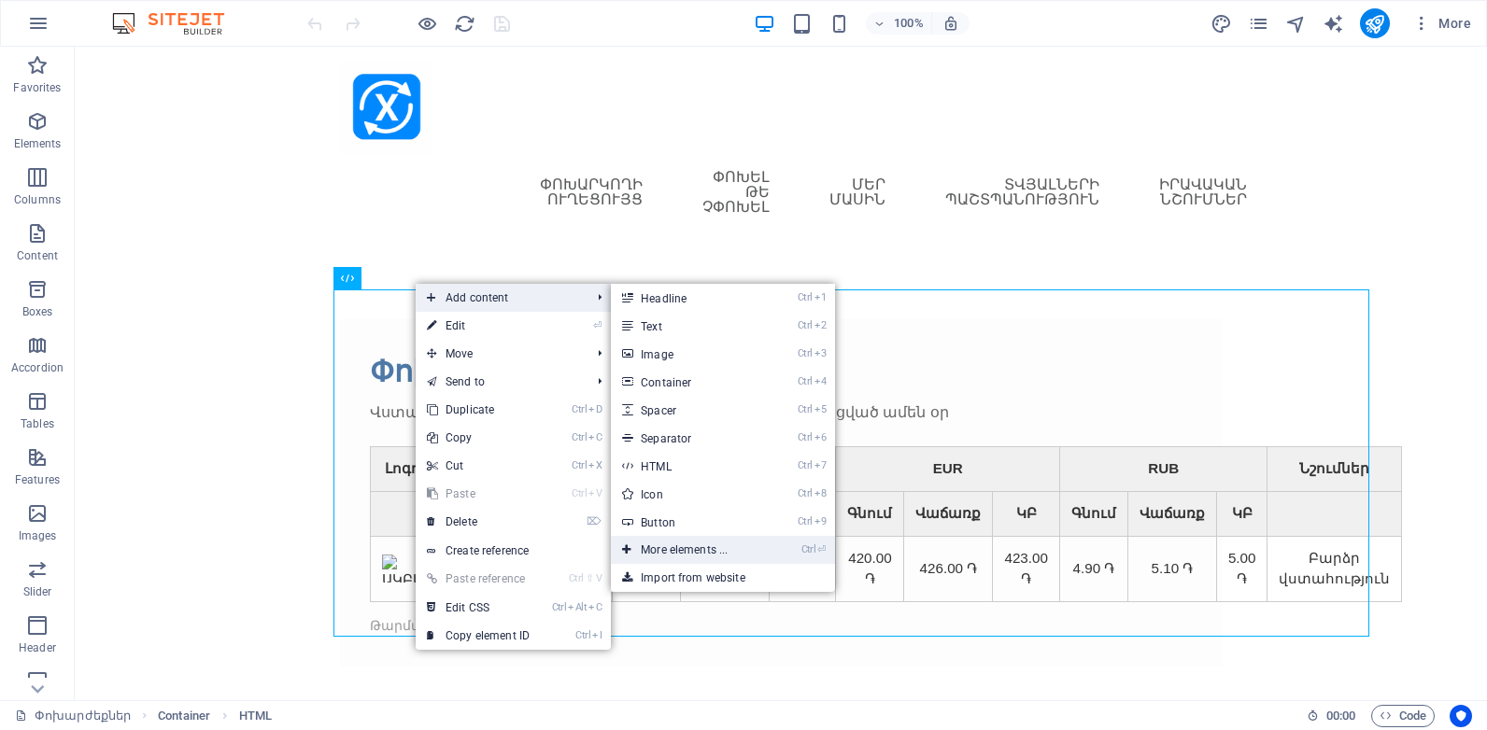
click at [678, 547] on link "Ctrl ⏎ More elements ..." at bounding box center [688, 550] width 154 height 28
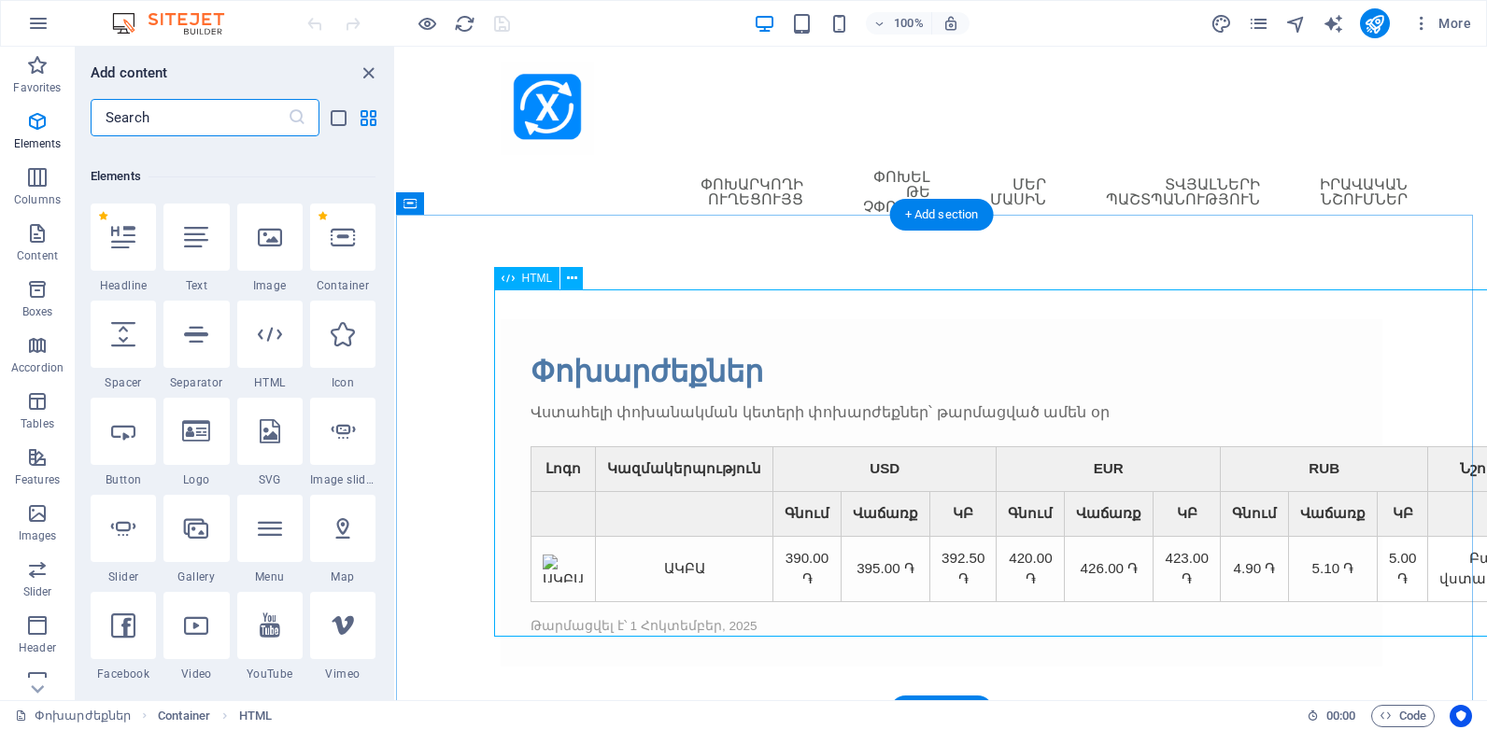
scroll to position [199, 0]
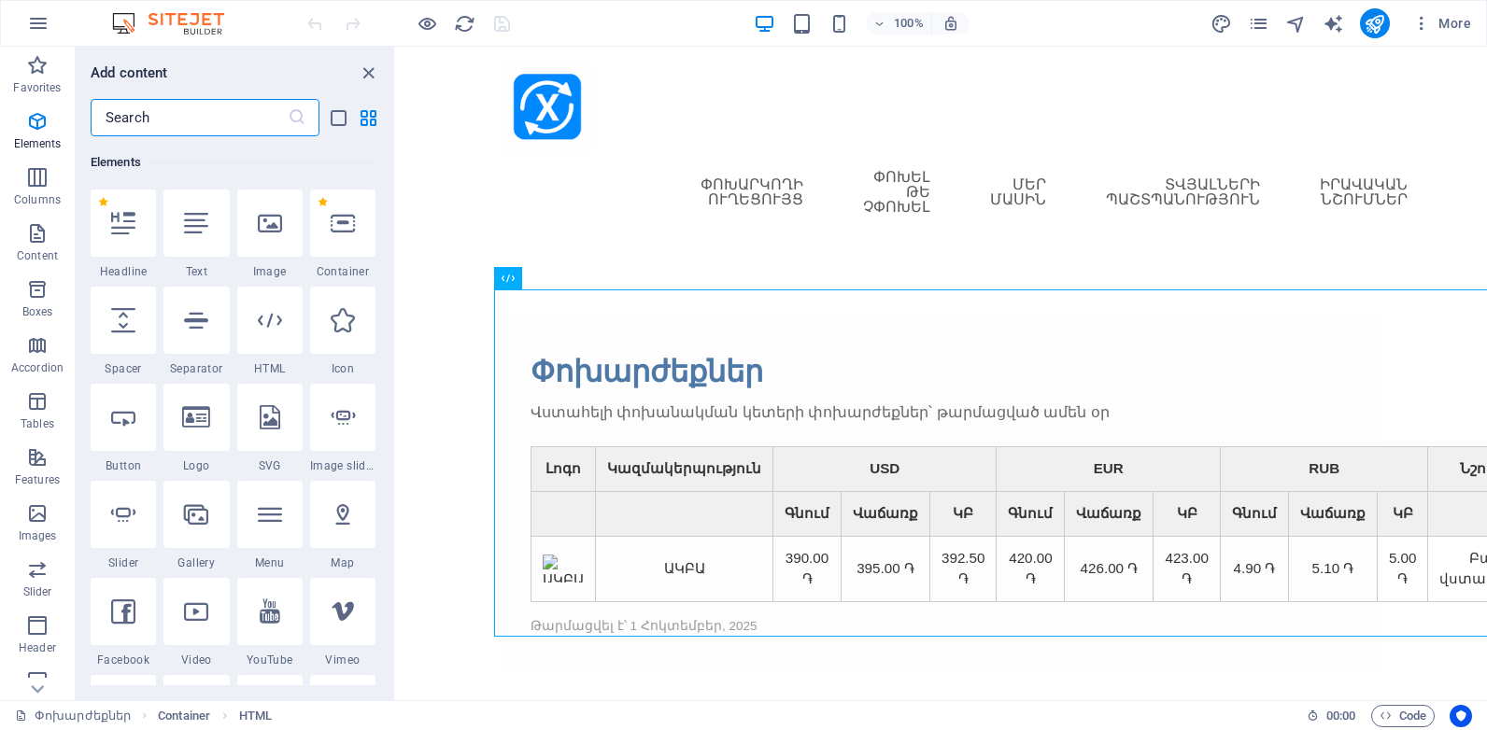
click at [140, 106] on input "text" at bounding box center [189, 117] width 197 height 37
type input "j"
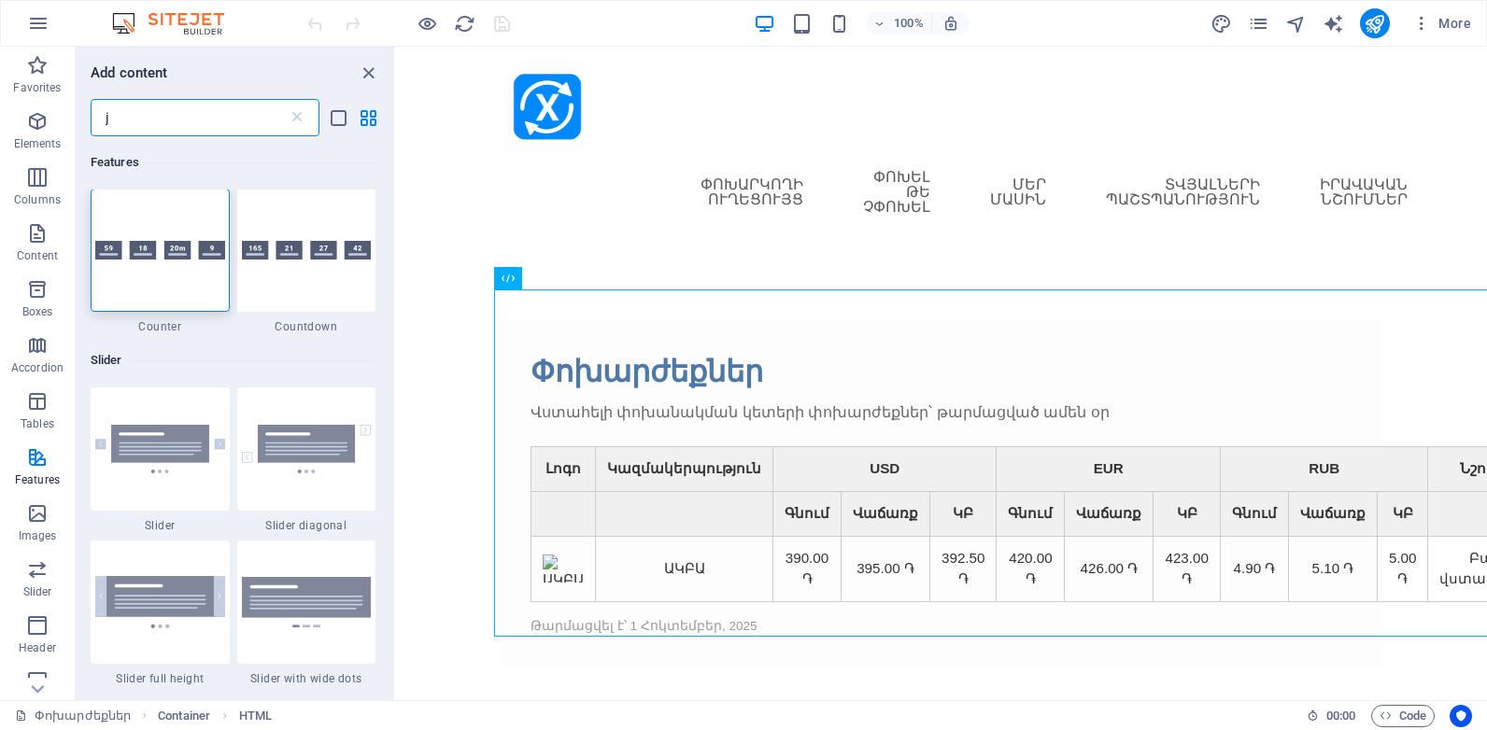
scroll to position [0, 0]
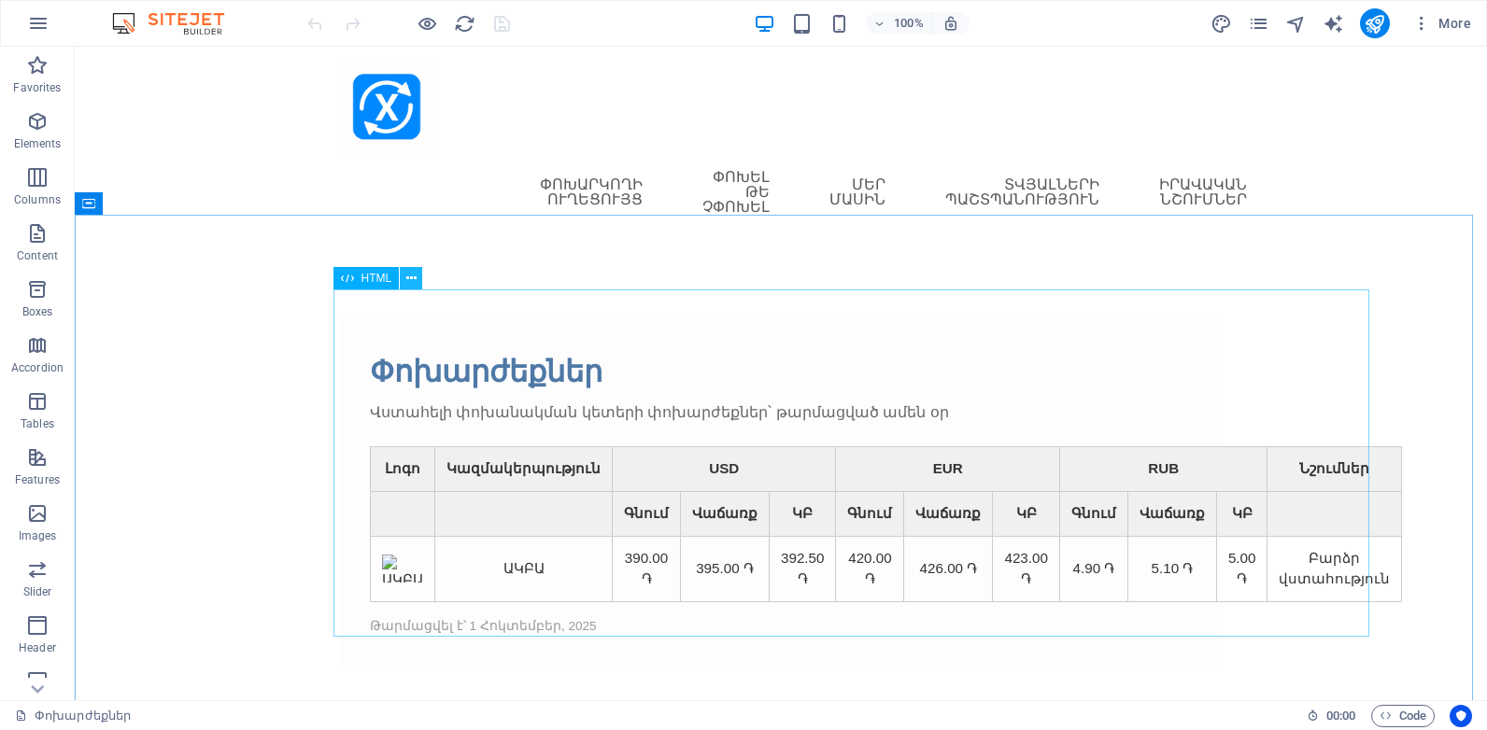
click at [416, 279] on button at bounding box center [411, 278] width 22 height 22
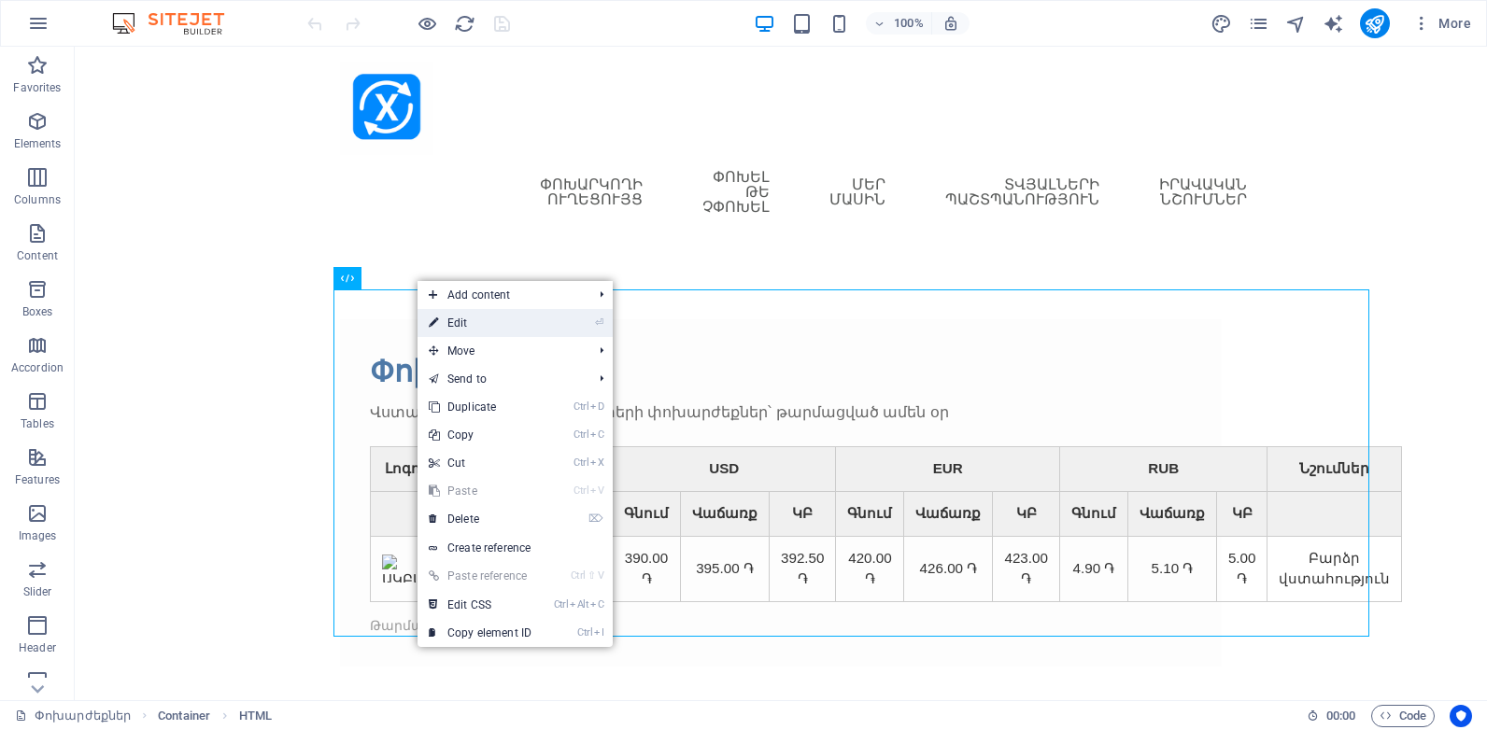
click at [462, 323] on link "⏎ Edit" at bounding box center [479, 323] width 125 height 28
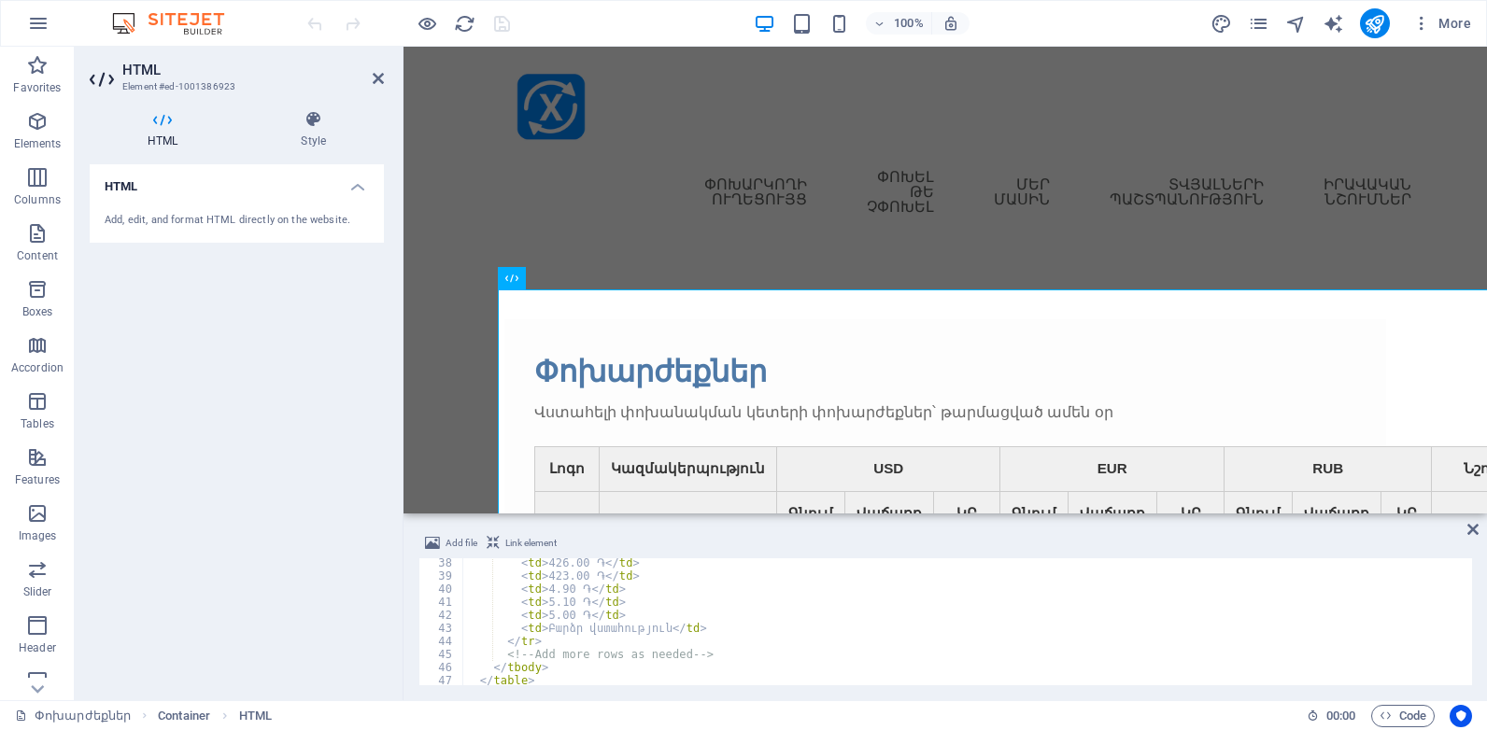
scroll to position [527, 0]
click at [549, 679] on div "< td > 5.10 ֏ </ td > < td > 5.00 ֏ </ td > < td > Բարձր վստահություն </ td > <…" at bounding box center [965, 631] width 1006 height 153
type textarea "</section>"
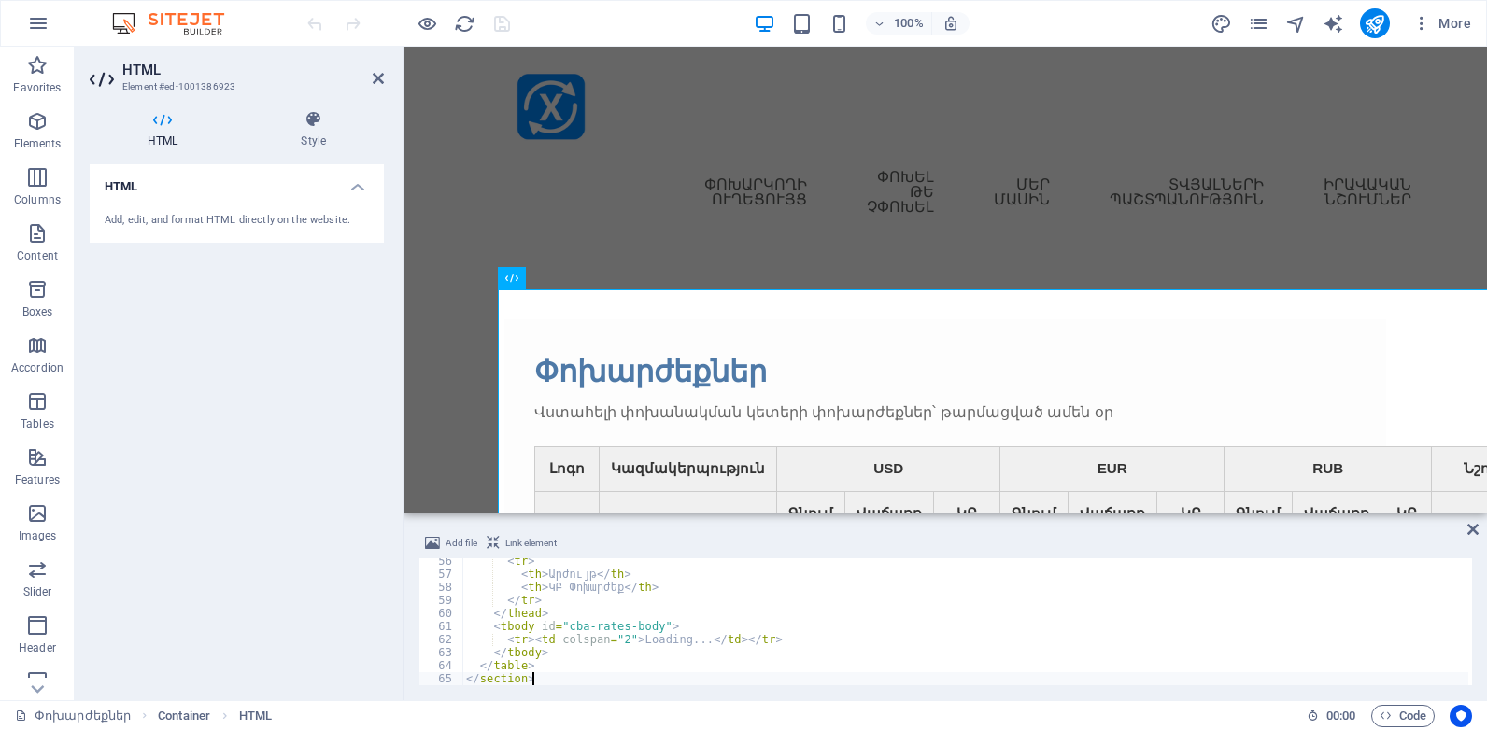
scroll to position [723, 0]
click at [538, 542] on span "Link element" at bounding box center [530, 543] width 51 height 22
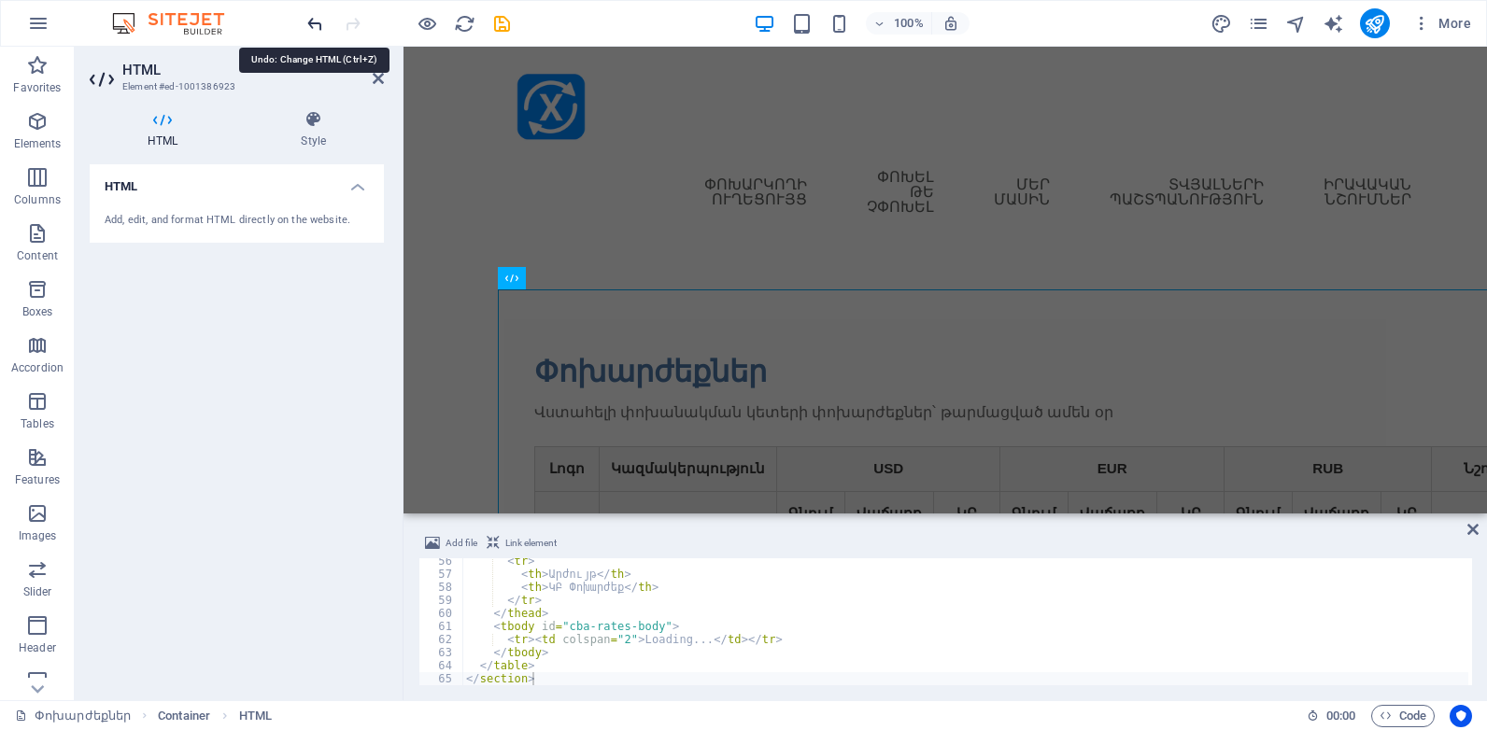
click at [314, 21] on icon "undo" at bounding box center [314, 23] width 21 height 21
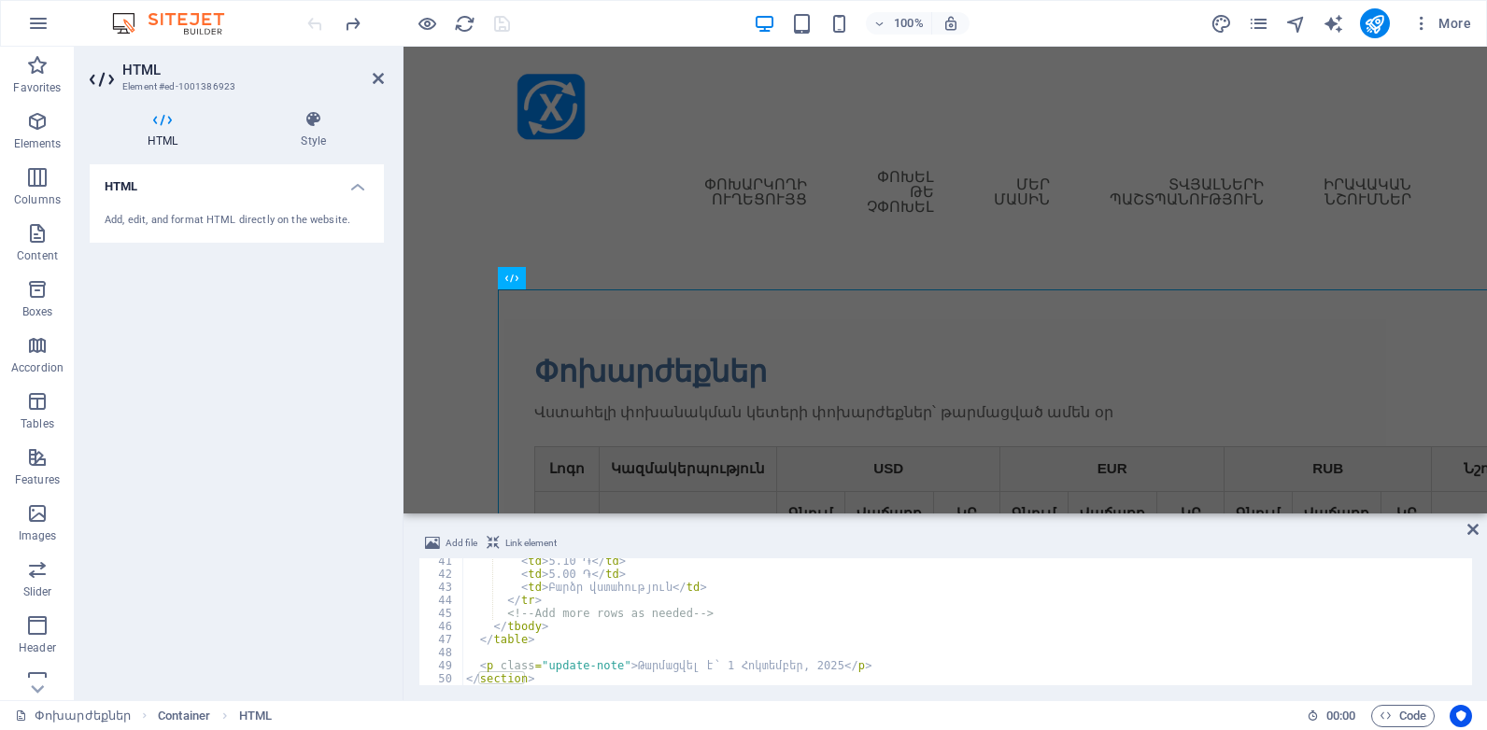
scroll to position [527, 0]
click at [543, 681] on div "< td > 5.10 ֏ </ td > < td > 5.00 ֏ </ td > < td > Բարձր վստահություն </ td > <…" at bounding box center [965, 631] width 1006 height 153
type textarea "<p class="update-note">Թարմացվել է՝ 1 Հոկտեմբեր, 2025</p>"
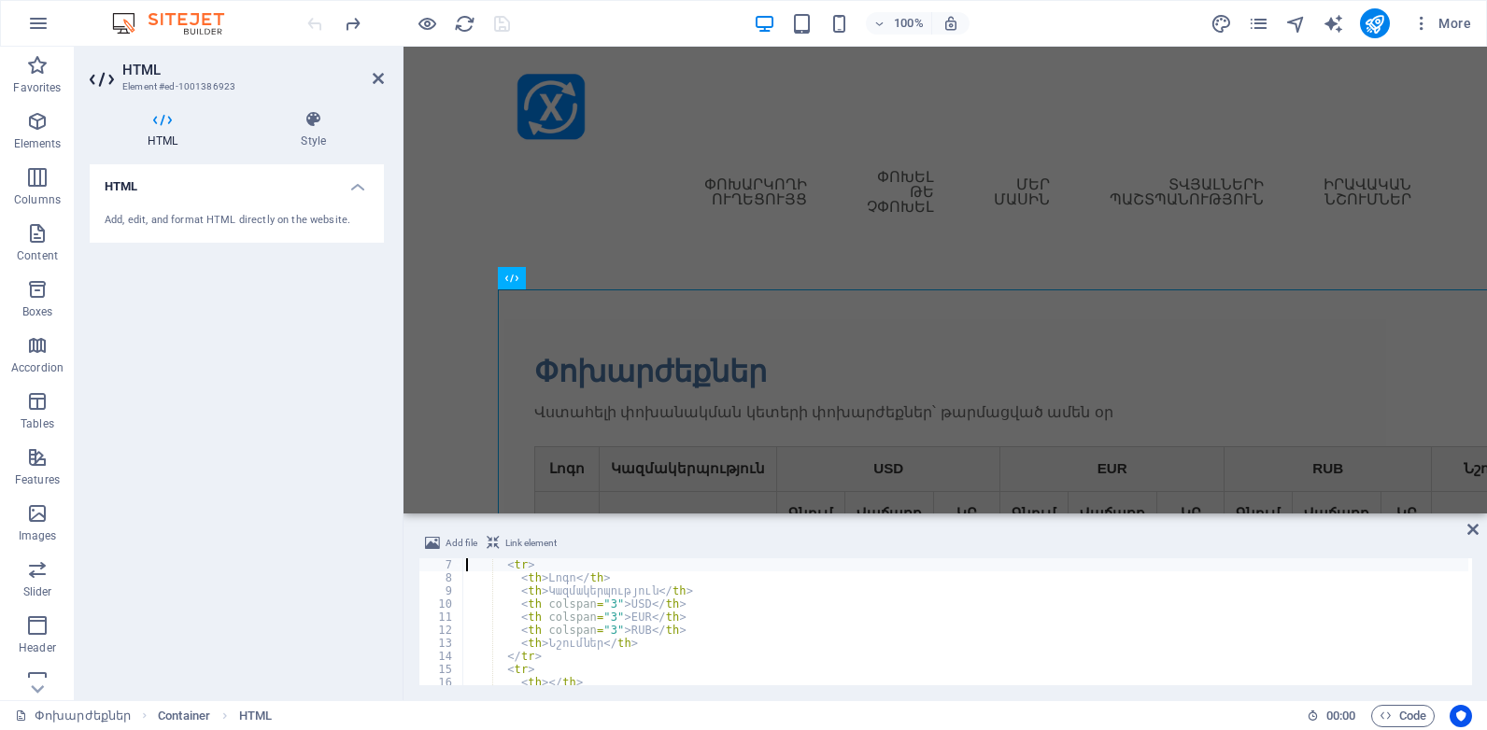
type textarea "<table class="rates-table">"
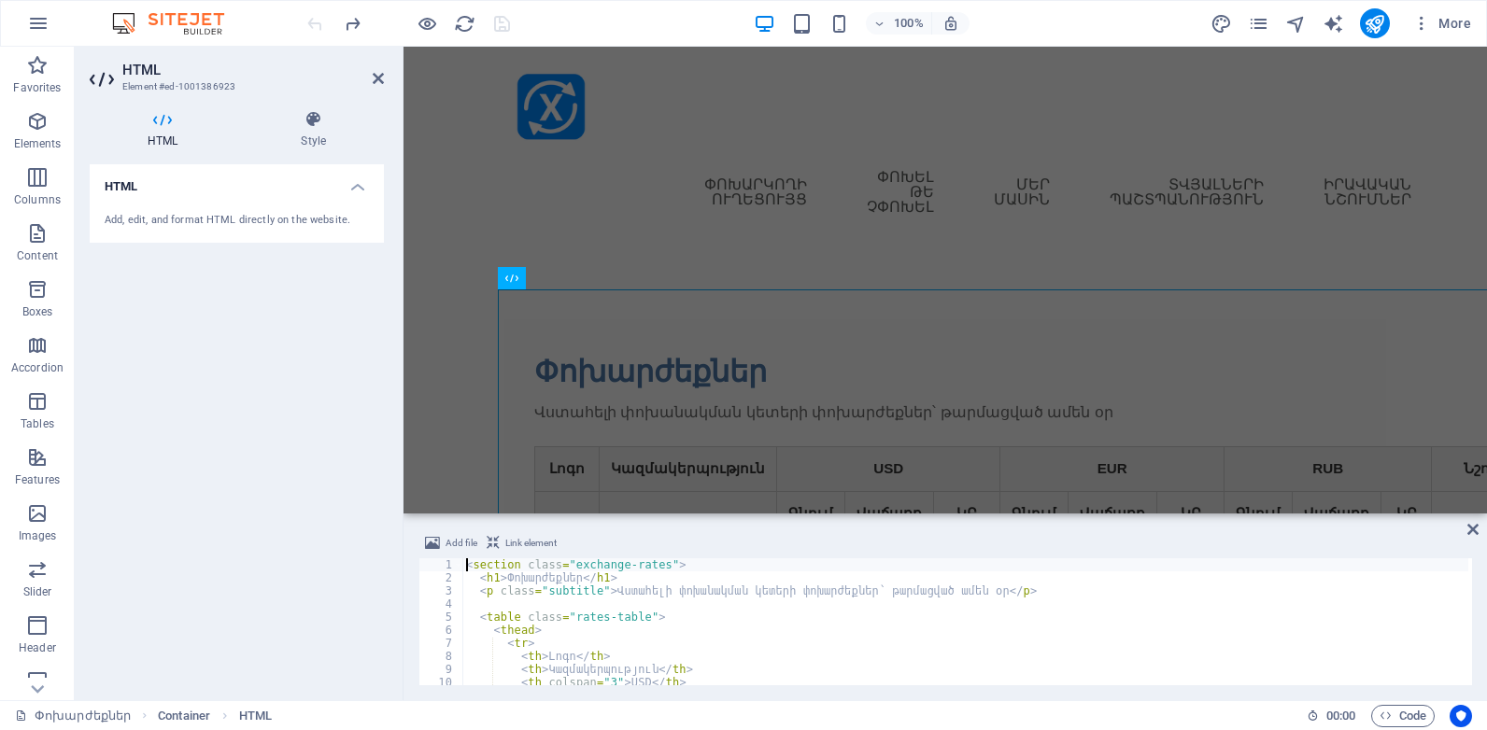
scroll to position [0, 0]
type textarea "<p class="subtitle">Վստահելի փոխանակման կետերի փոխարժեքներ՝ թարմացված ամեն օր</…"
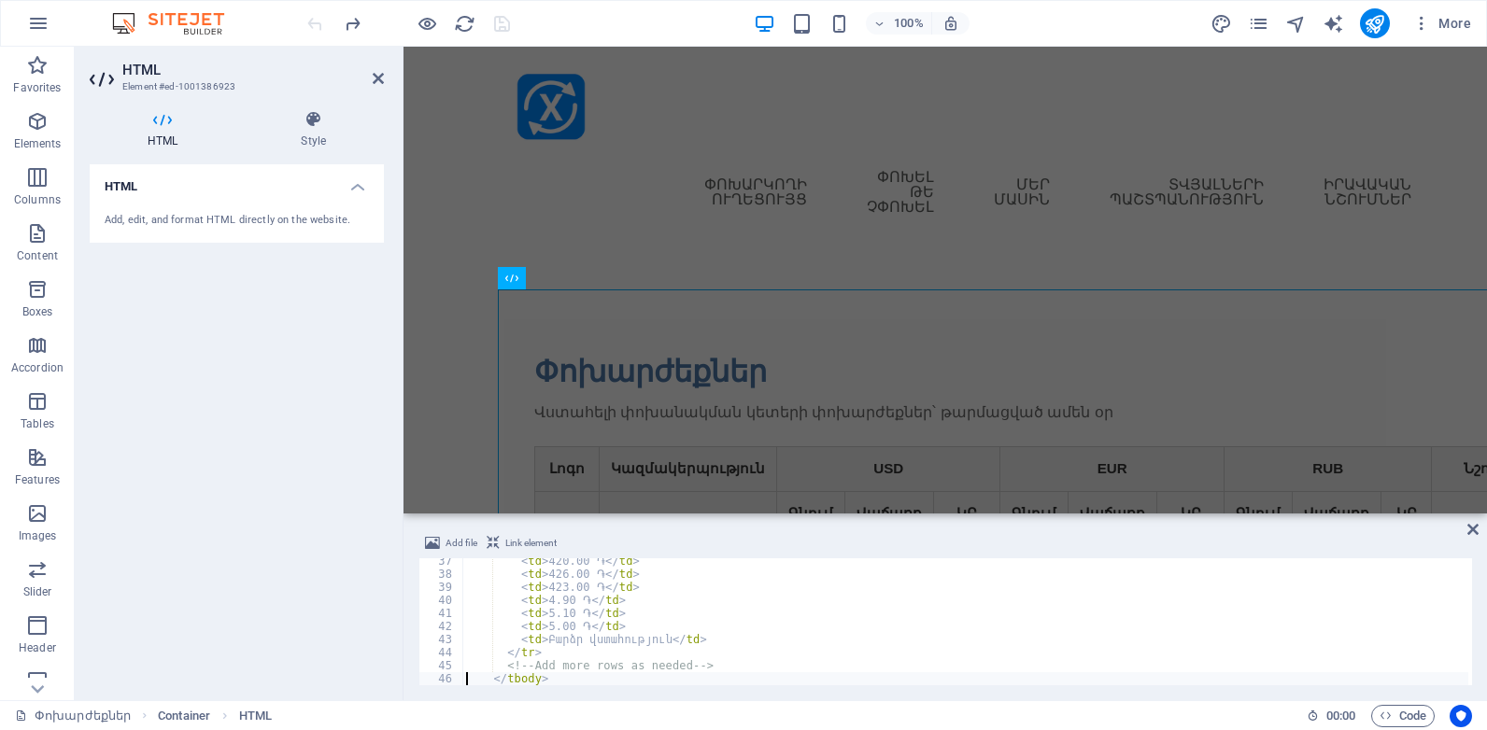
type textarea "</table>"
type textarea "</section>"
paste textarea "</section>"
type textarea "</section>"
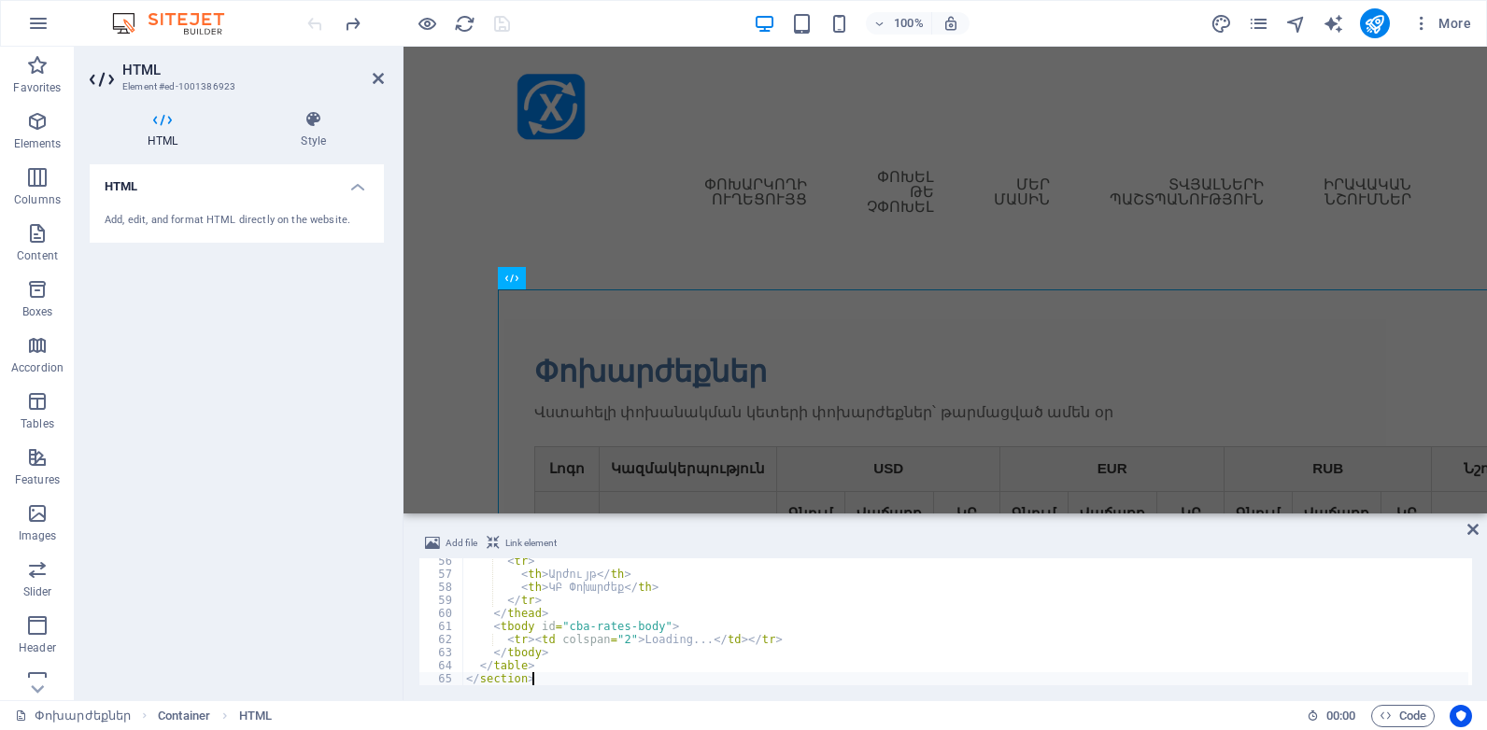
scroll to position [723, 0]
click at [534, 536] on span "Link element" at bounding box center [530, 543] width 51 height 22
click at [506, 21] on icon "save" at bounding box center [501, 23] width 21 height 21
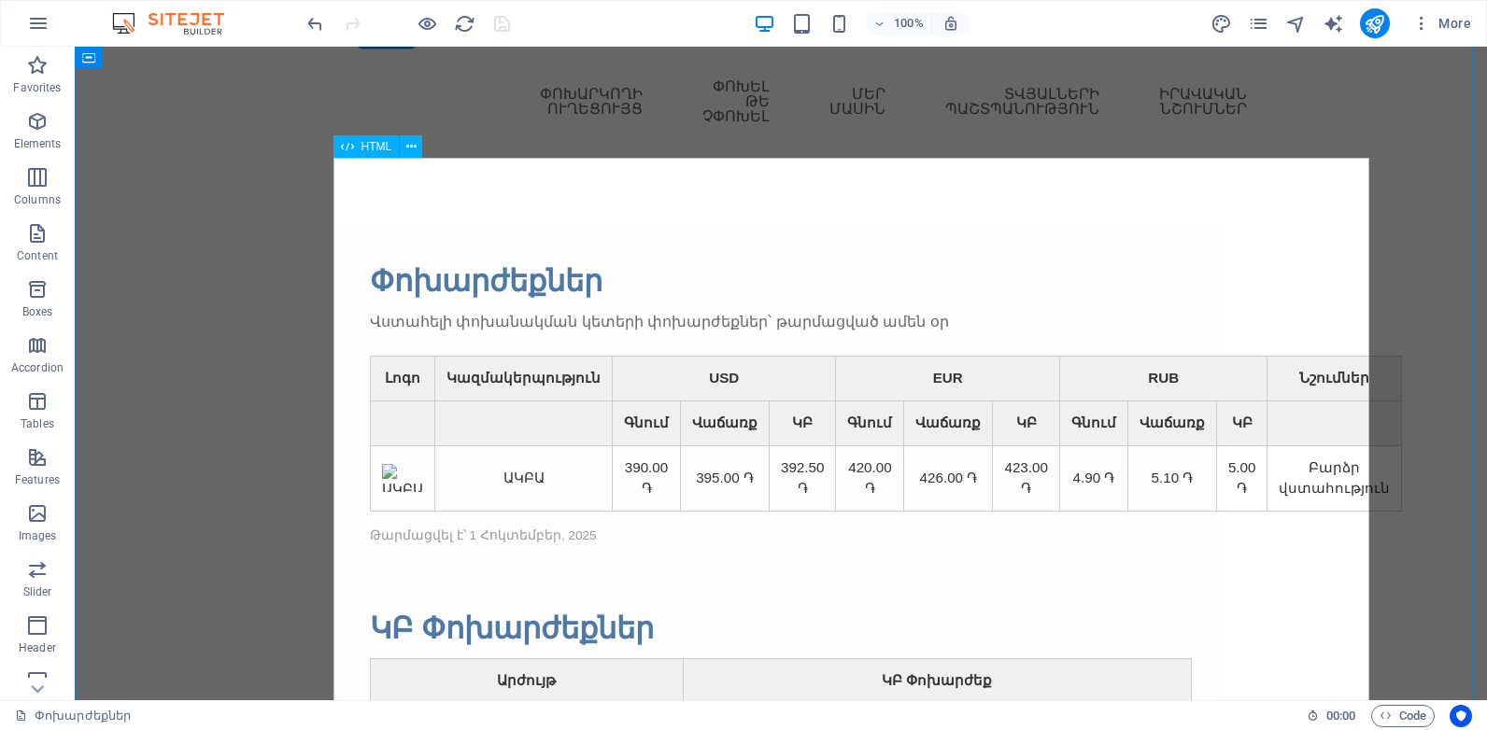
scroll to position [75, 0]
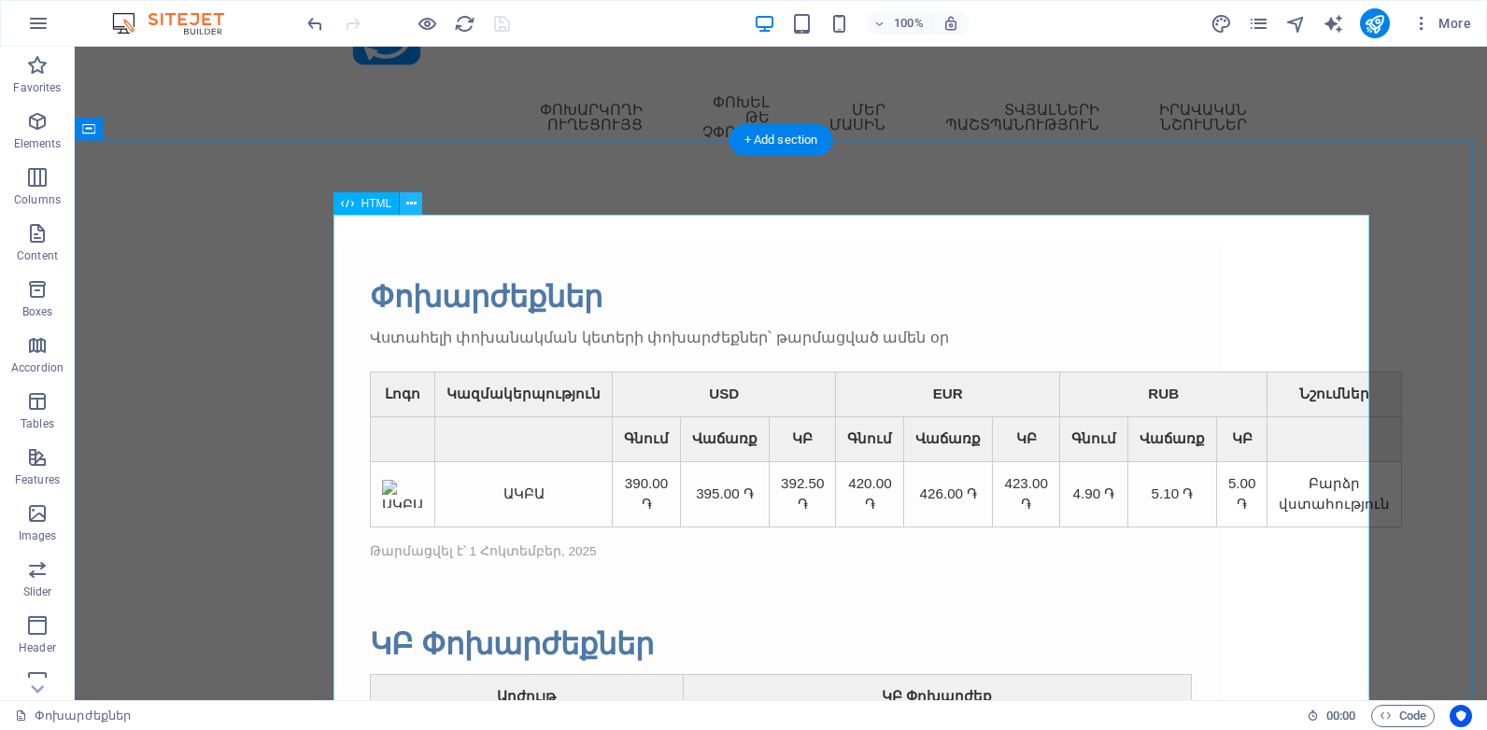
click at [408, 202] on icon at bounding box center [411, 204] width 10 height 20
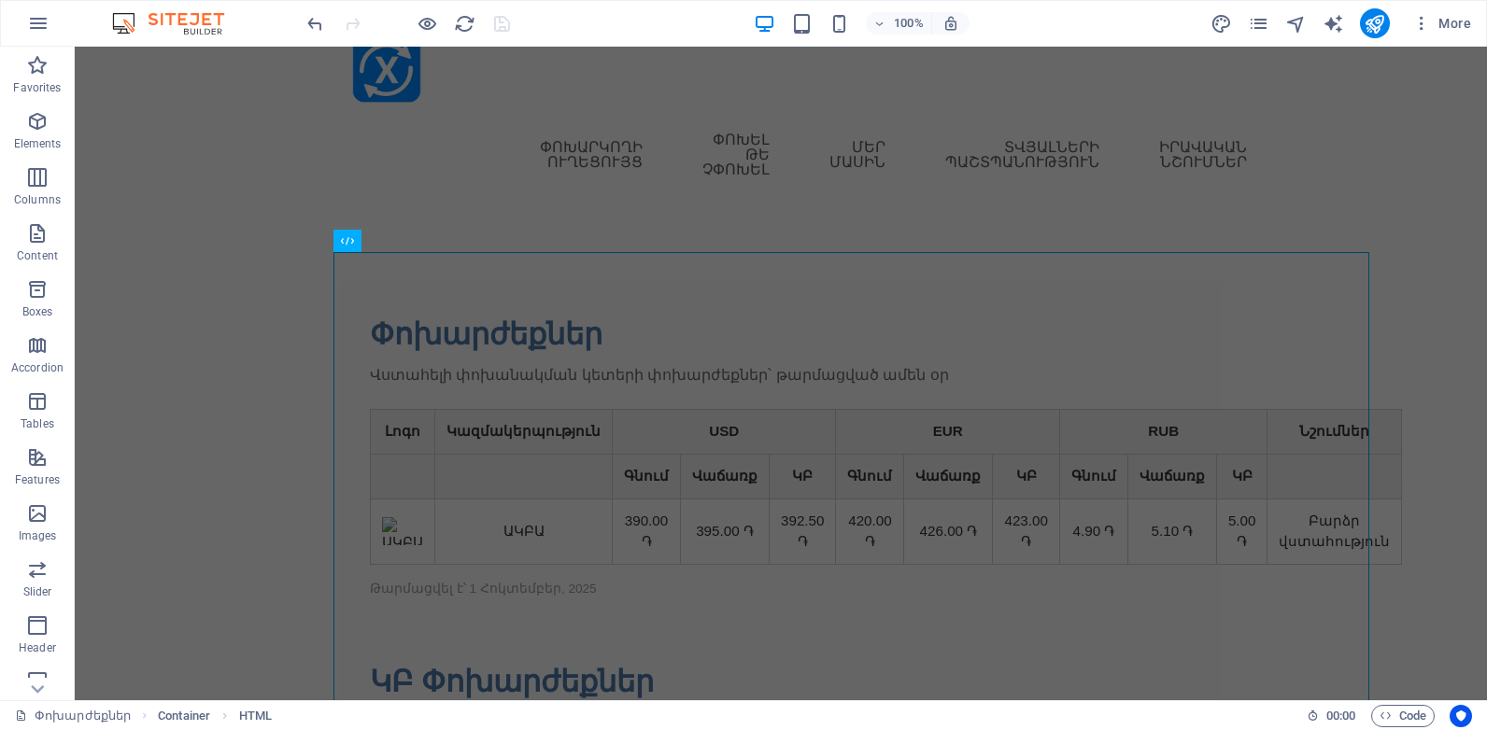
scroll to position [0, 0]
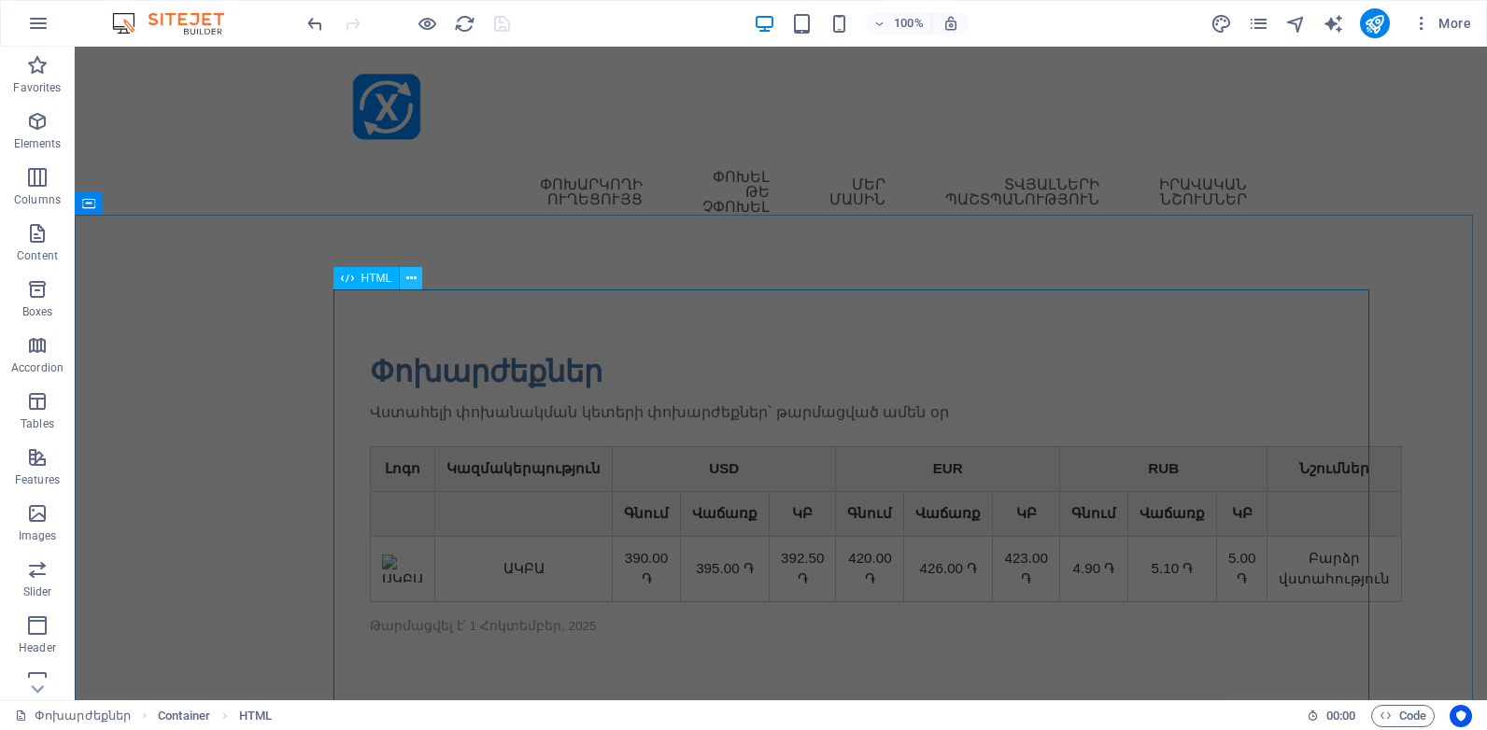
click at [412, 280] on icon at bounding box center [411, 279] width 10 height 20
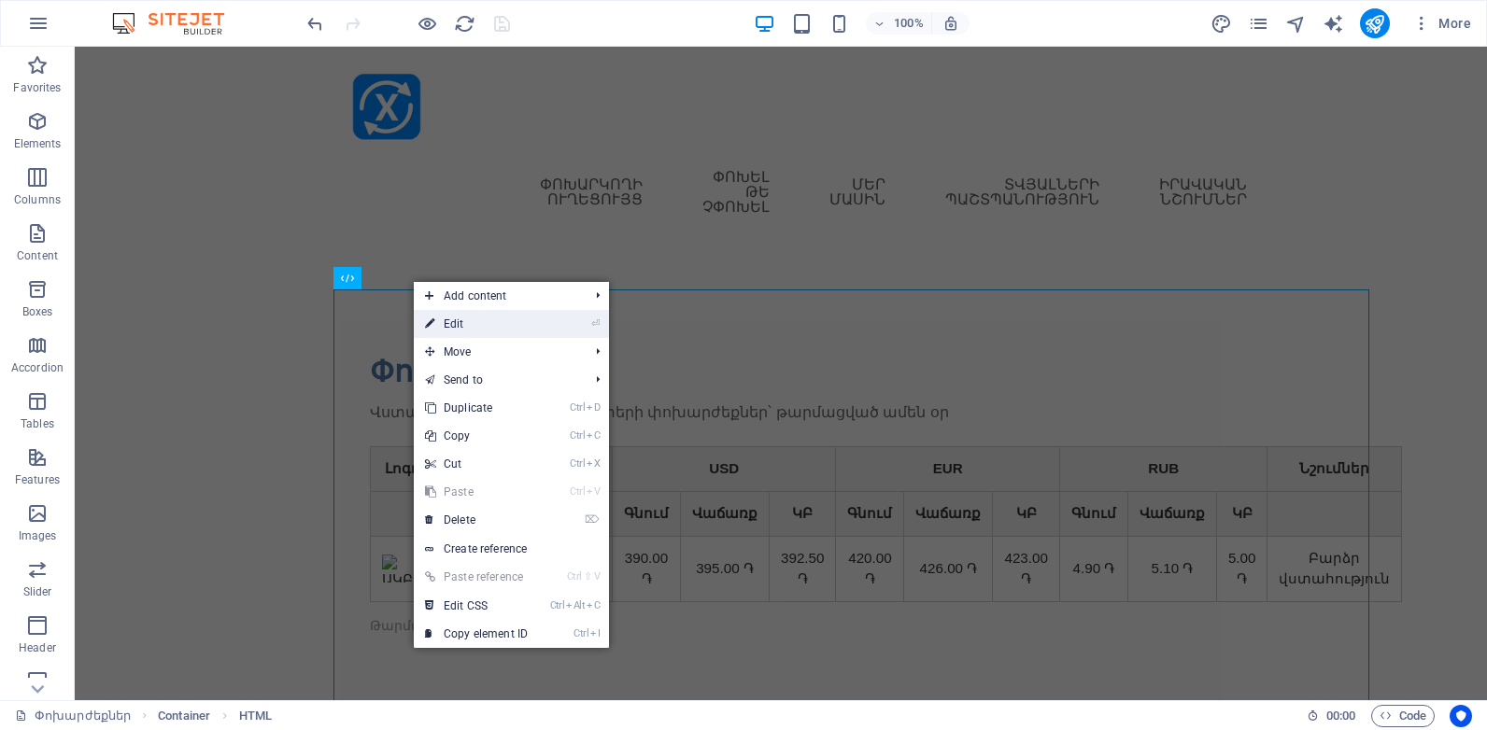
click at [455, 322] on link "⏎ Edit" at bounding box center [476, 324] width 125 height 28
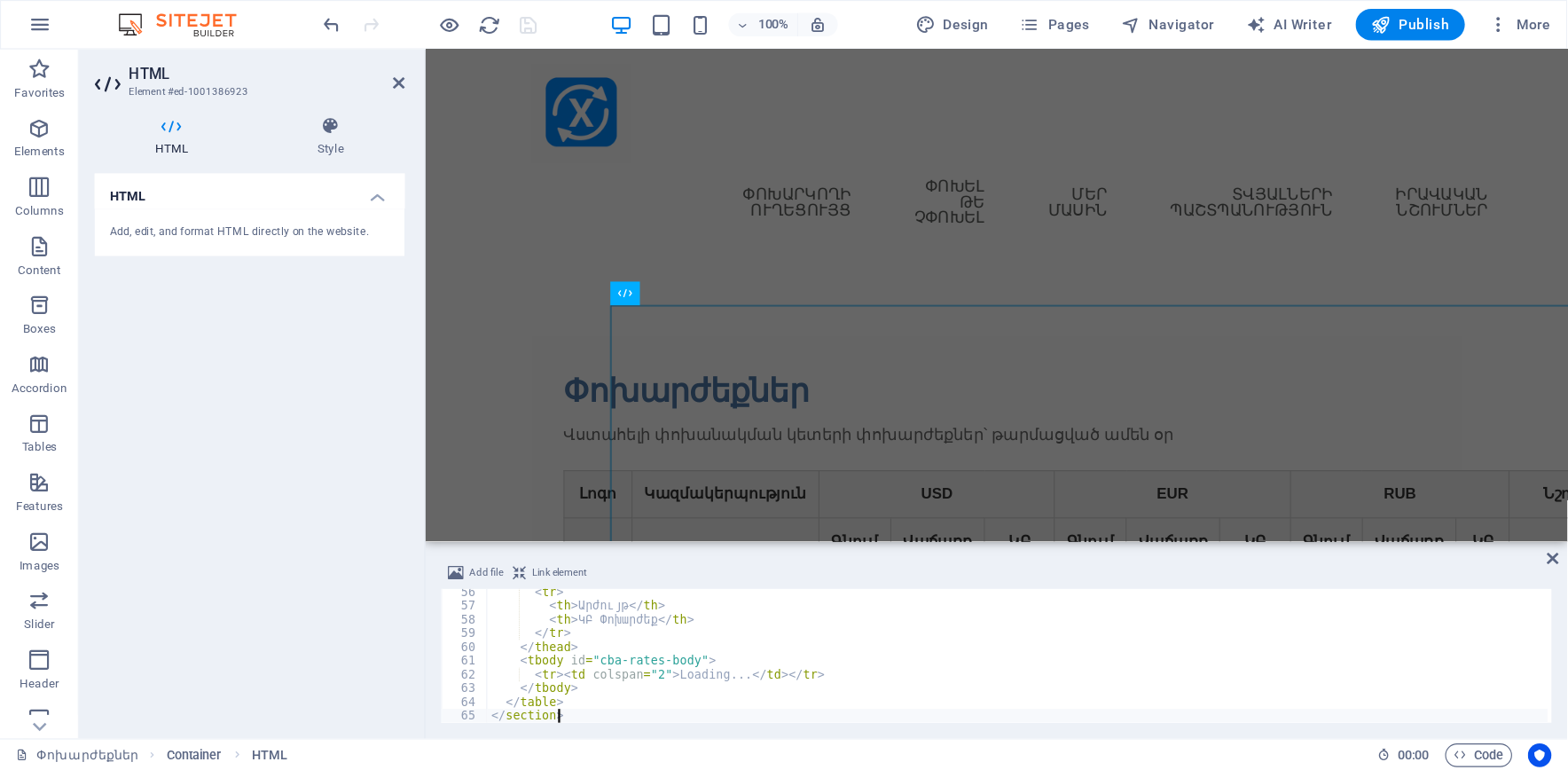
scroll to position [686, 0]
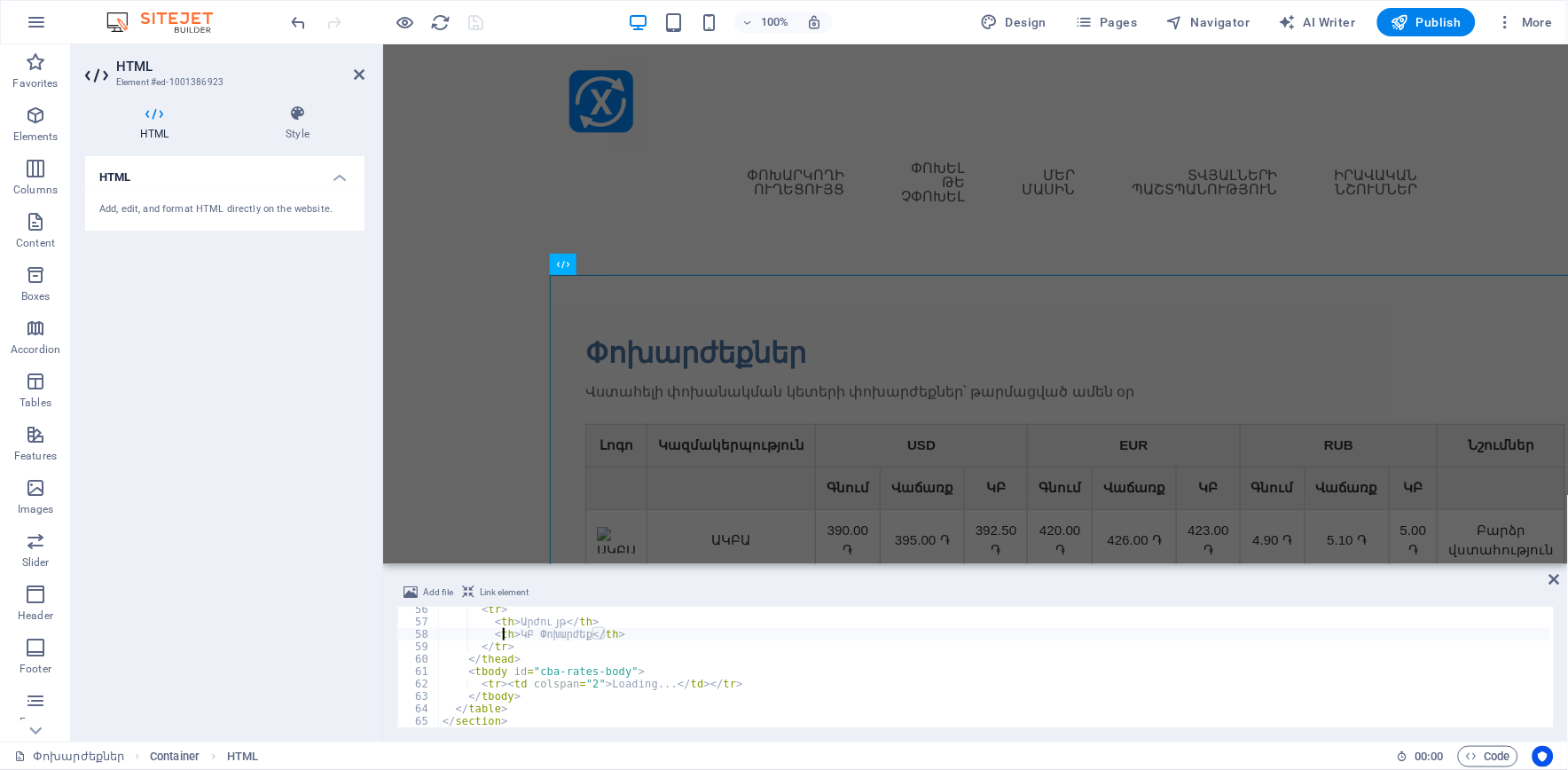
type textarea "<section class="exchange-rates">"
type textarea "<p class="update-note">Թարմացվել է՝ 1 Հոկտեմբեր, 2025</p>"
type textarea "<table class="rates-table">"
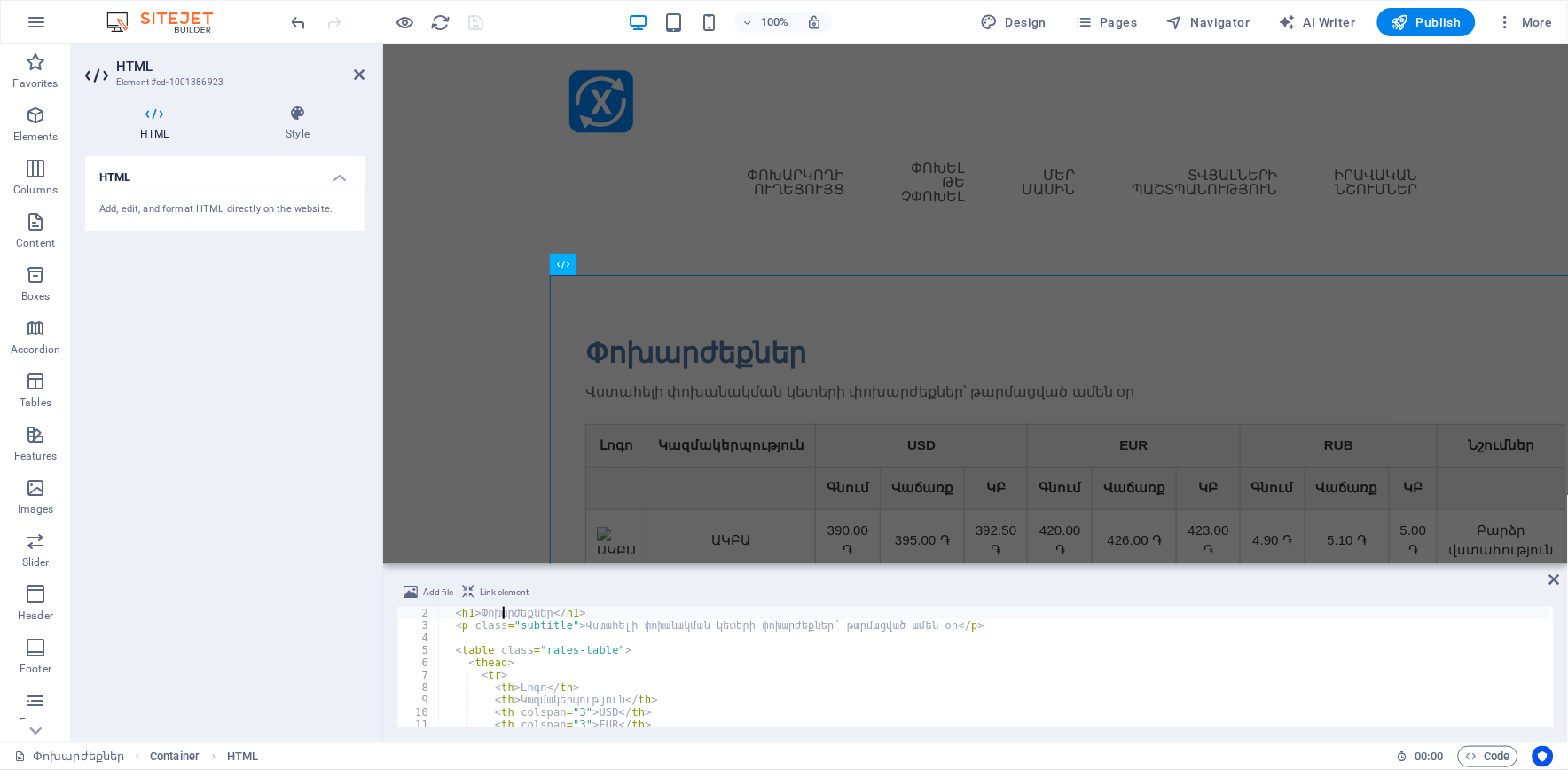
scroll to position [0, 0]
type textarea "<p class="subtitle">Վստահելի փոխանակման կետերի փոխարժեքներ՝ թարմացված ամեն օր</…"
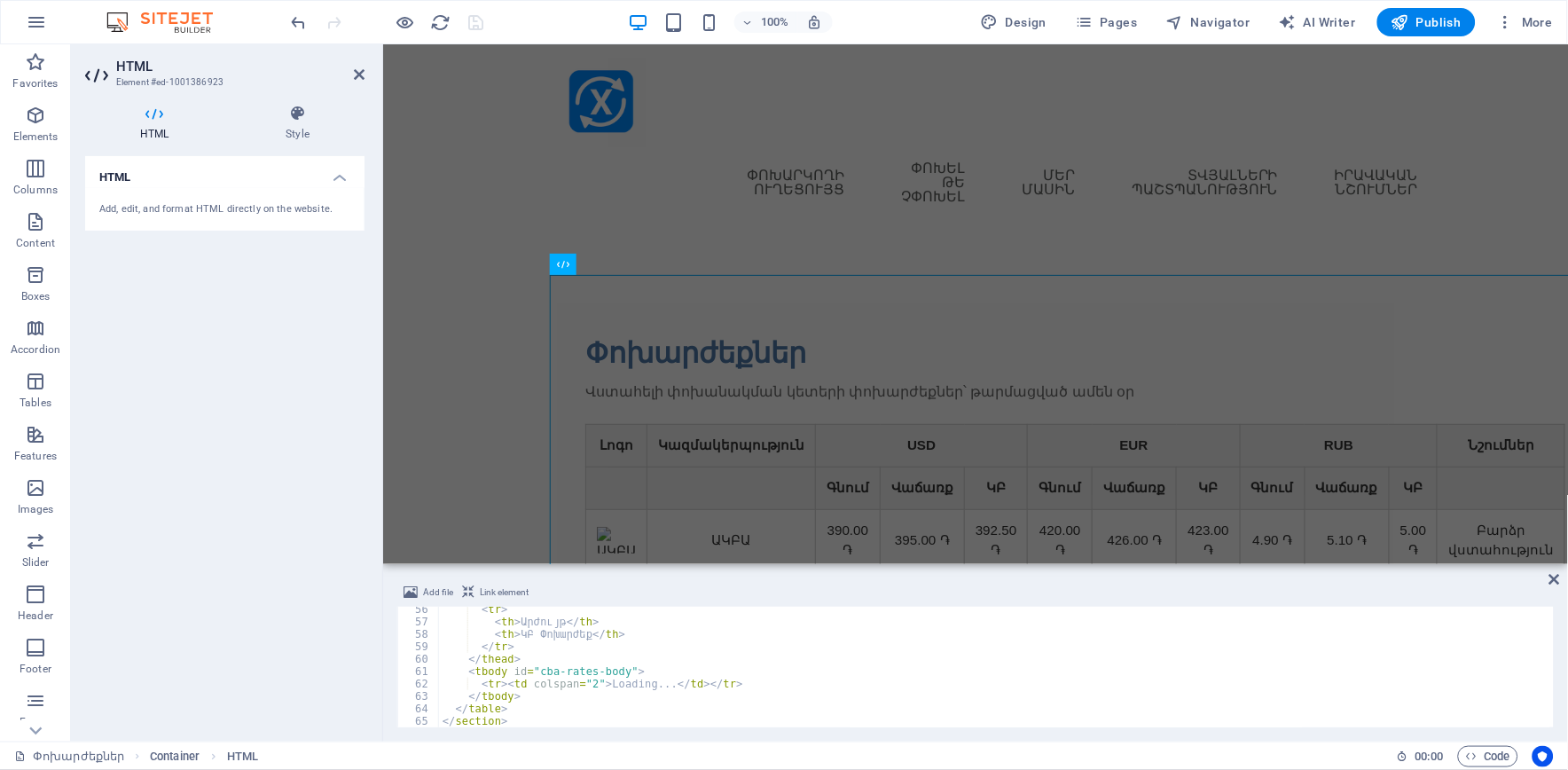
scroll to position [686, 0]
click at [510, 692] on div "< tr > < th > Արժույթ </ th > < th > ԿԲ Փոխարժեք </ th > </ tr > </ thead > < t…" at bounding box center [994, 675] width 1112 height 145
click at [509, 692] on div "< tr > < th > Արժույթ </ th > < th > ԿԲ Փոխարժեք </ th > </ tr > </ thead > < t…" at bounding box center [994, 675] width 1112 height 145
type textarea "<"
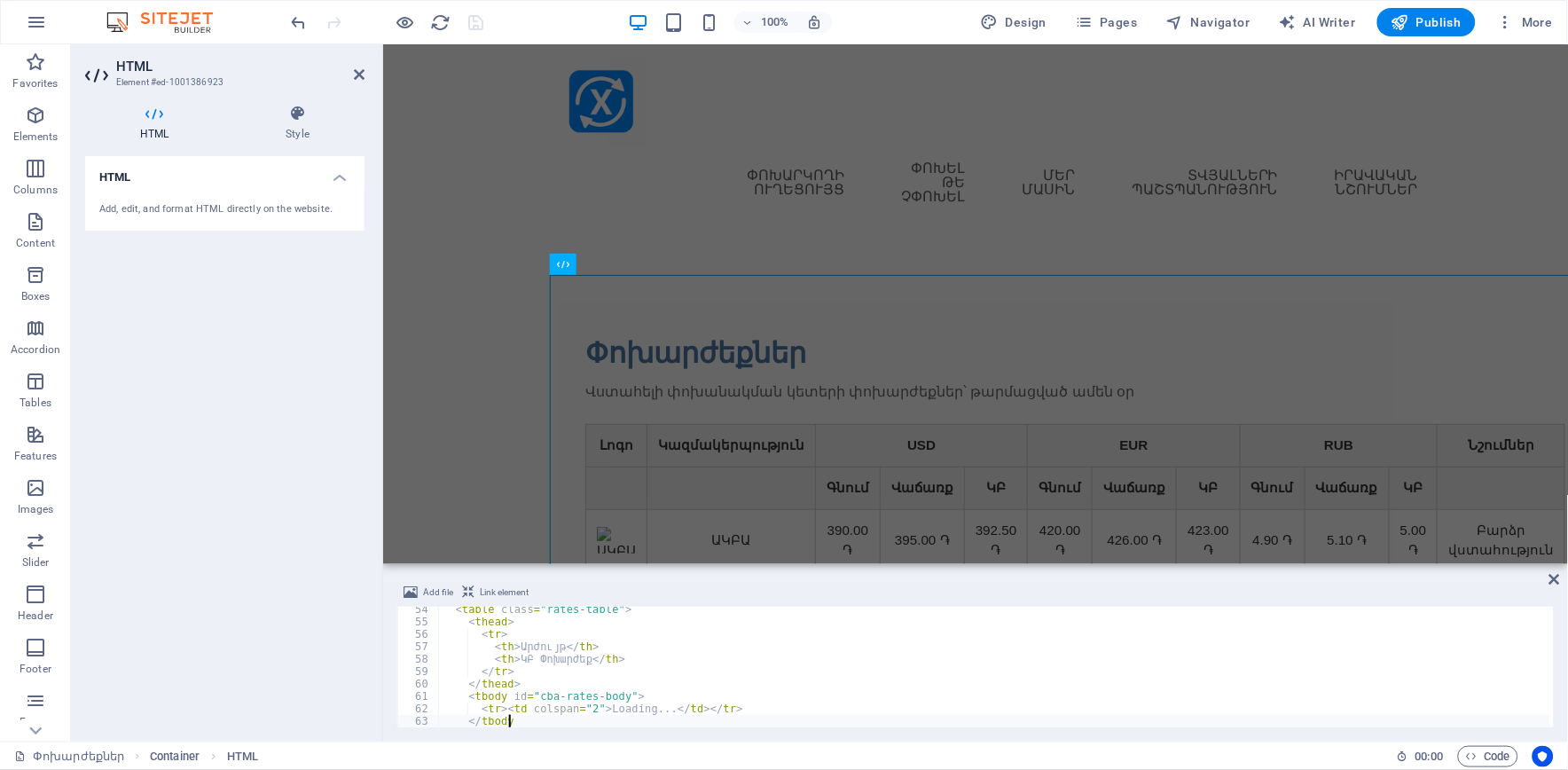
type textarea "<"
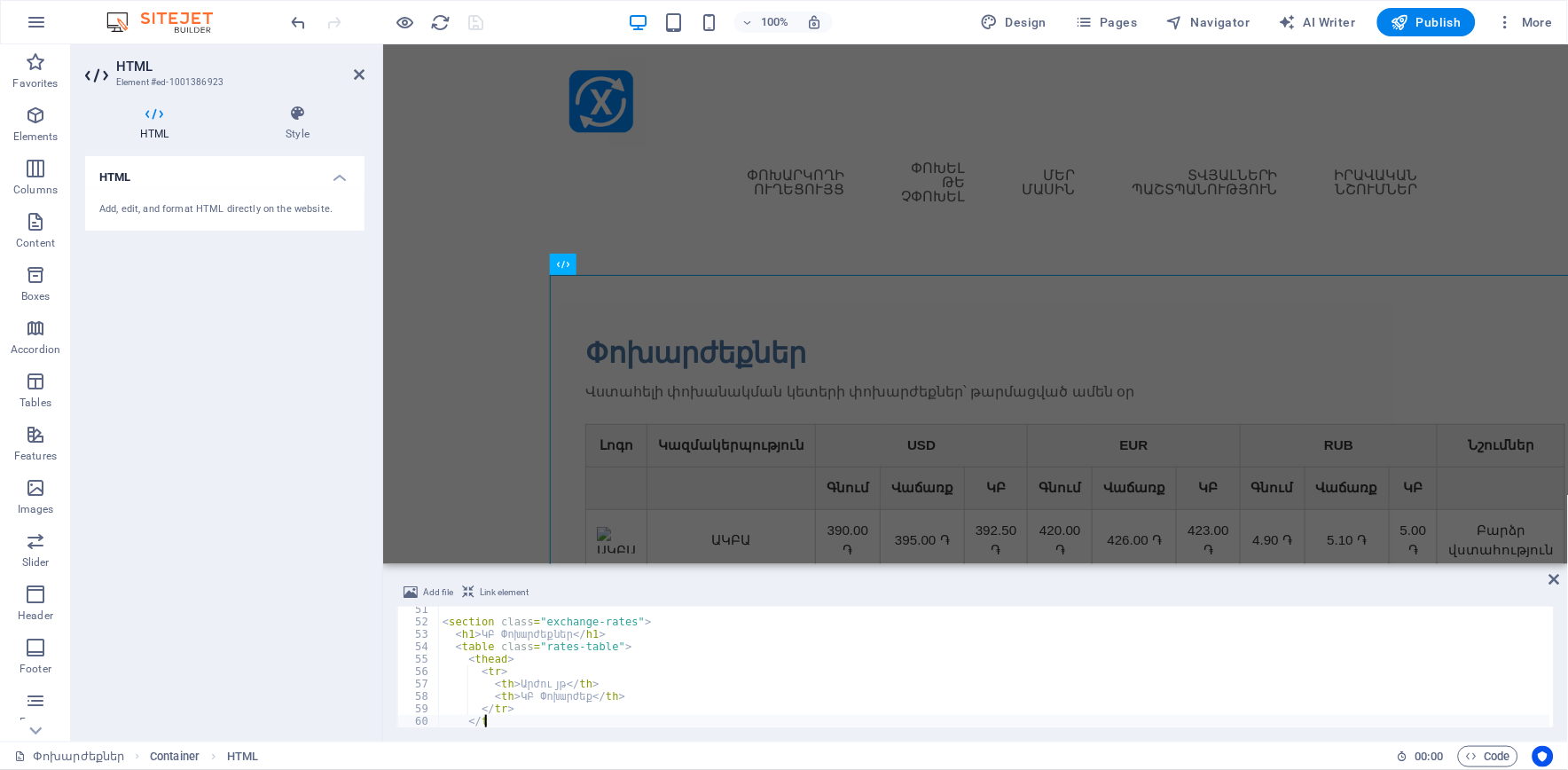
type textarea "<"
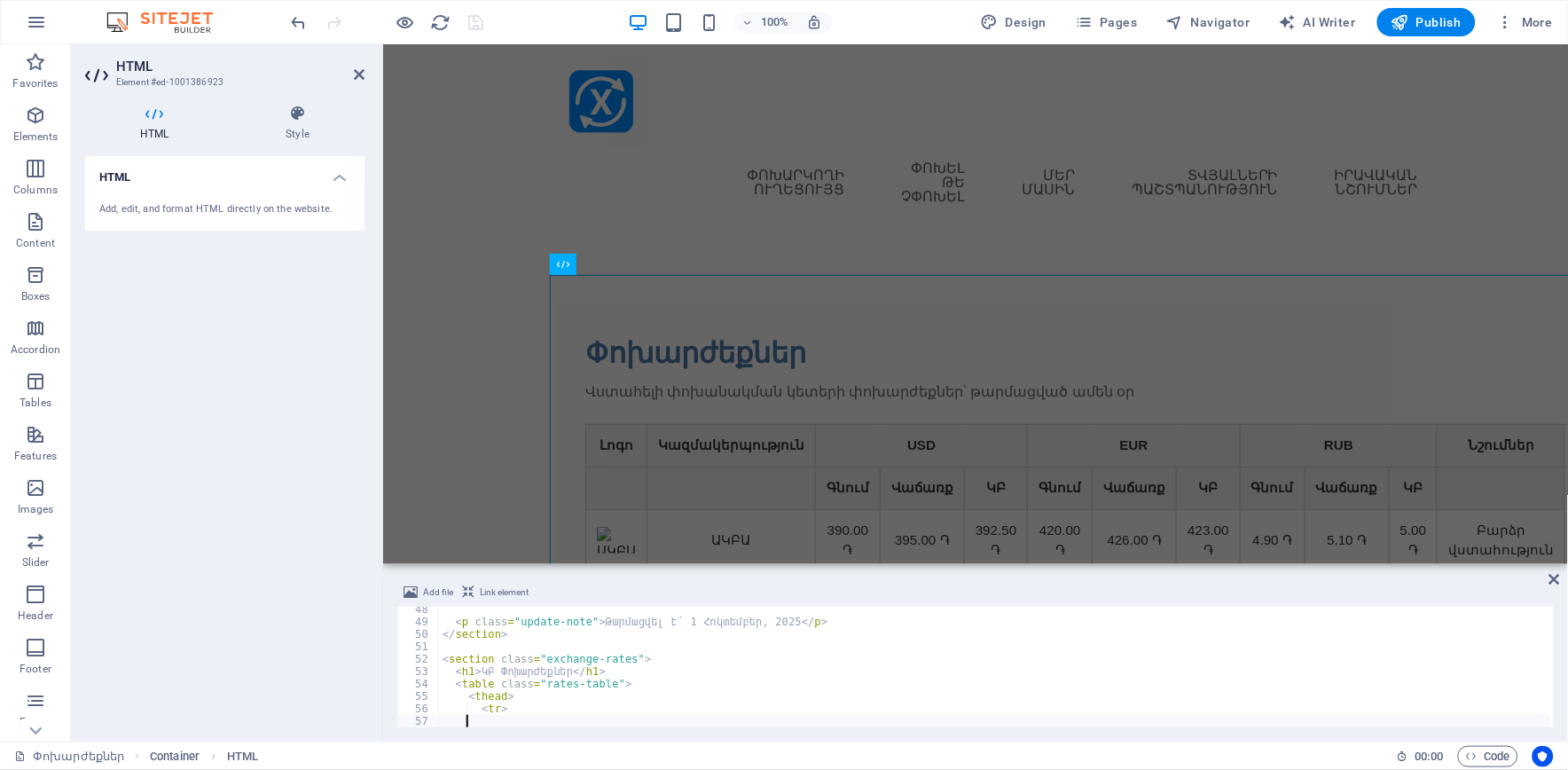
type textarea "<"
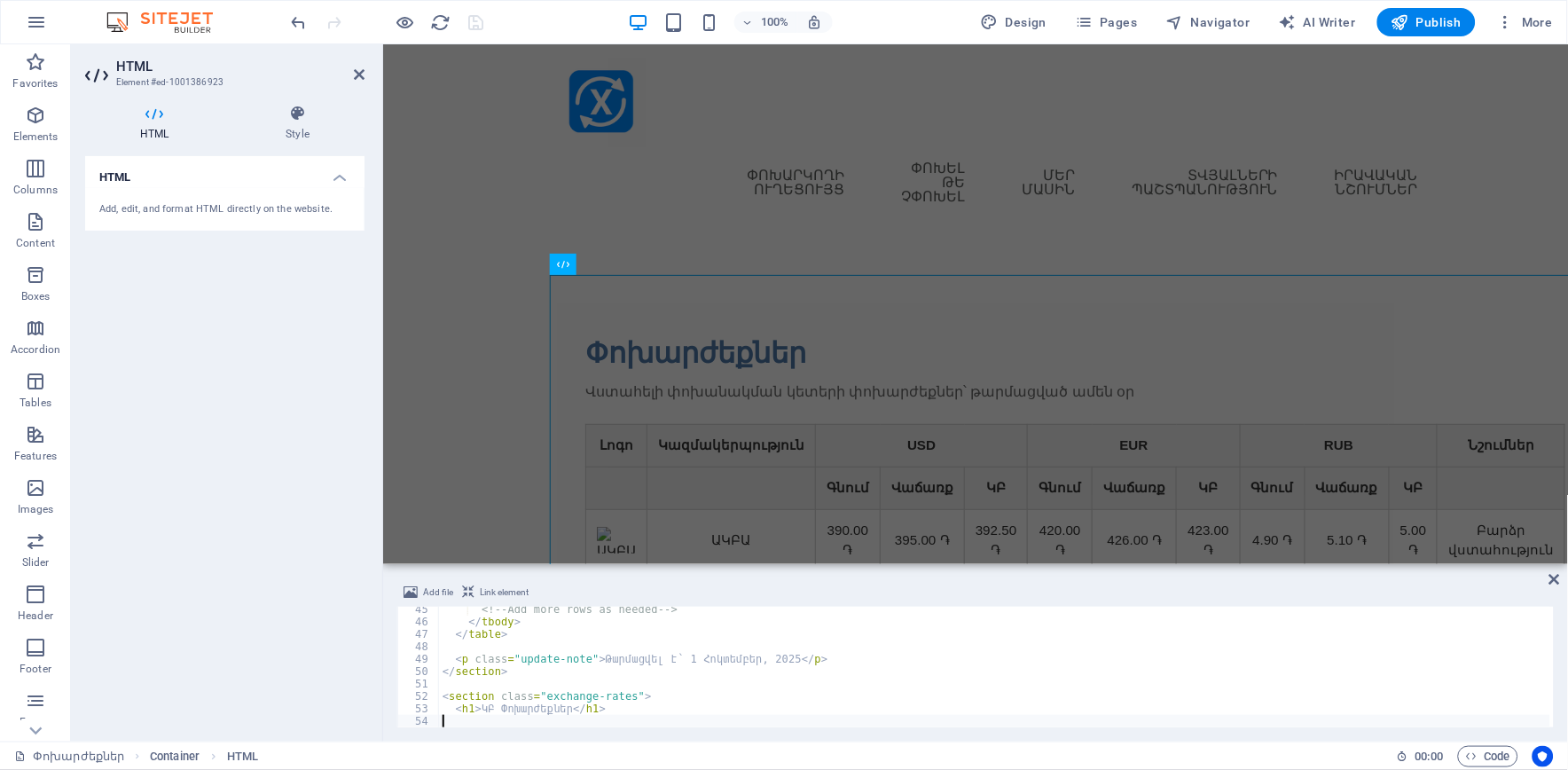
scroll to position [536, 0]
type textarea "<"
type textarea "</section>"
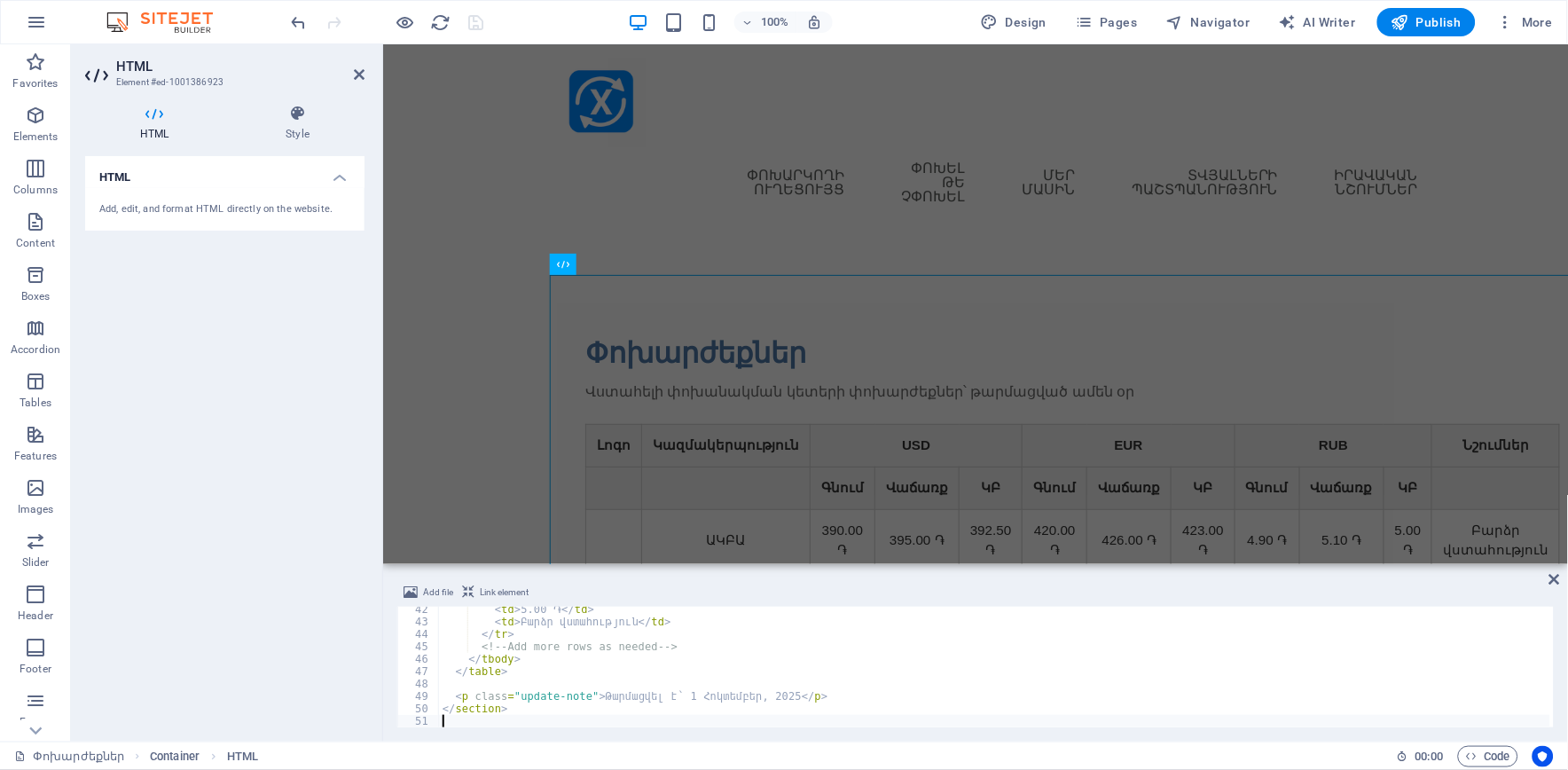
scroll to position [500, 0]
click at [500, 589] on span "Link element" at bounding box center [503, 592] width 48 height 21
click at [476, 22] on icon "save" at bounding box center [476, 22] width 20 height 20
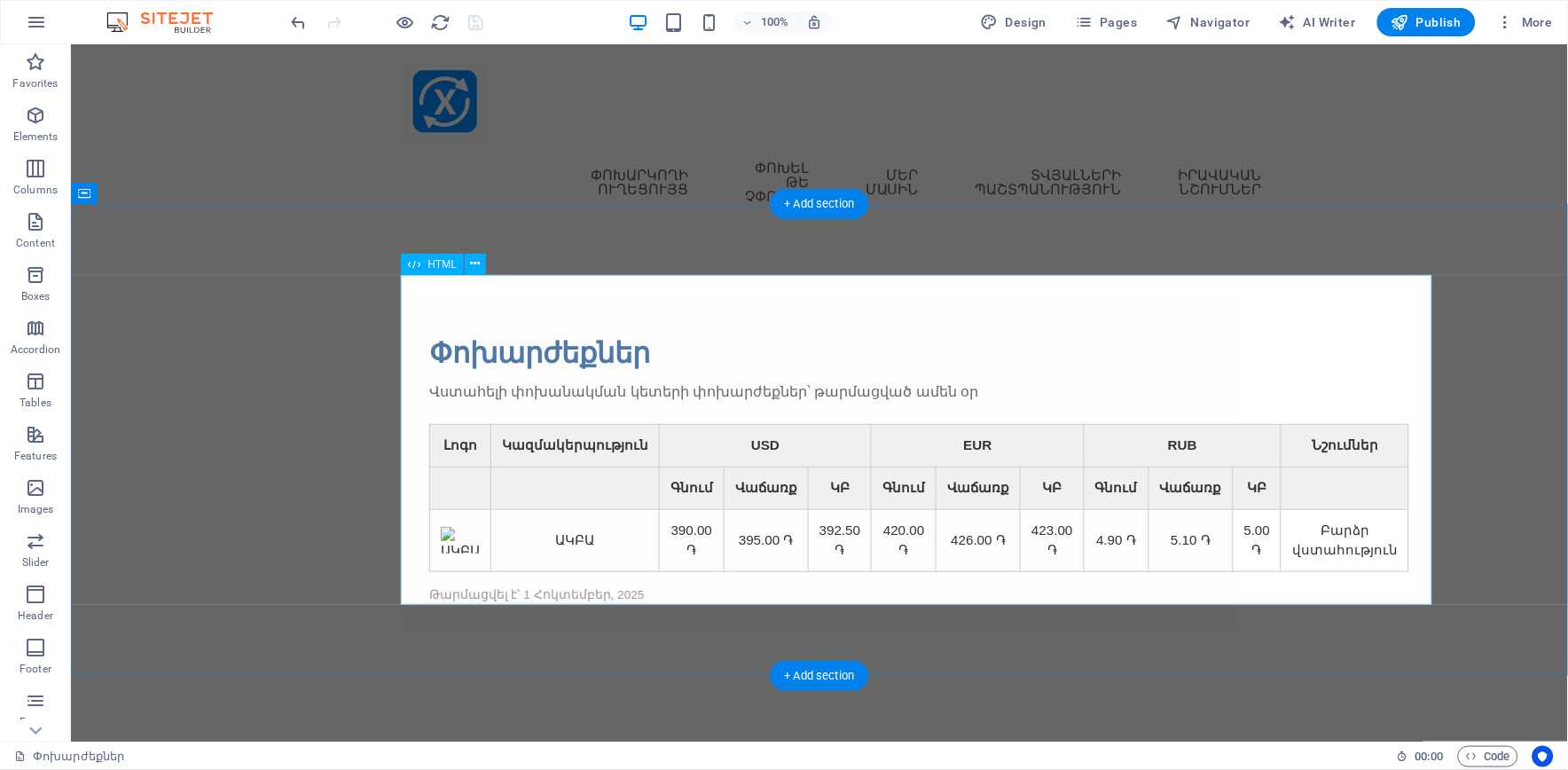
click at [579, 320] on div "Փոխարժեքներ Վստահելի փոխանակման կետերի փոխարժեքներ՝ թարմացված ամեն օր Լոգո Կազմ…" at bounding box center [819, 466] width 838 height 329
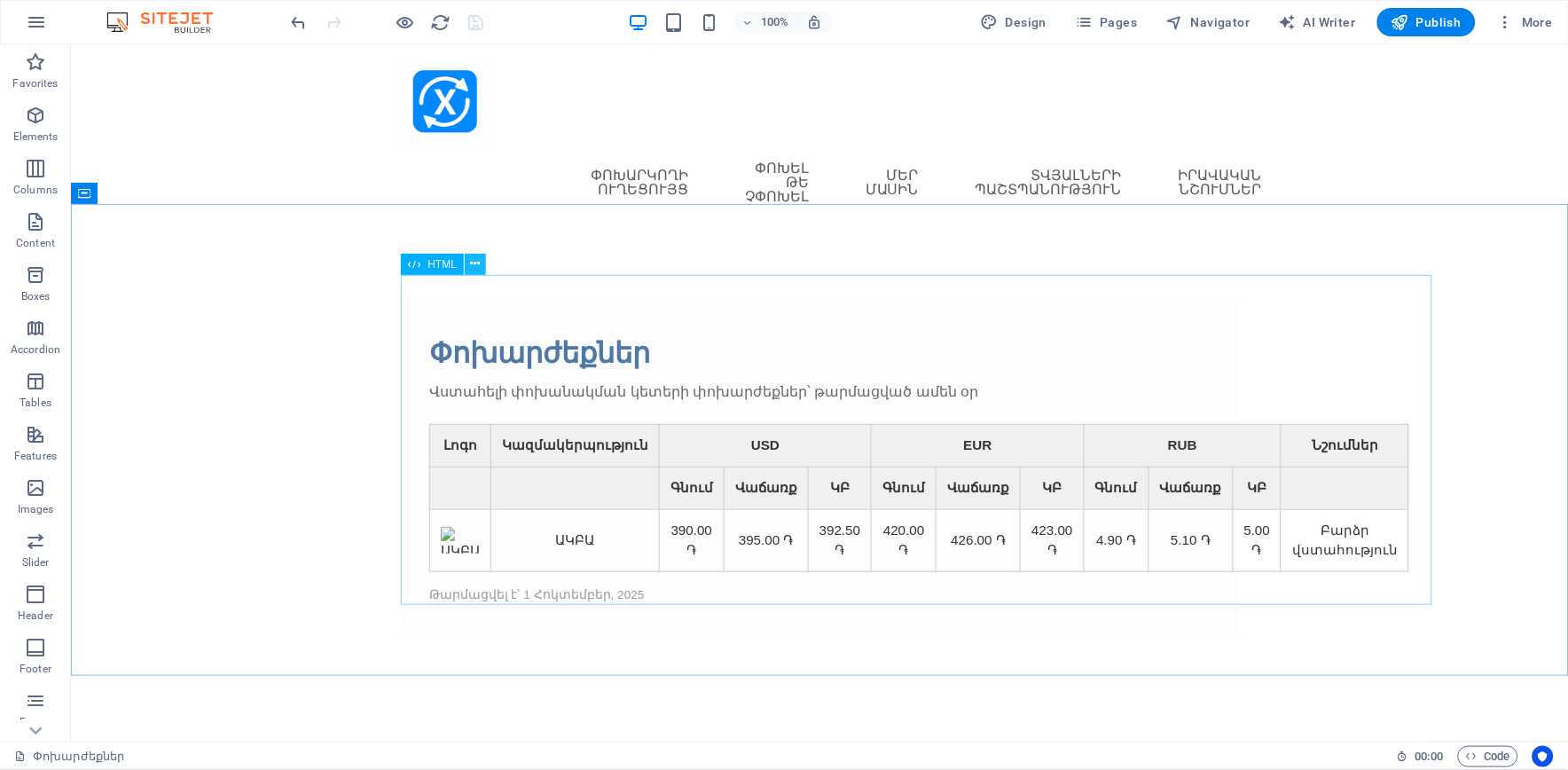
click at [471, 261] on icon at bounding box center [476, 264] width 9 height 19
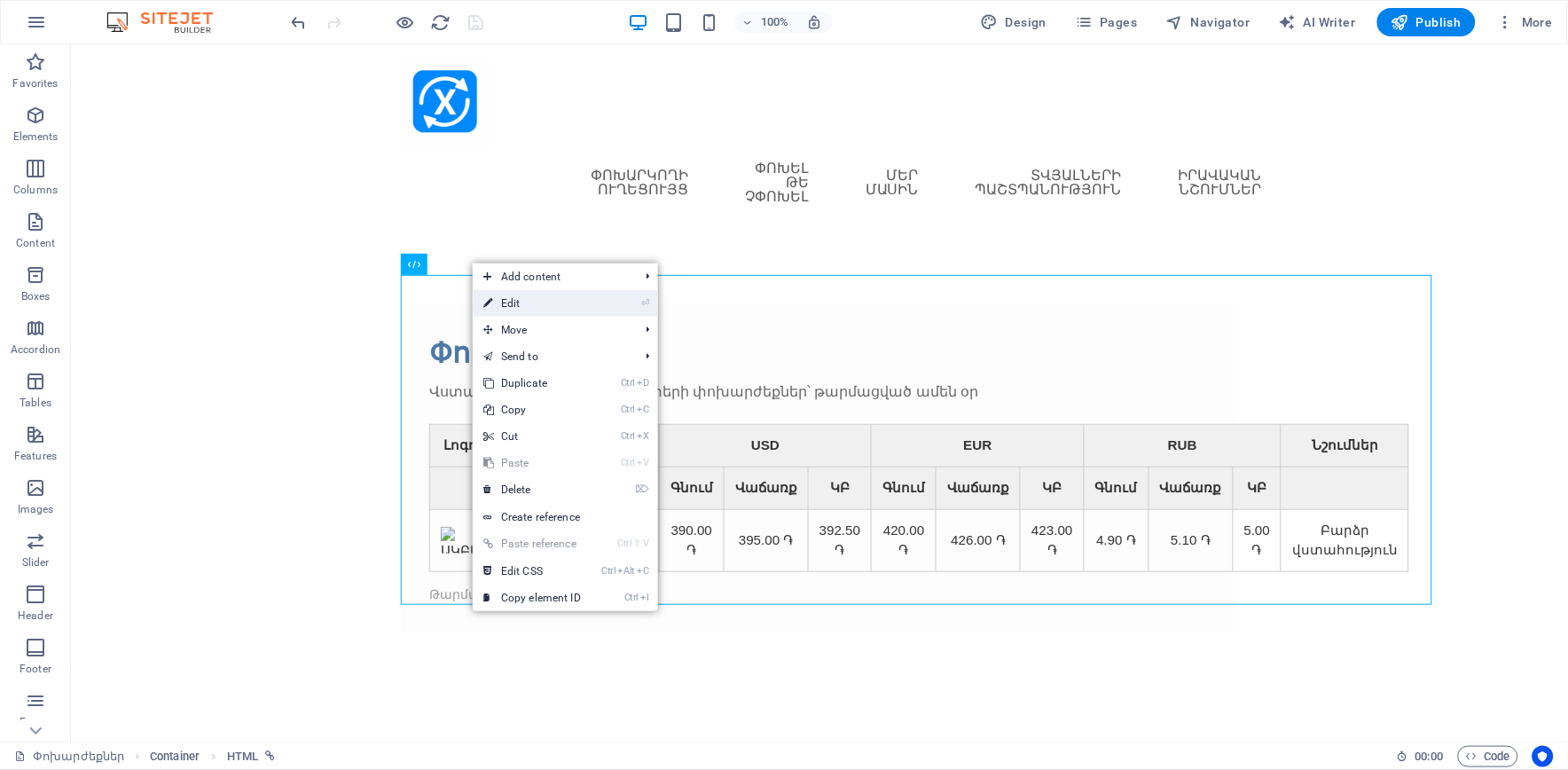
click at [511, 299] on link "⏎ Edit" at bounding box center [532, 303] width 119 height 27
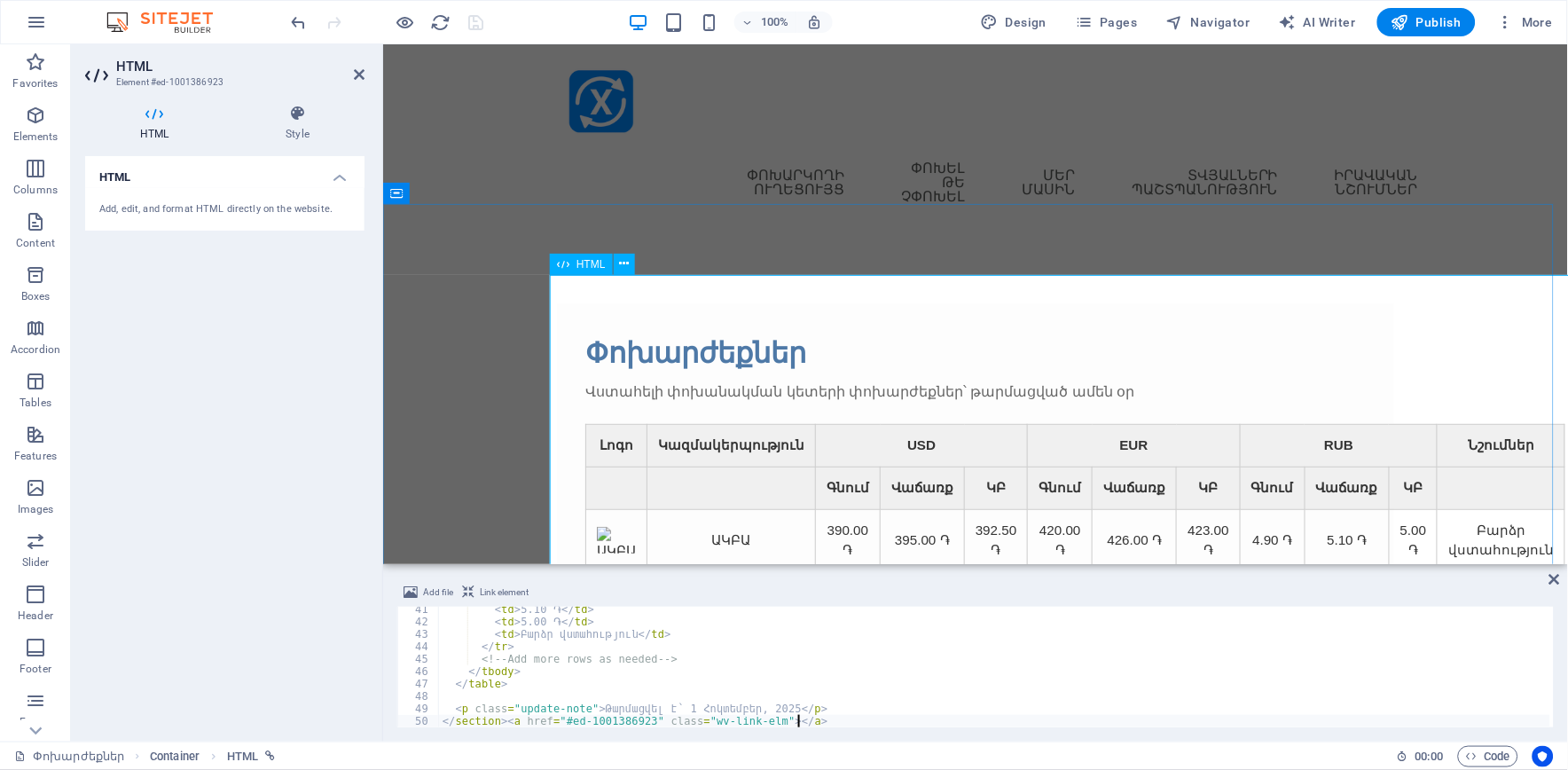
type textarea "<p class="update-note">Թարմացվել է՝ 1 Հոկտեմբեր, 2025</p> </section><a href="#e…"
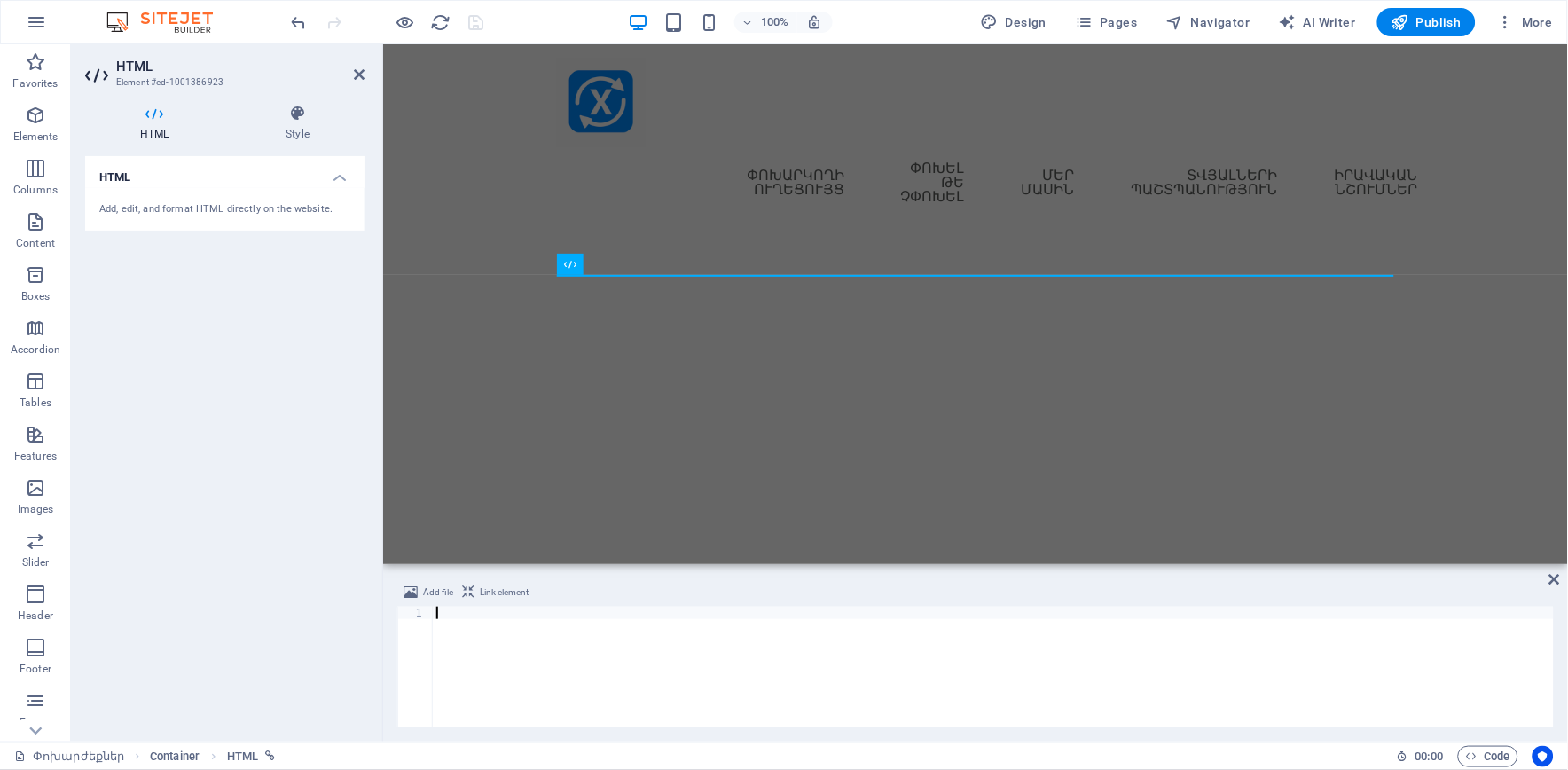
scroll to position [438, 0]
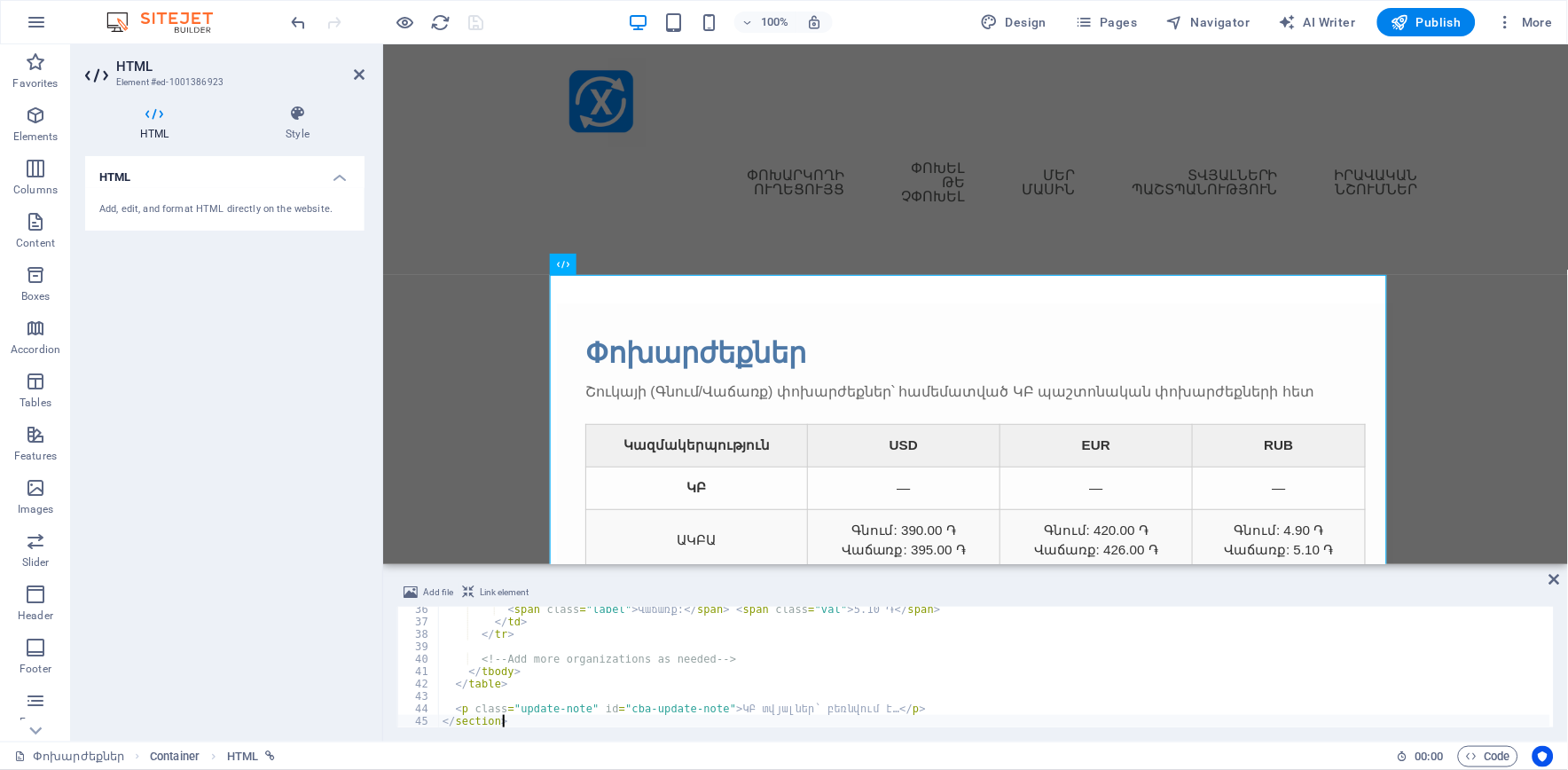
click at [499, 596] on span "Link element" at bounding box center [503, 592] width 48 height 21
click at [614, 302] on div "Փոխարժեքներ Շուկայի (Գնում/Վաճառք) փոխարժեքներ՝ համեմատված ԿԲ պաշտոնական փոխարժ…" at bounding box center [975, 466] width 838 height 329
type textarea "</section><a href="#ed-1001386923" class="wv-link-elm"></a>"
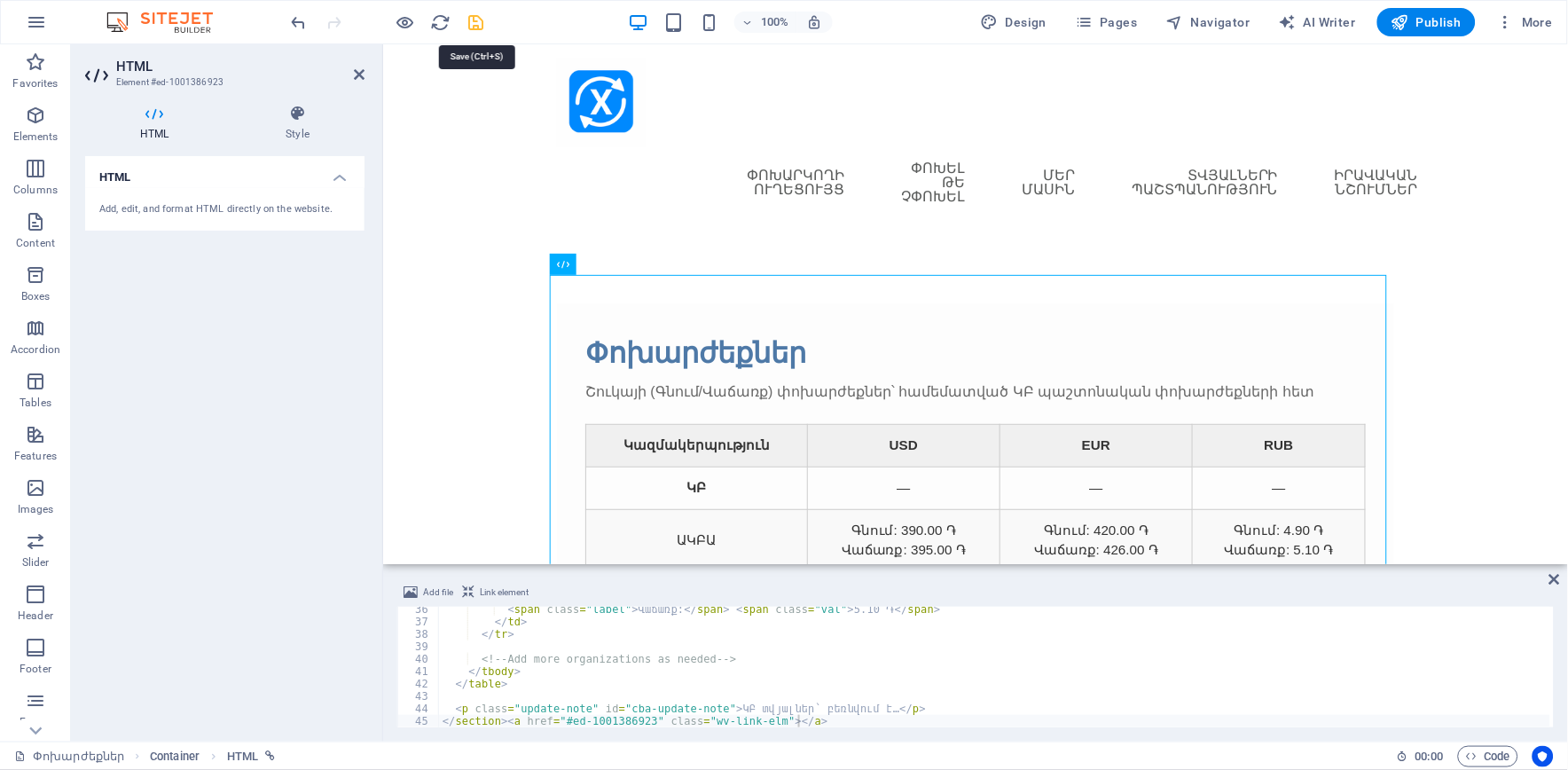
click at [477, 15] on icon "save" at bounding box center [476, 22] width 20 height 20
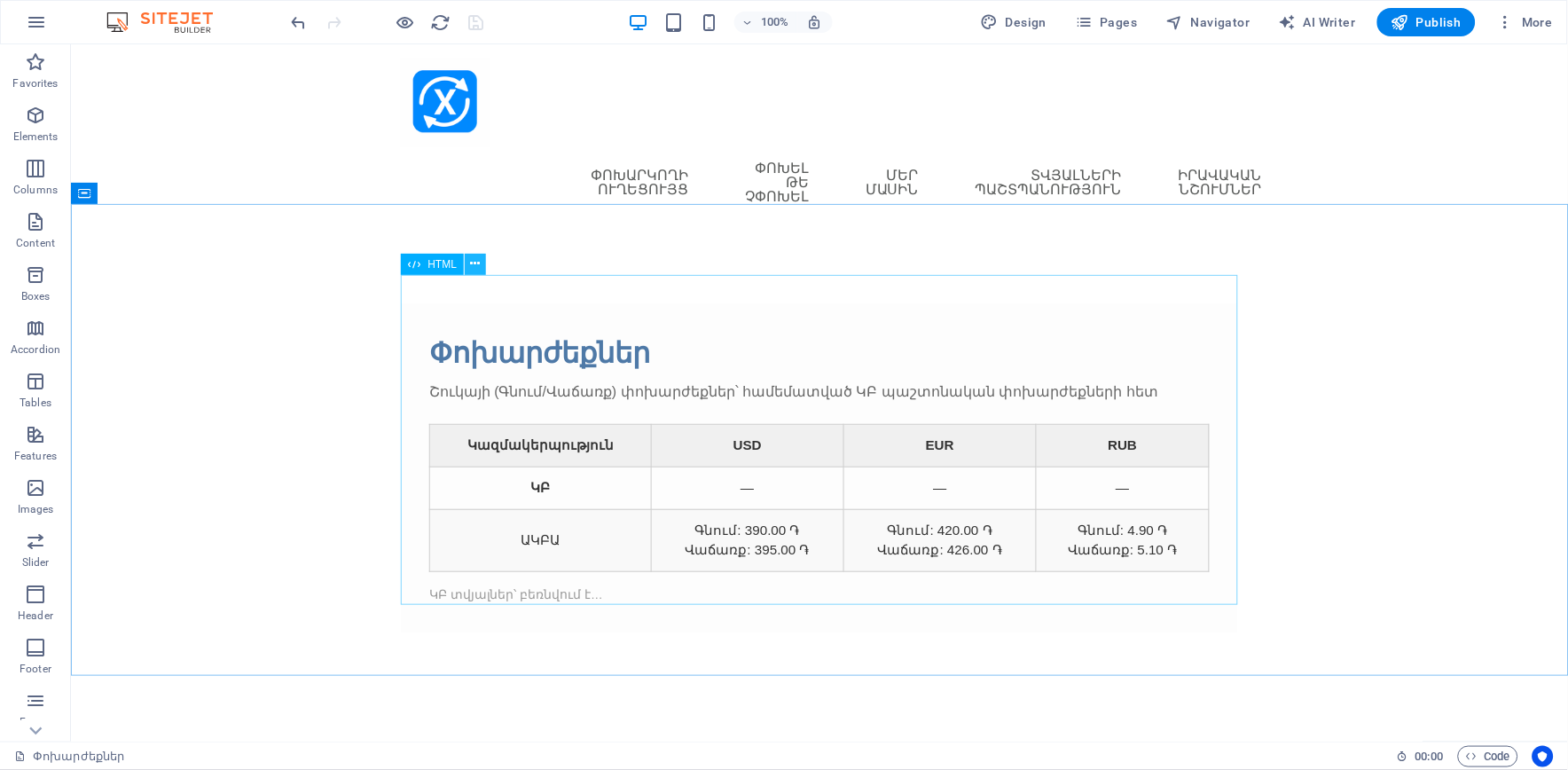
click at [473, 266] on icon at bounding box center [476, 264] width 9 height 19
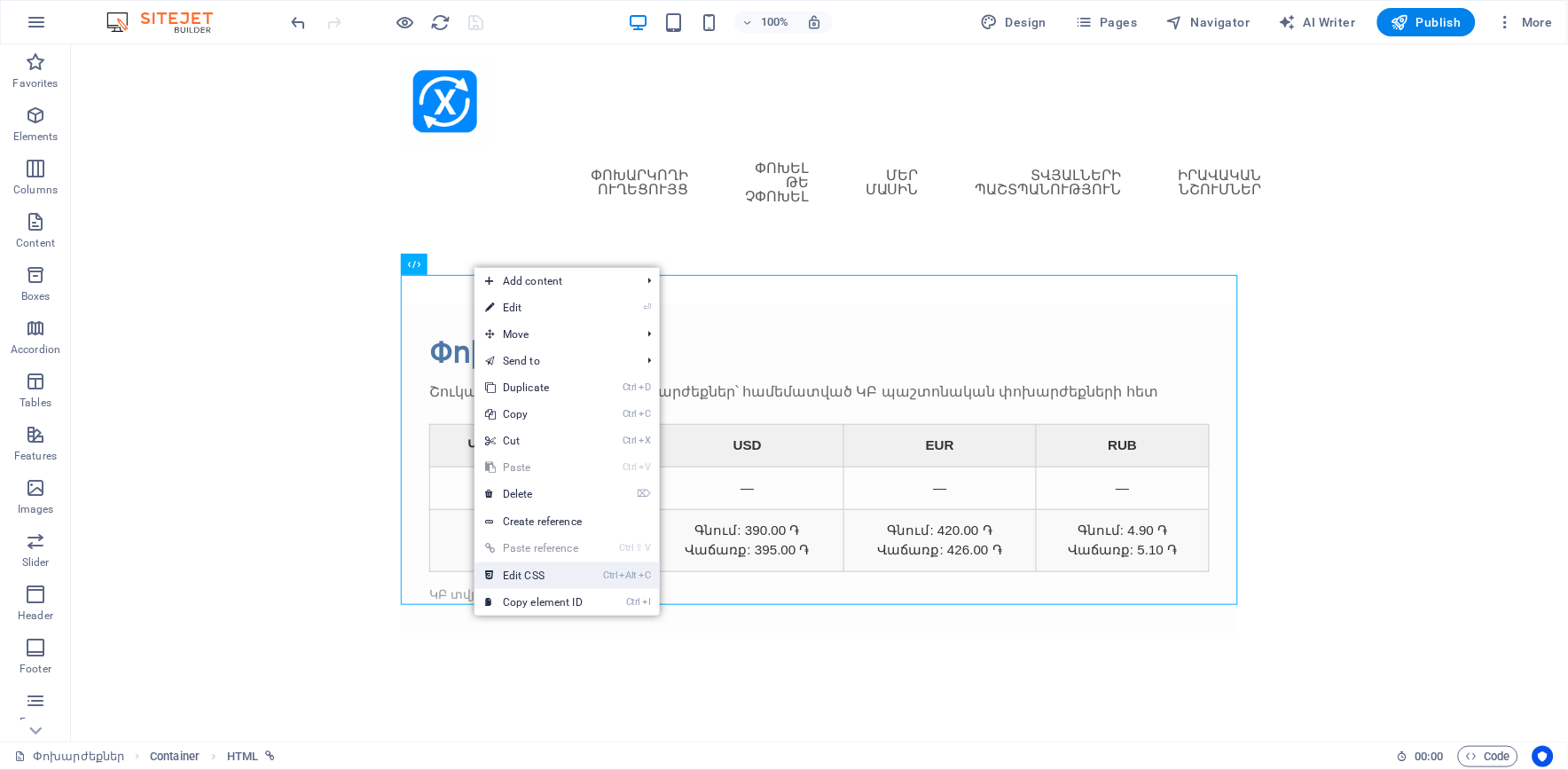
click at [529, 569] on link "Ctrl Alt C Edit CSS" at bounding box center [534, 575] width 119 height 27
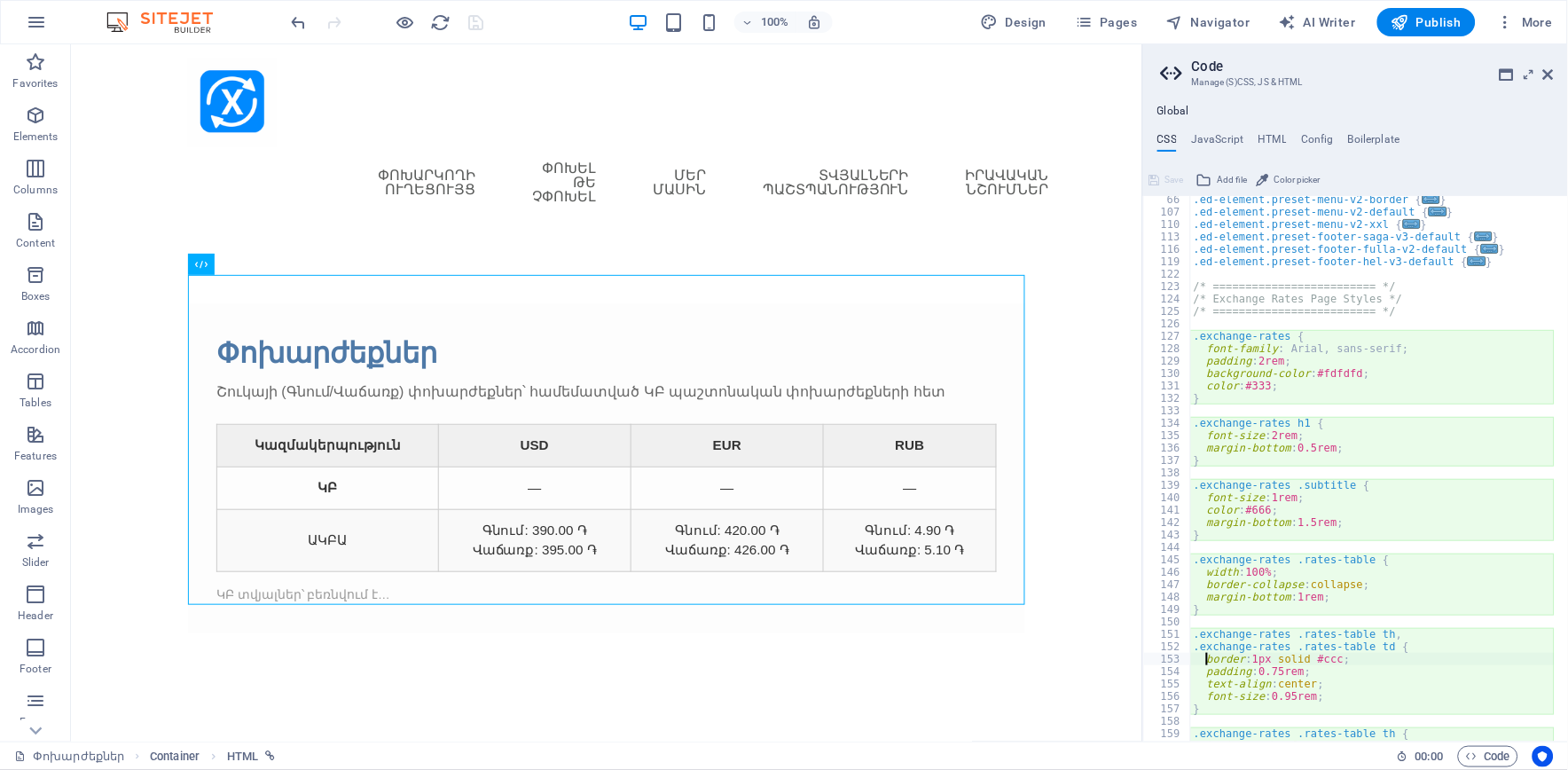
scroll to position [507, 0]
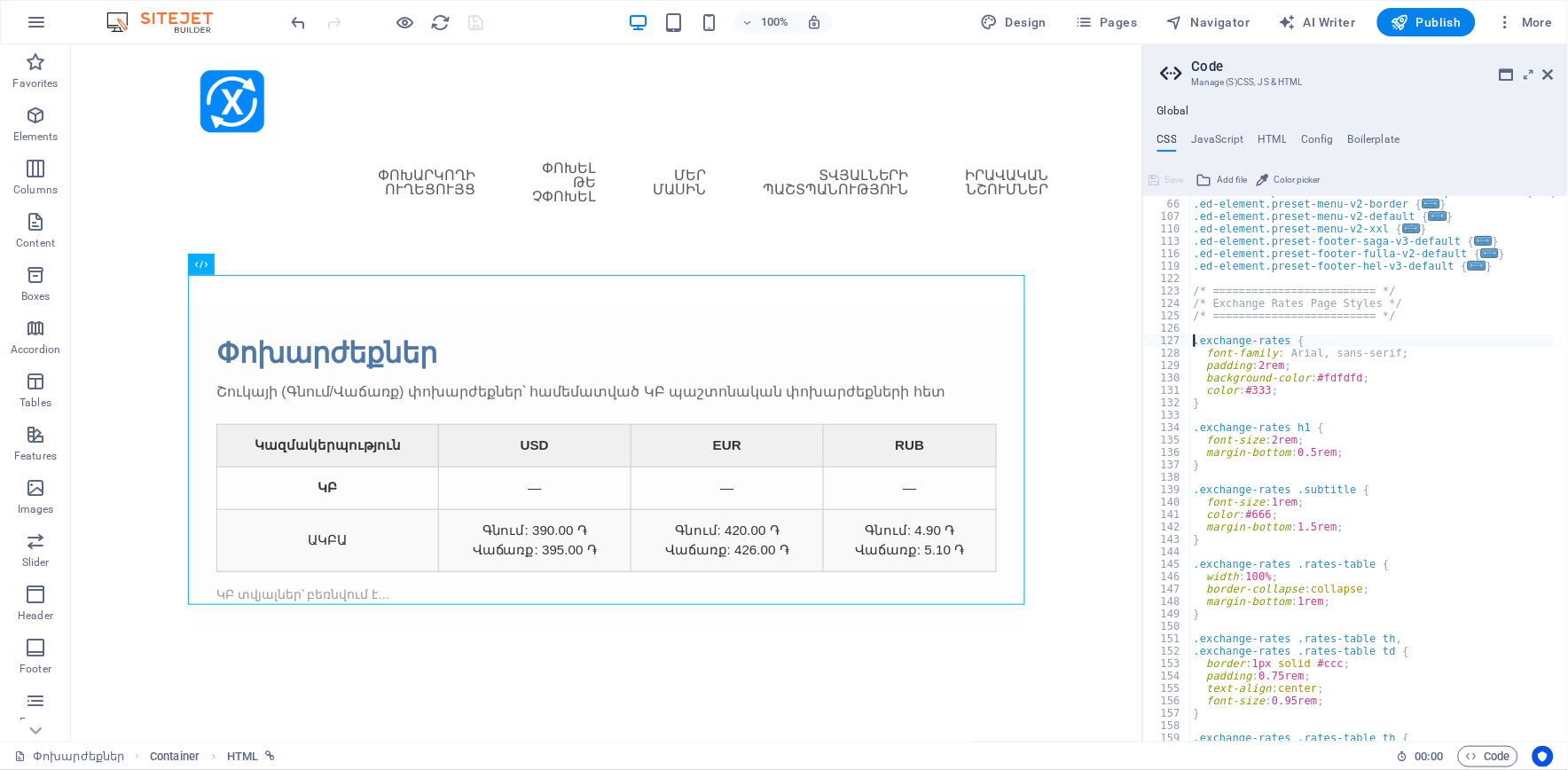
click at [1196, 342] on div ".ed-element.preset-info-bar-extended-equal-columns { ... } .ed-element.preset-m…" at bounding box center [1372, 471] width 365 height 572
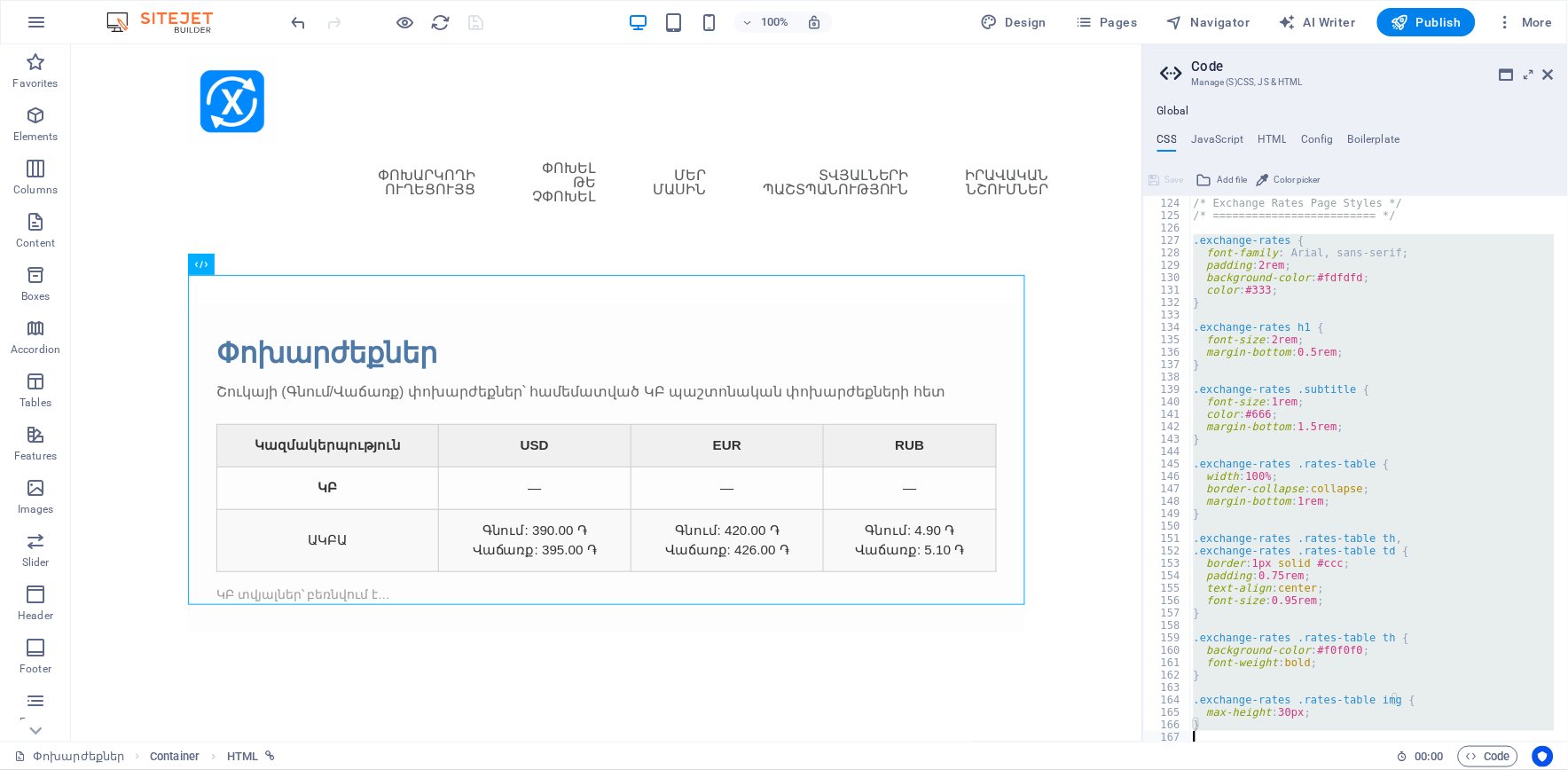
type textarea "margin-top: 1rem; }"
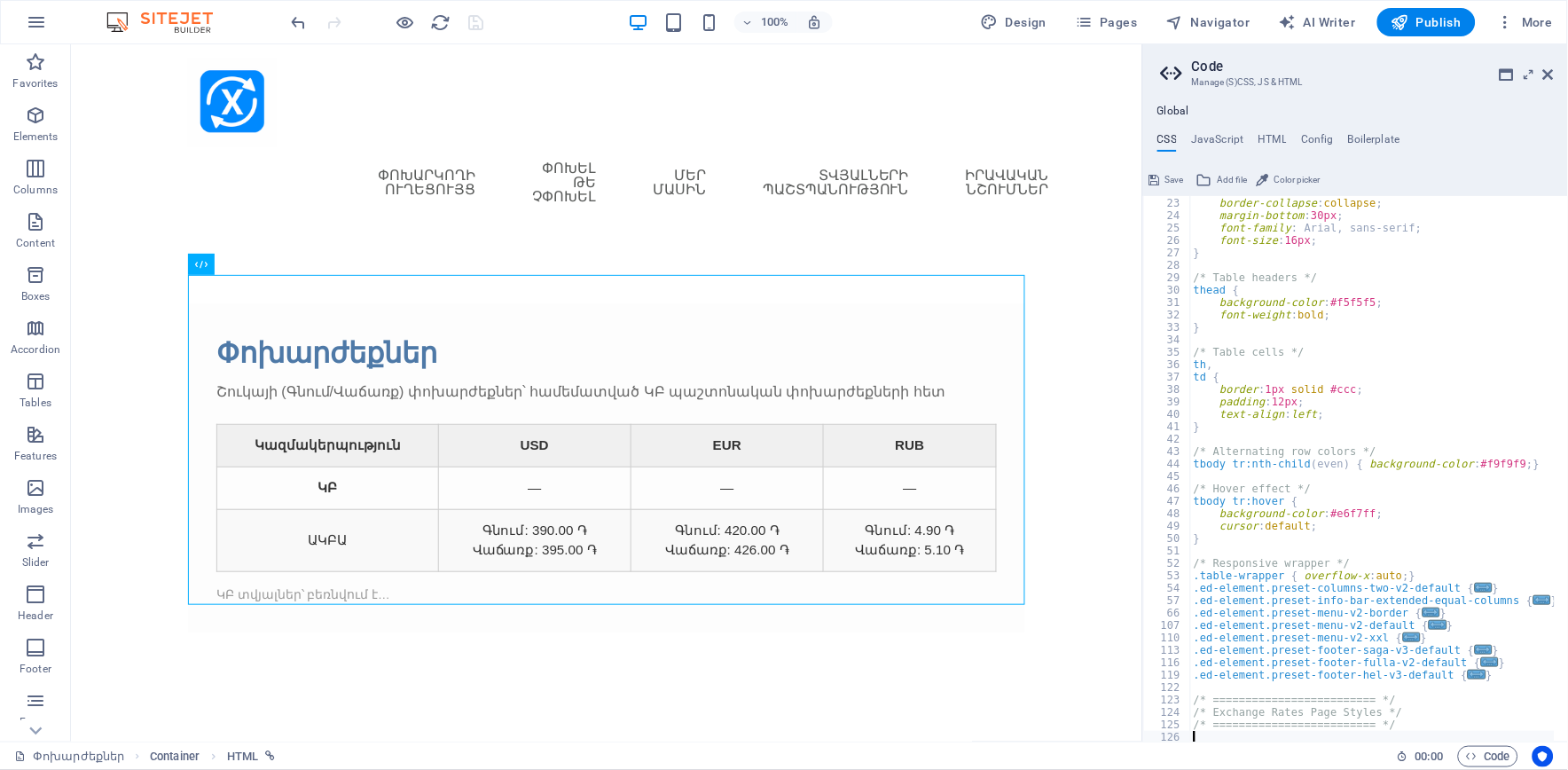
scroll to position [99, 0]
paste textarea "}"
type textarea "}"
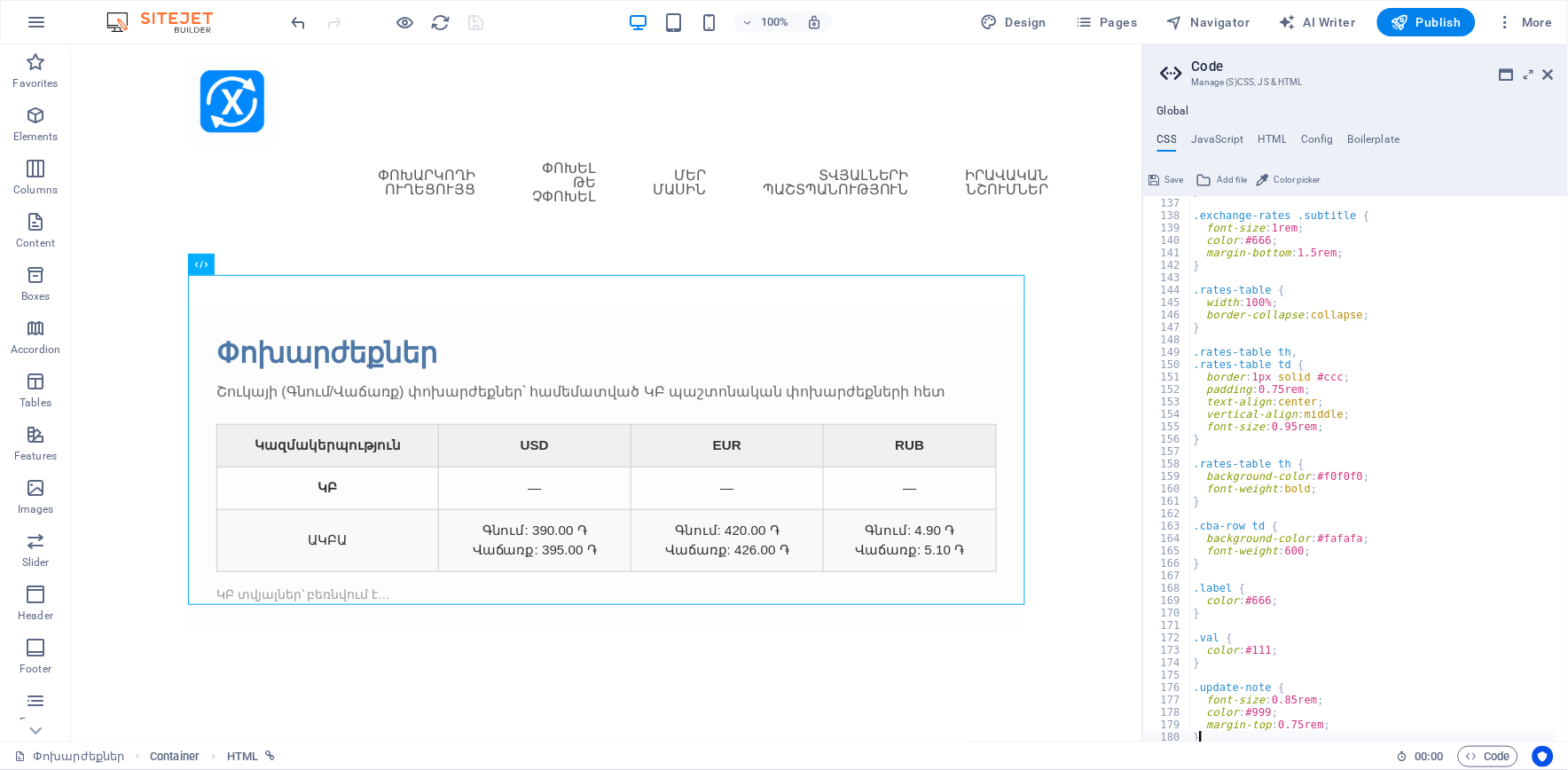
scroll to position [768, 0]
click at [1173, 178] on span "Save" at bounding box center [1175, 179] width 19 height 21
